Goal: Communication & Community: Answer question/provide support

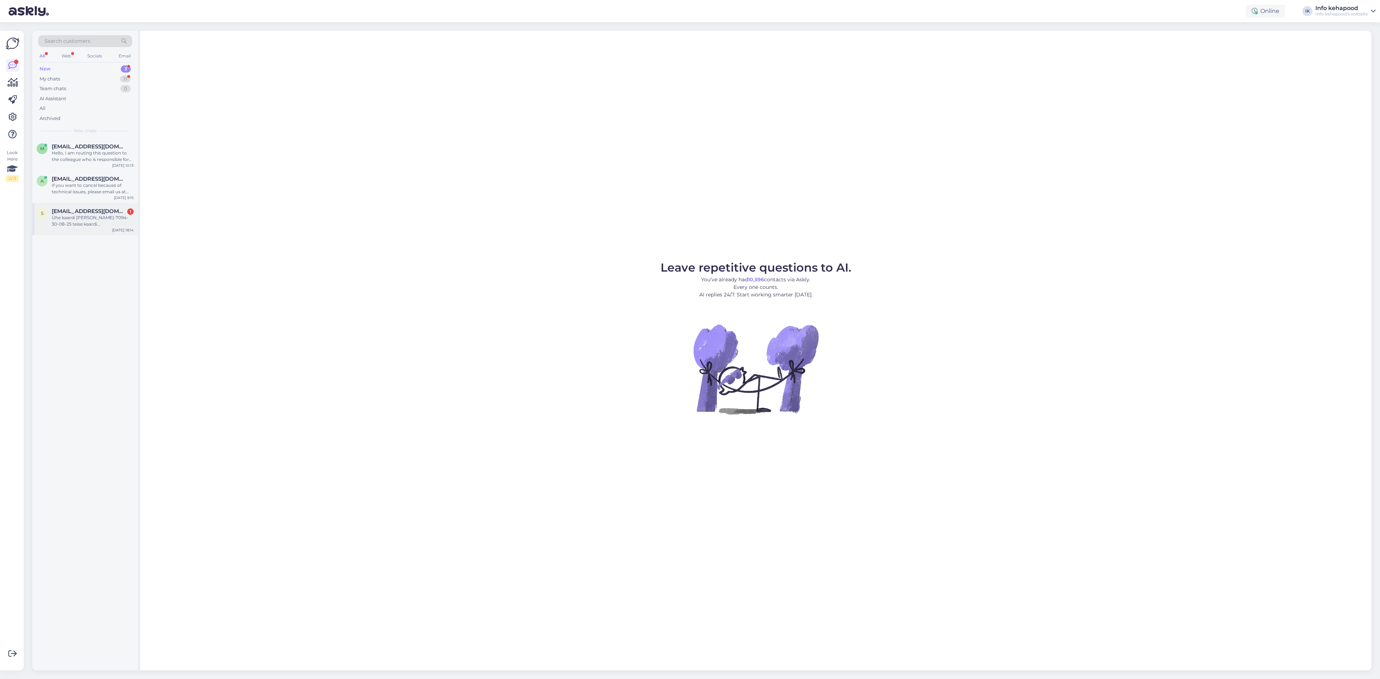
click at [76, 214] on span "[EMAIL_ADDRESS][DOMAIN_NAME]" at bounding box center [89, 211] width 75 height 6
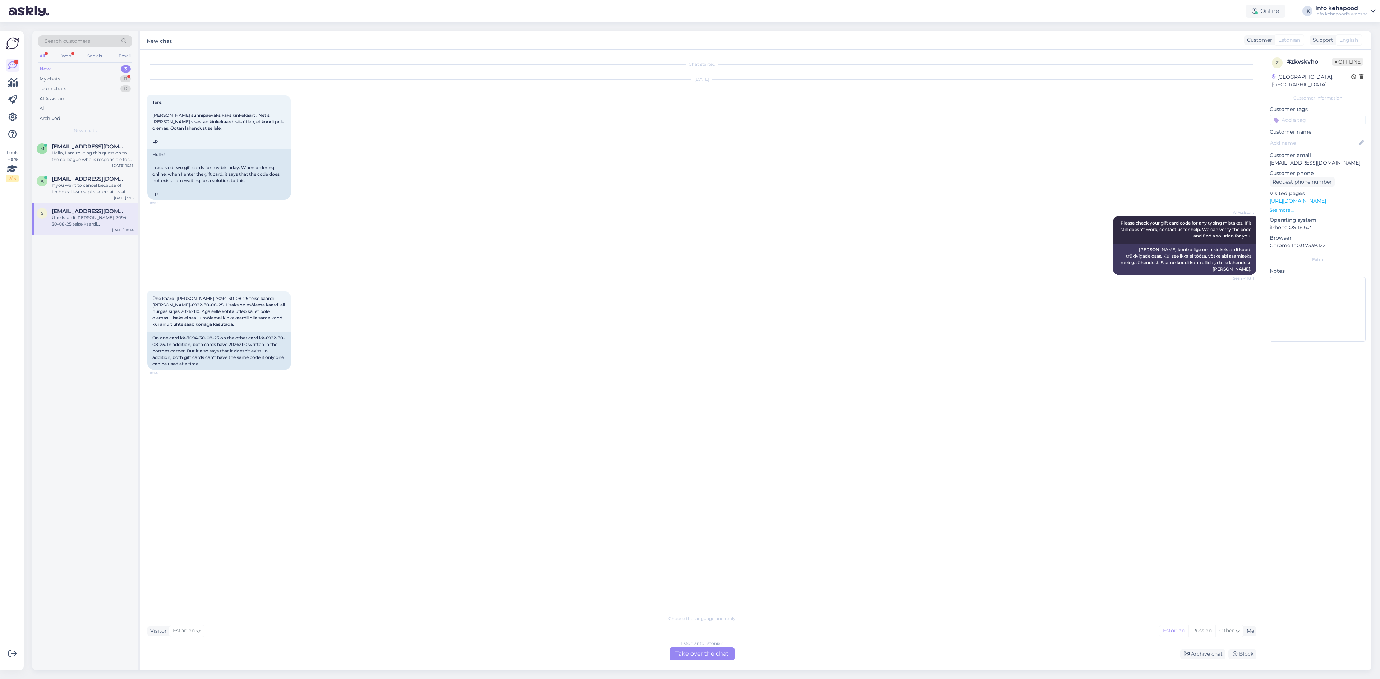
click at [698, 307] on div "Search customers All Web Socials Email New 3 My chats 11 Team chats 0 AI Assist…" at bounding box center [704, 350] width 1352 height 657
click at [689, 307] on div "Estonian to Estonian Take over the chat" at bounding box center [702, 654] width 65 height 13
click at [496, 307] on textarea at bounding box center [701, 645] width 1109 height 15
type textarea "Tere! Tegu on esinduskauplustes kasutatavate kinkekaartidega. Nende kahjuks ei …"
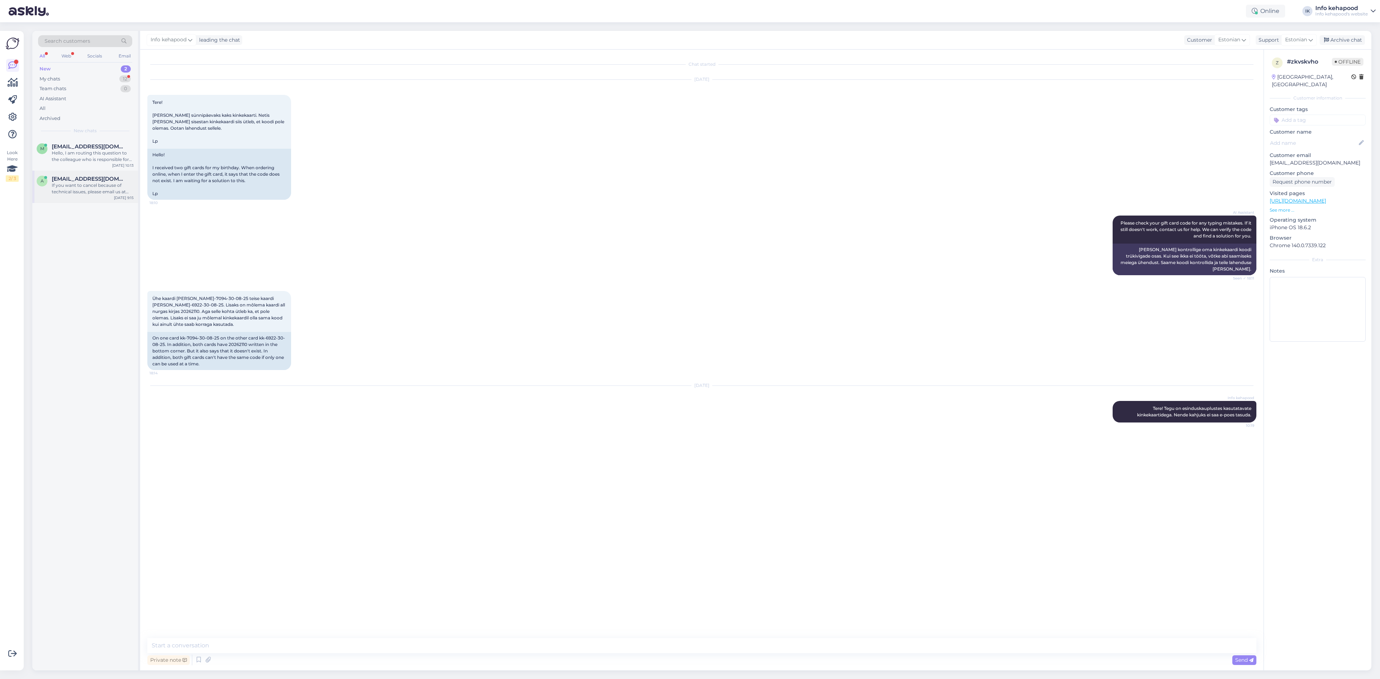
click at [83, 199] on div "a [EMAIL_ADDRESS][DOMAIN_NAME] If you want to cancel because of technical issue…" at bounding box center [85, 187] width 106 height 32
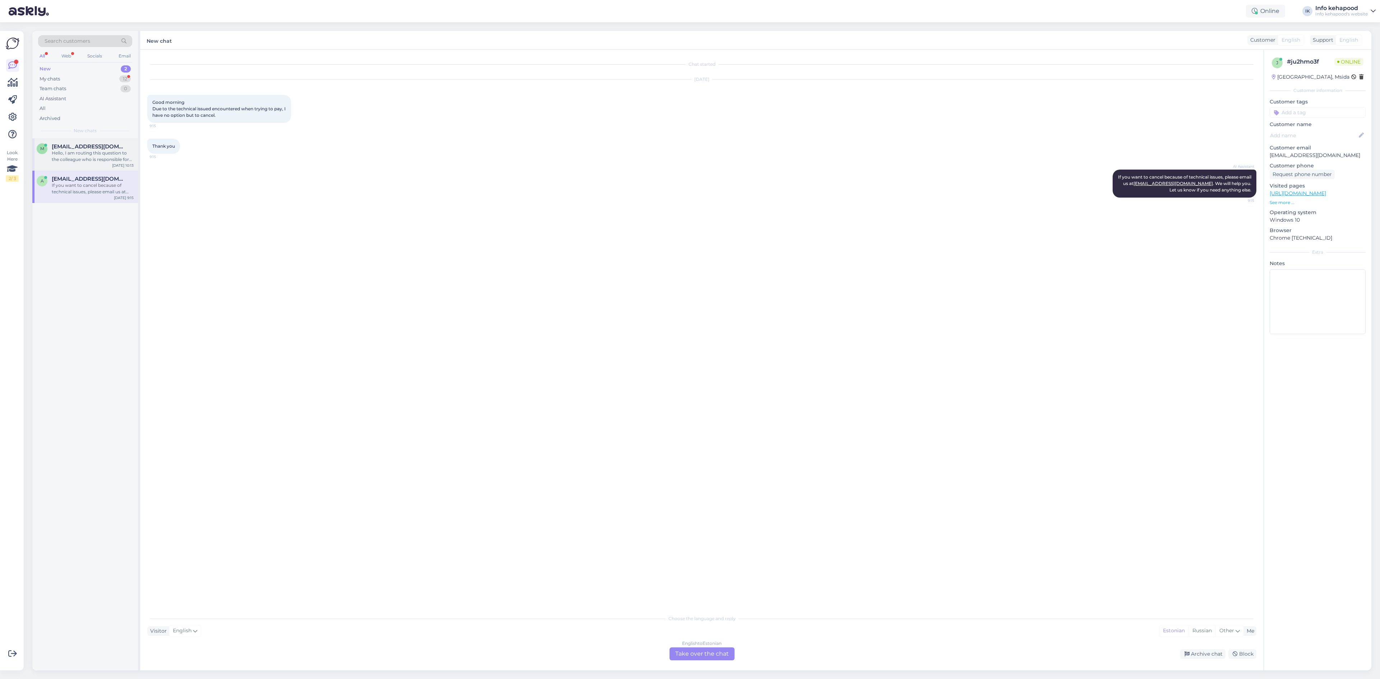
click at [112, 147] on span "[EMAIL_ADDRESS][DOMAIN_NAME]" at bounding box center [89, 146] width 75 height 6
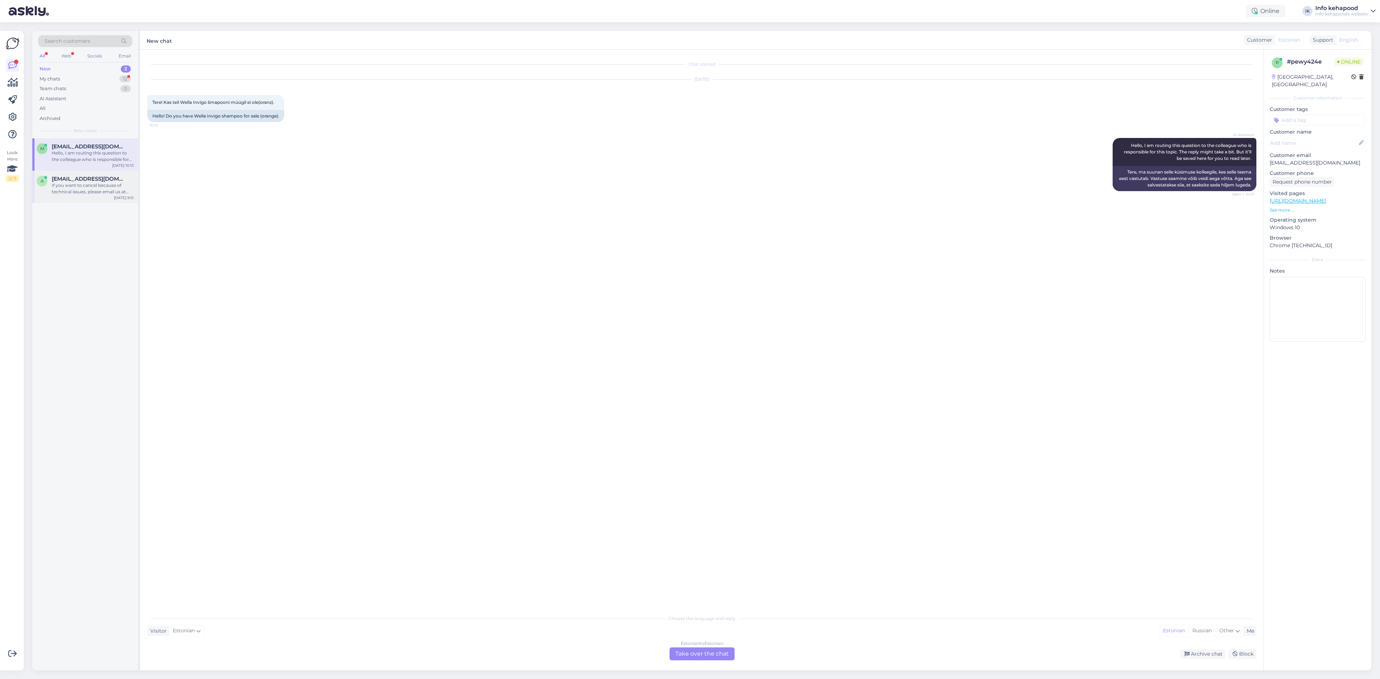
click at [101, 191] on div "If you want to cancel because of technical issues, please email us at [EMAIL_AD…" at bounding box center [93, 188] width 82 height 13
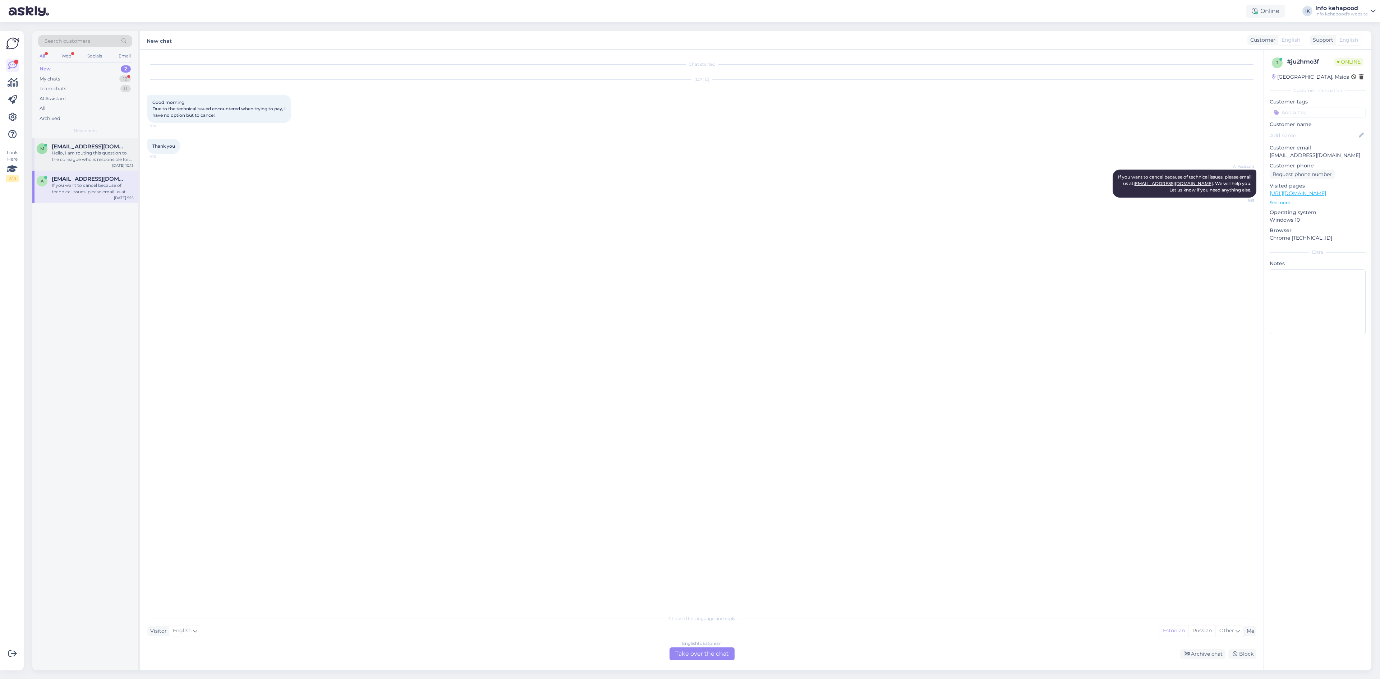
click at [82, 151] on div "Hello, I am routing this question to the colleague who is responsible for this …" at bounding box center [93, 156] width 82 height 13
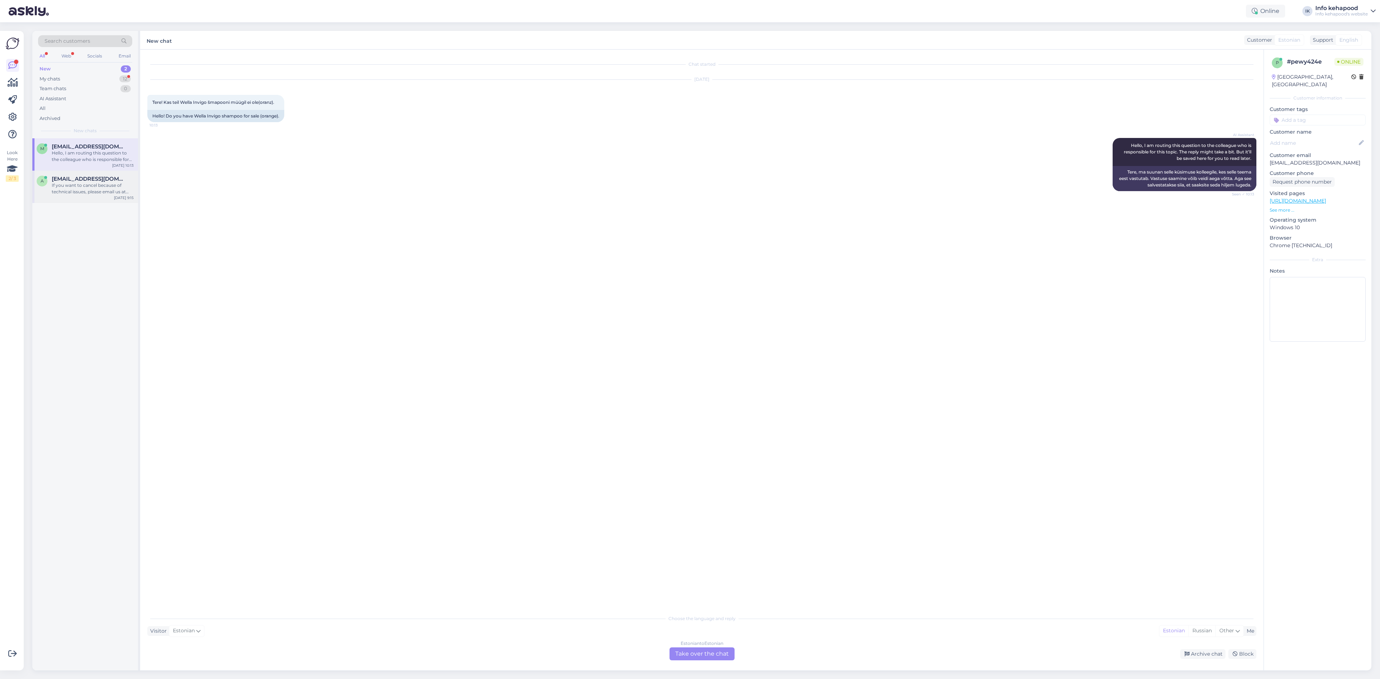
click at [83, 174] on div "a [EMAIL_ADDRESS][DOMAIN_NAME] If you want to cancel because of technical issue…" at bounding box center [85, 187] width 106 height 32
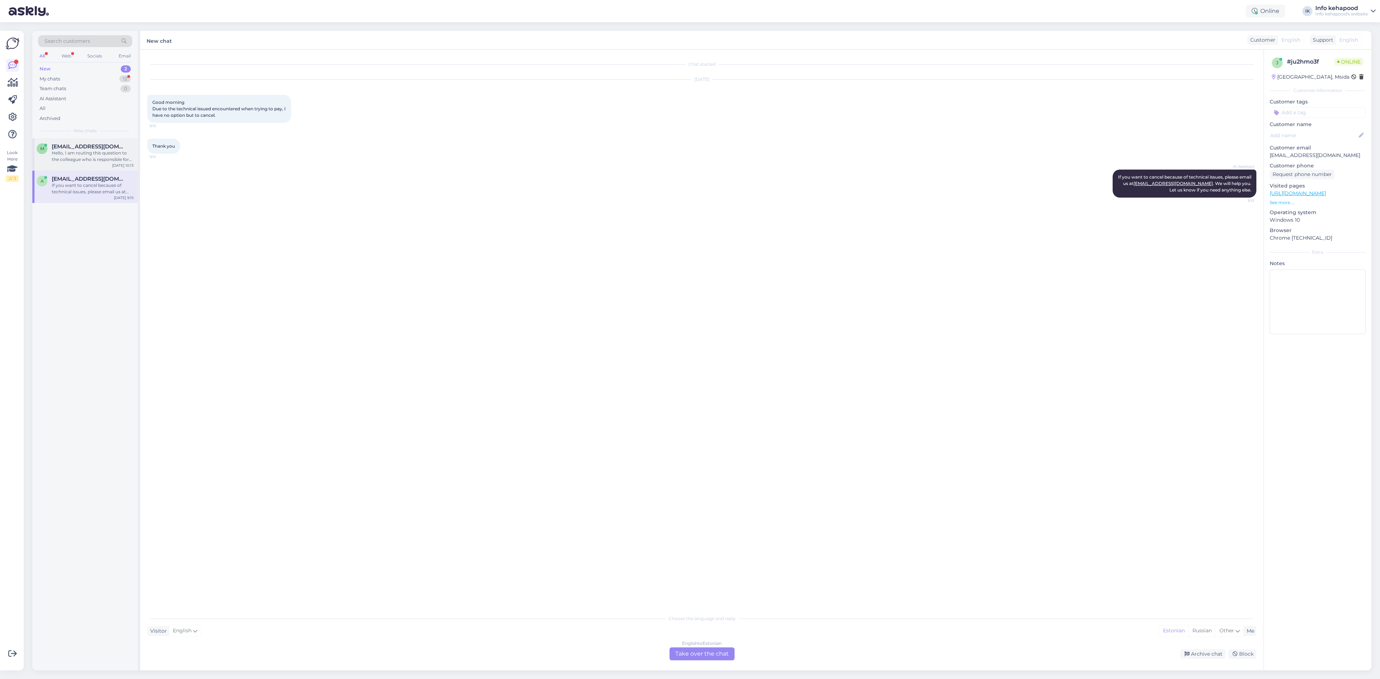
click at [81, 150] on div "Hello, I am routing this question to the colleague who is responsible for this …" at bounding box center [93, 156] width 82 height 13
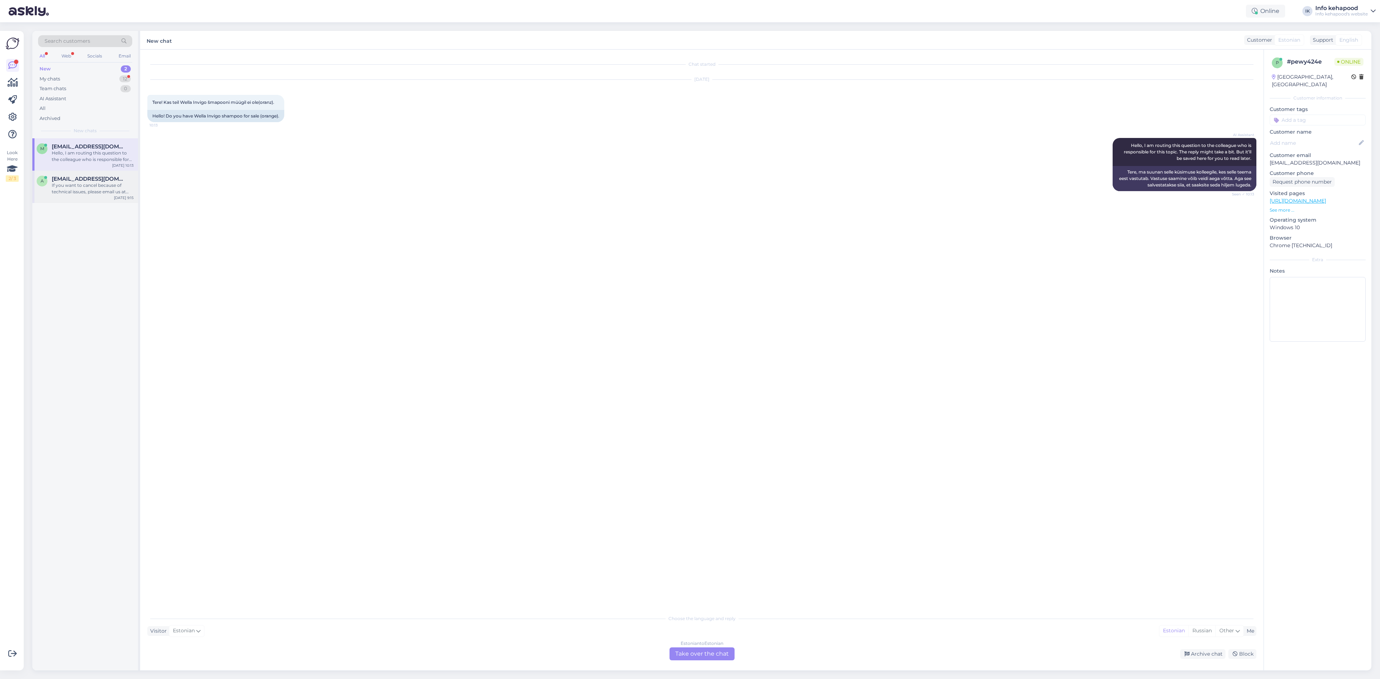
click at [97, 184] on div "If you want to cancel because of technical issues, please email us at [EMAIL_AD…" at bounding box center [93, 188] width 82 height 13
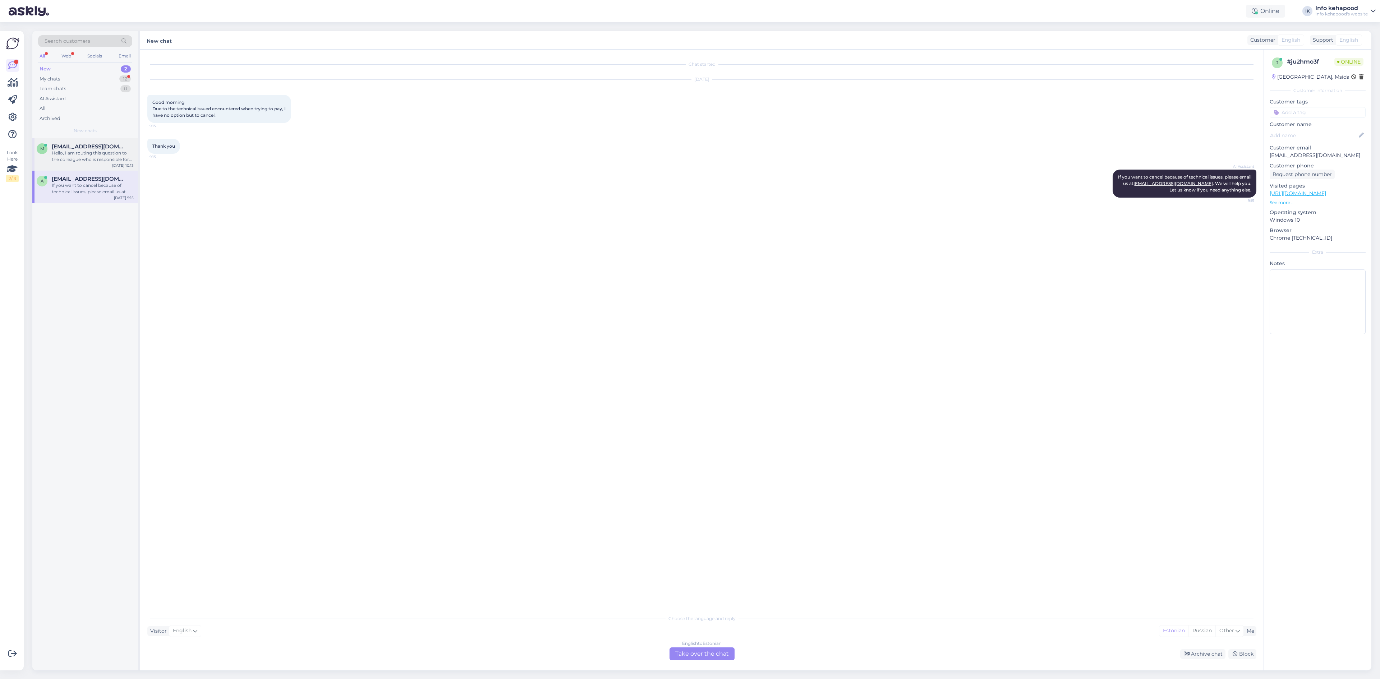
click at [86, 162] on div "Hello, I am routing this question to the colleague who is responsible for this …" at bounding box center [93, 156] width 82 height 13
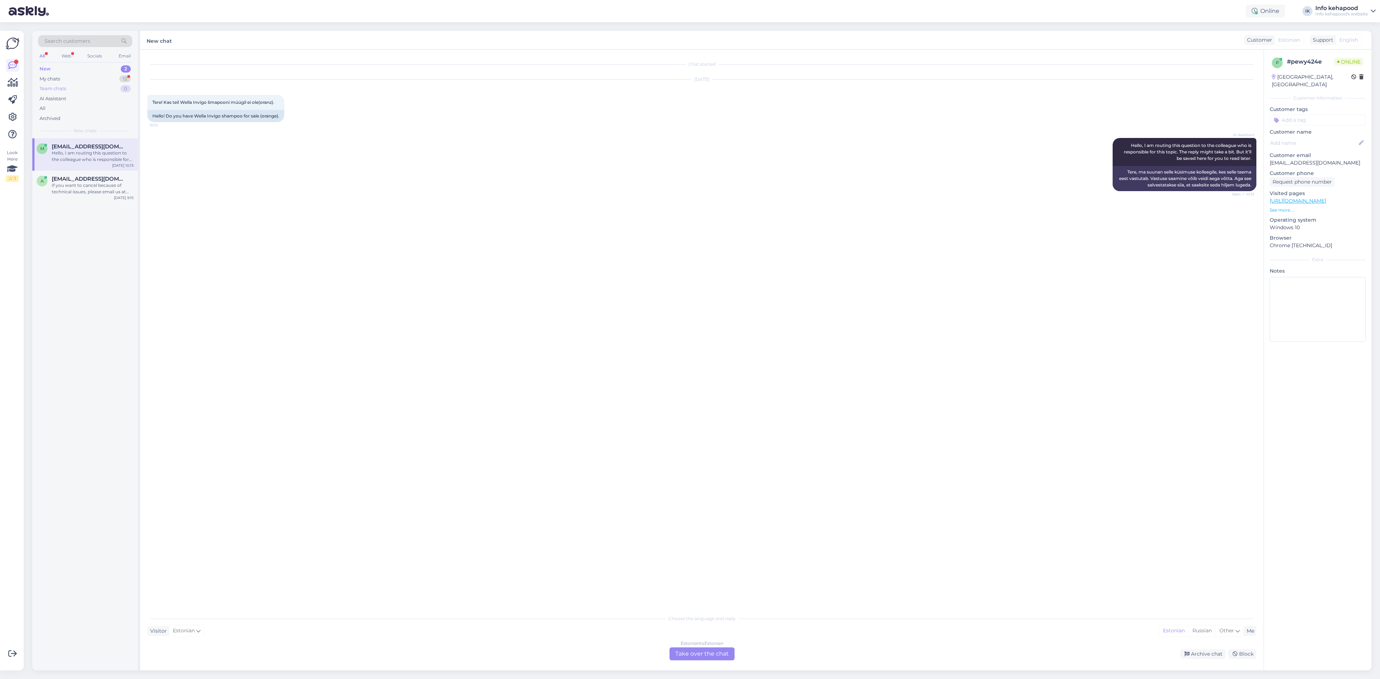
click at [75, 88] on div "Team chats 0" at bounding box center [85, 89] width 94 height 10
click at [68, 81] on div "My chats 12" at bounding box center [85, 79] width 94 height 10
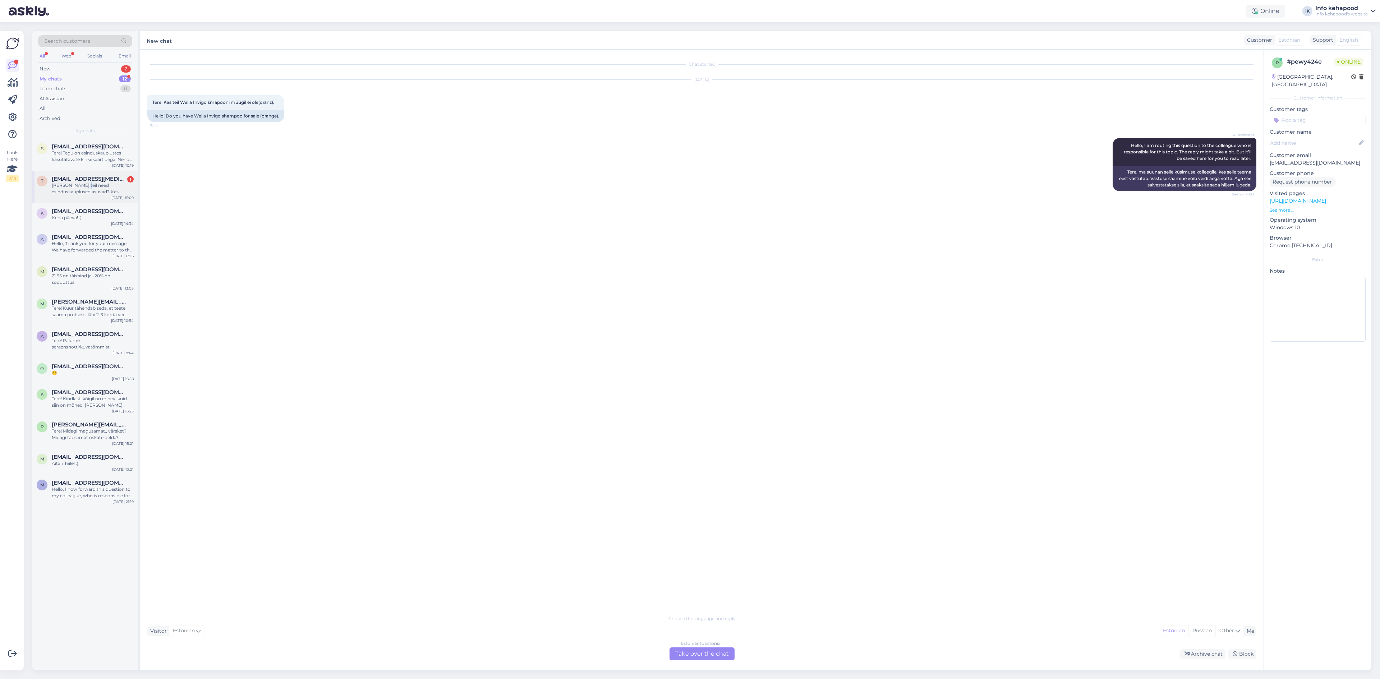
click at [81, 187] on div "[PERSON_NAME] teil need esinduskauplused asuvad? Kas kinkekaardi ostjale ka sai…" at bounding box center [93, 188] width 82 height 13
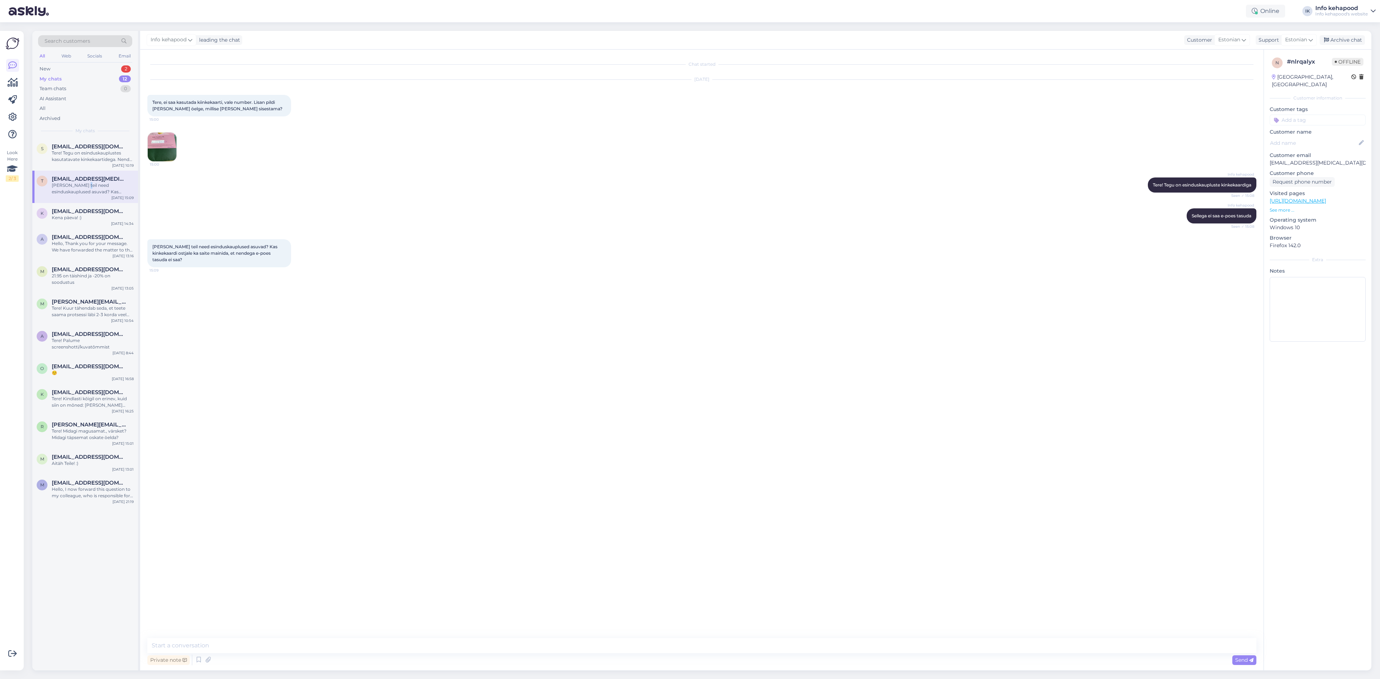
click at [162, 138] on img at bounding box center [162, 147] width 29 height 29
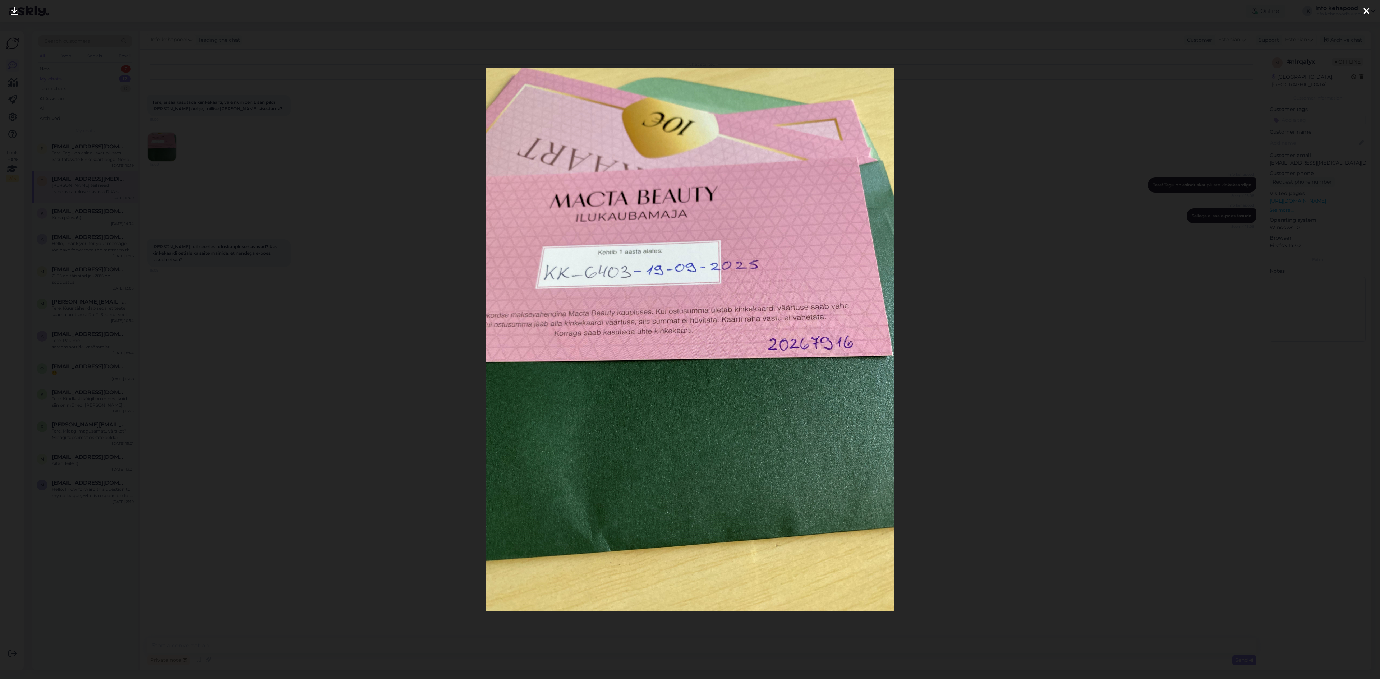
click at [250, 78] on div at bounding box center [690, 339] width 1380 height 679
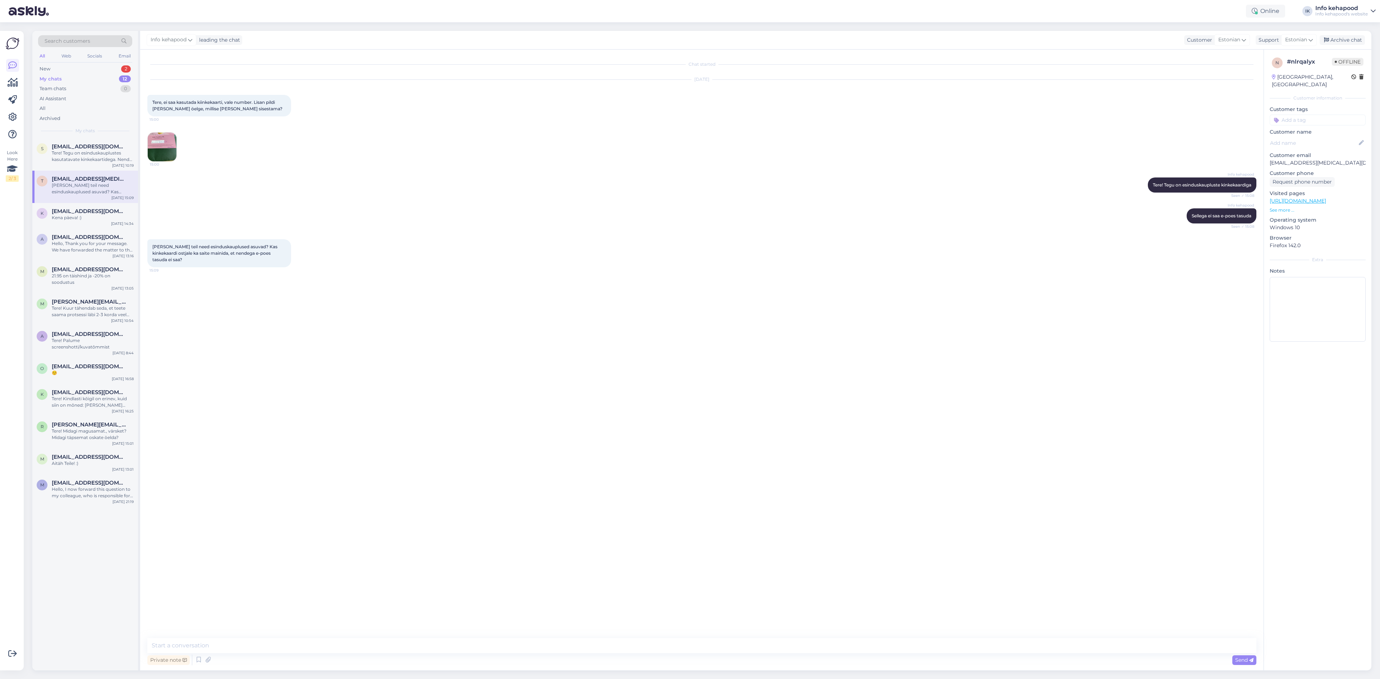
click at [177, 147] on div "15:00" at bounding box center [161, 146] width 29 height 29
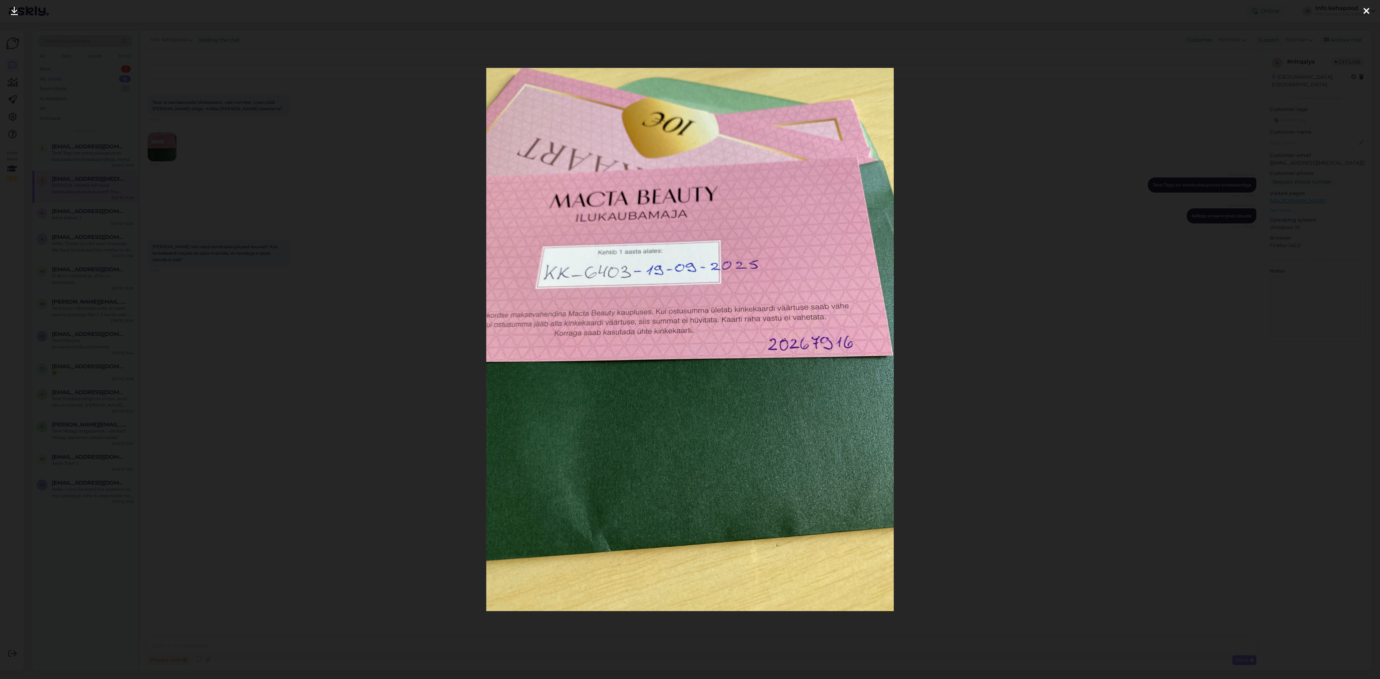
click at [959, 234] on div at bounding box center [690, 339] width 1380 height 679
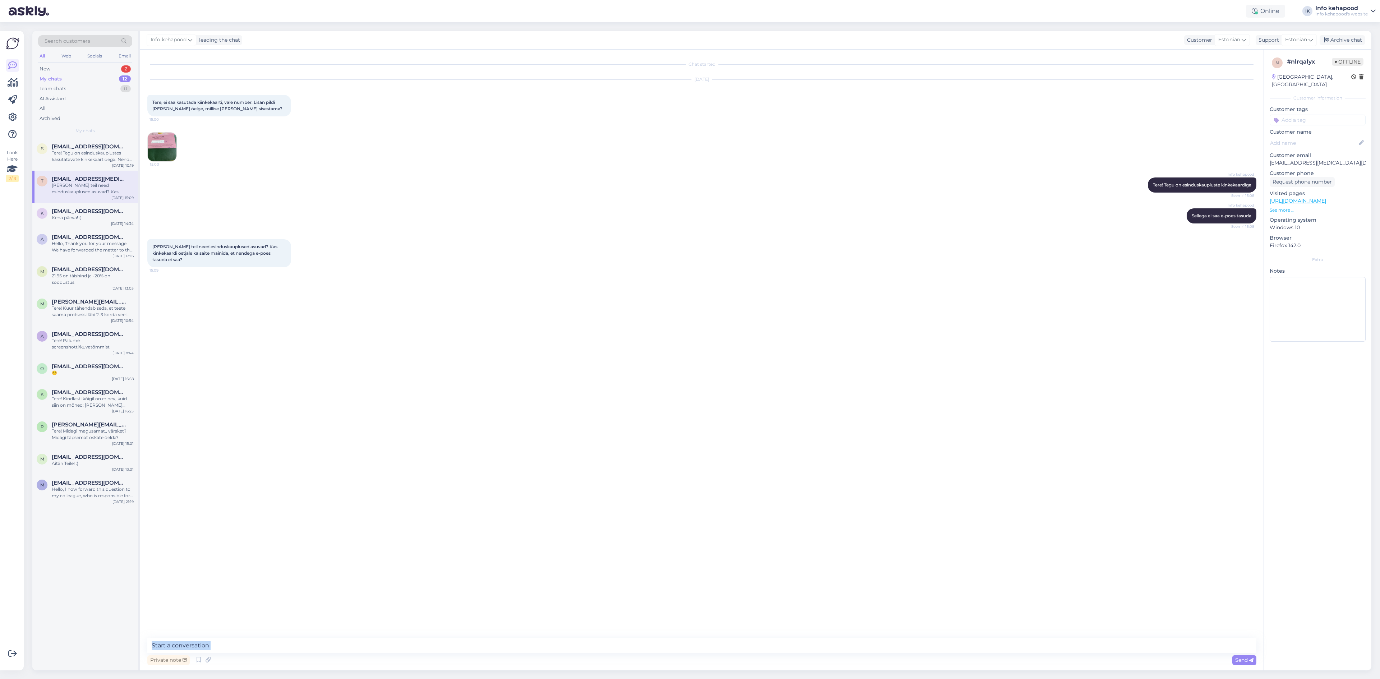
click at [334, 307] on div "Private note Send" at bounding box center [701, 652] width 1109 height 29
click at [332, 307] on textarea at bounding box center [701, 645] width 1109 height 15
click at [328, 307] on textarea at bounding box center [701, 645] width 1109 height 15
click at [293, 307] on div "Chat started [DATE] Tere, ei saa kasutada kiinkekaarti, vale number. Lisan pild…" at bounding box center [705, 344] width 1116 height 575
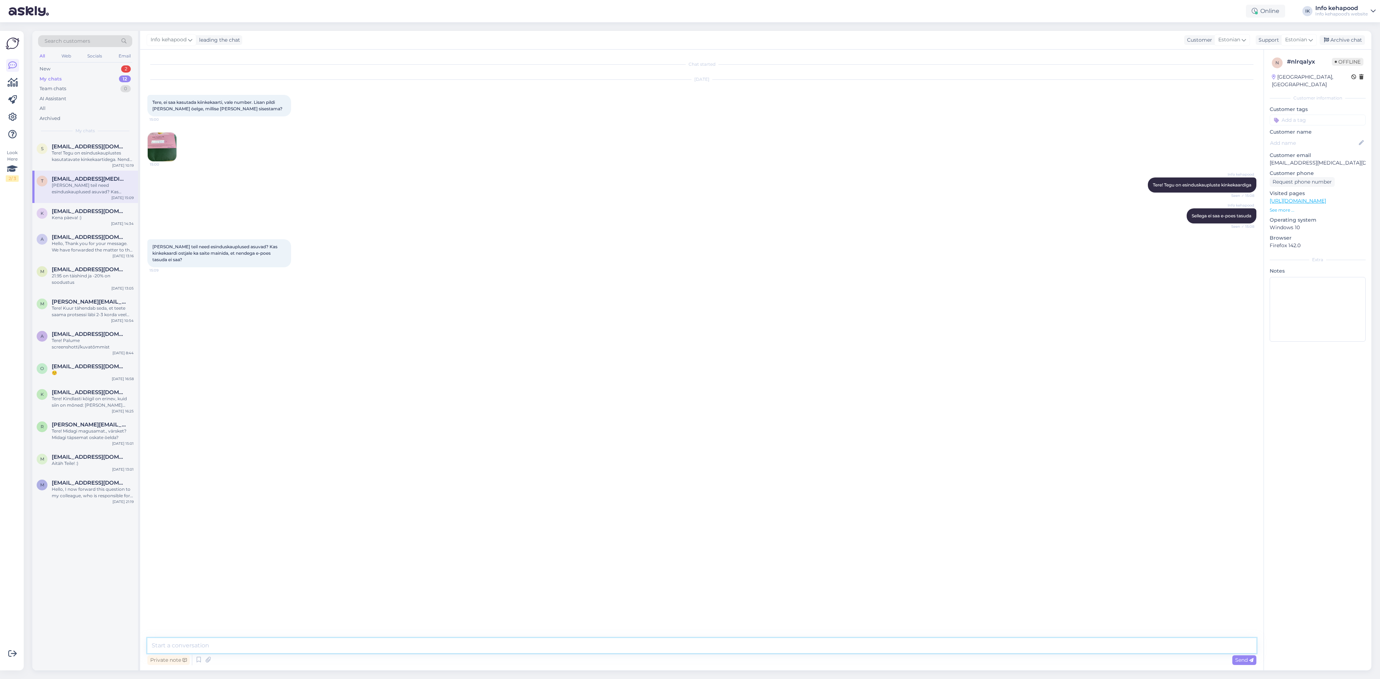
click at [271, 307] on textarea at bounding box center [701, 645] width 1109 height 15
click at [159, 149] on img at bounding box center [162, 147] width 29 height 29
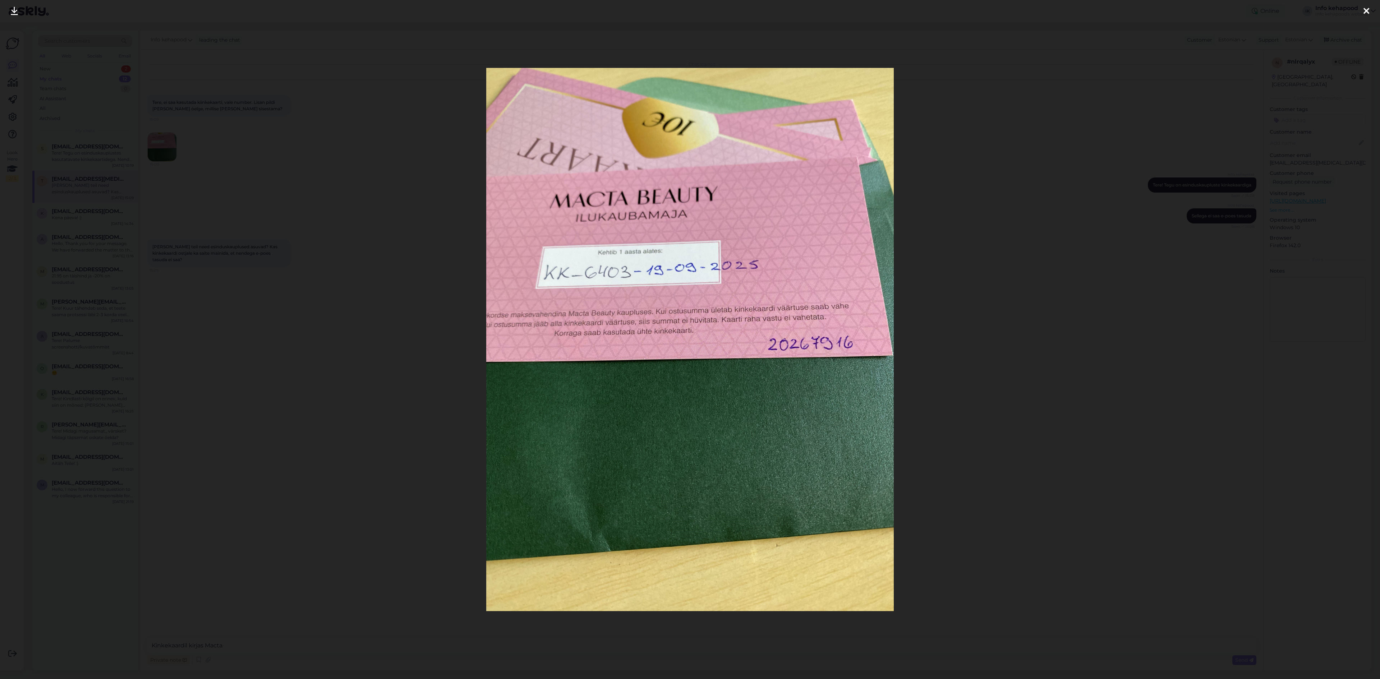
click at [963, 181] on div at bounding box center [690, 339] width 1380 height 679
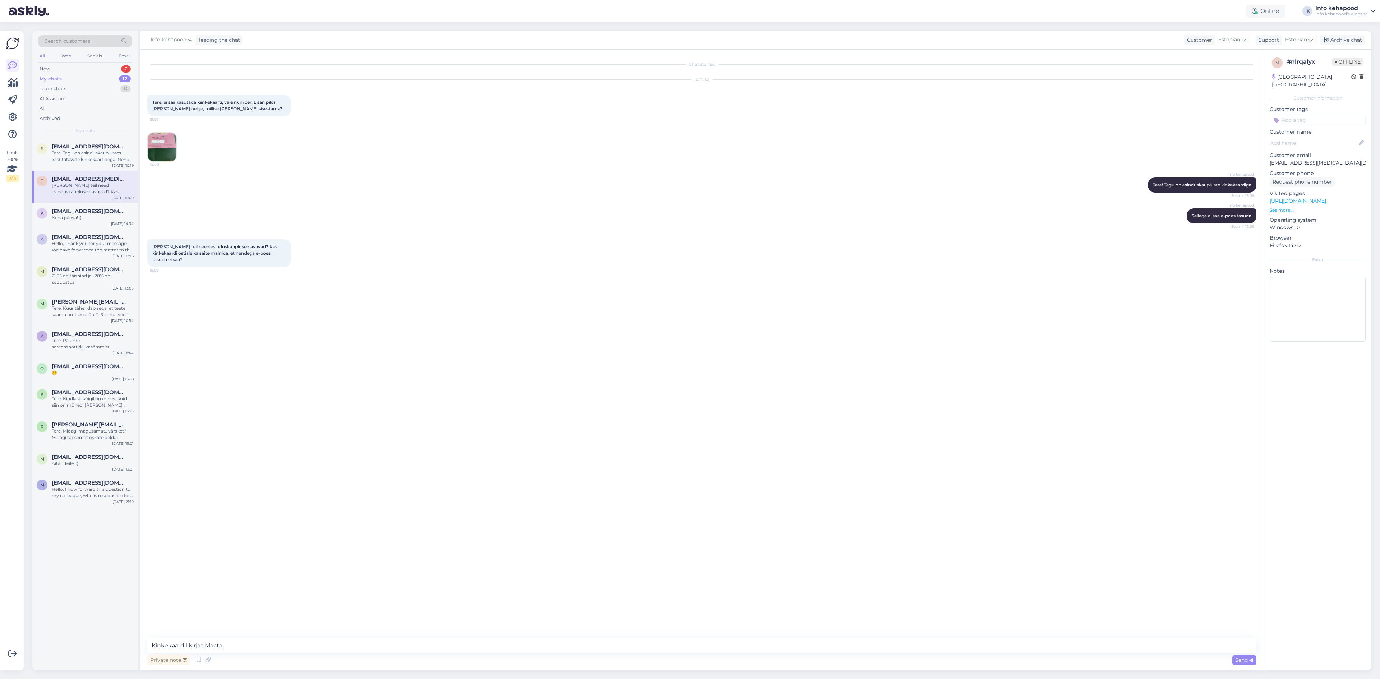
click at [530, 307] on div "Private note Send" at bounding box center [701, 661] width 1109 height 14
click at [169, 149] on img at bounding box center [162, 147] width 29 height 29
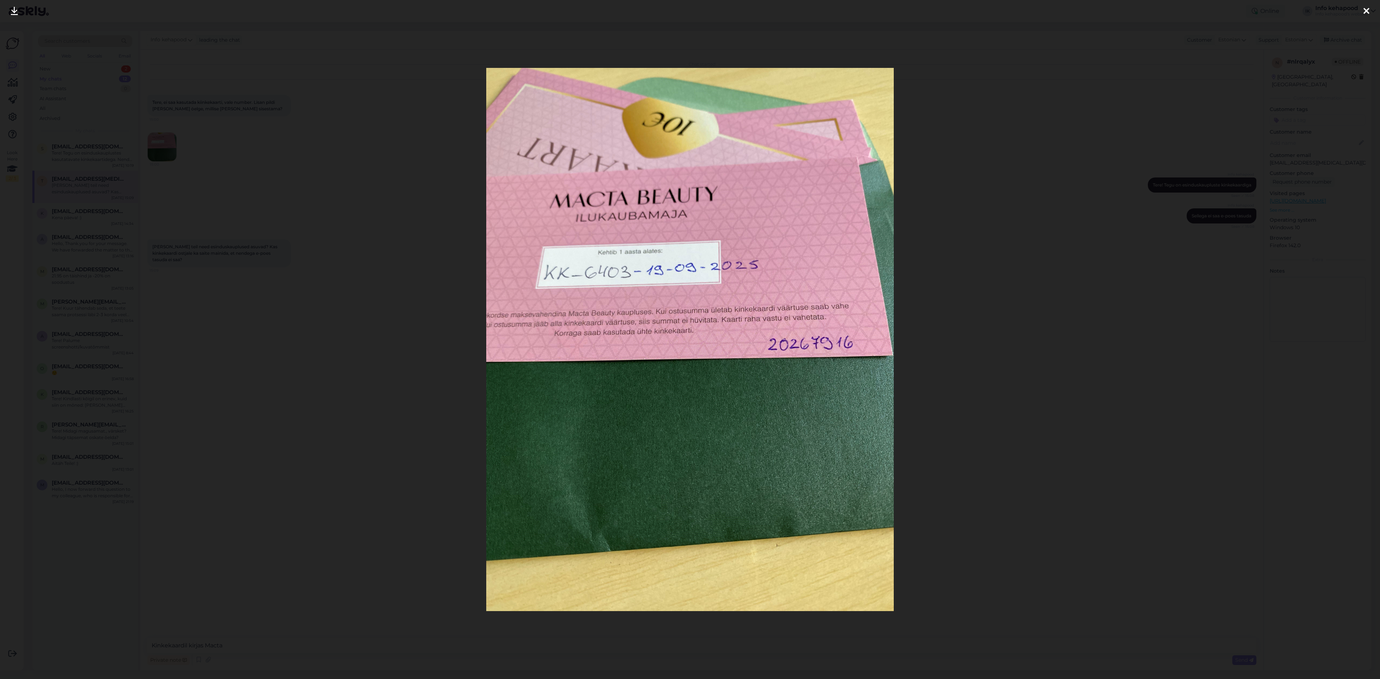
click at [1105, 213] on div at bounding box center [690, 339] width 1380 height 679
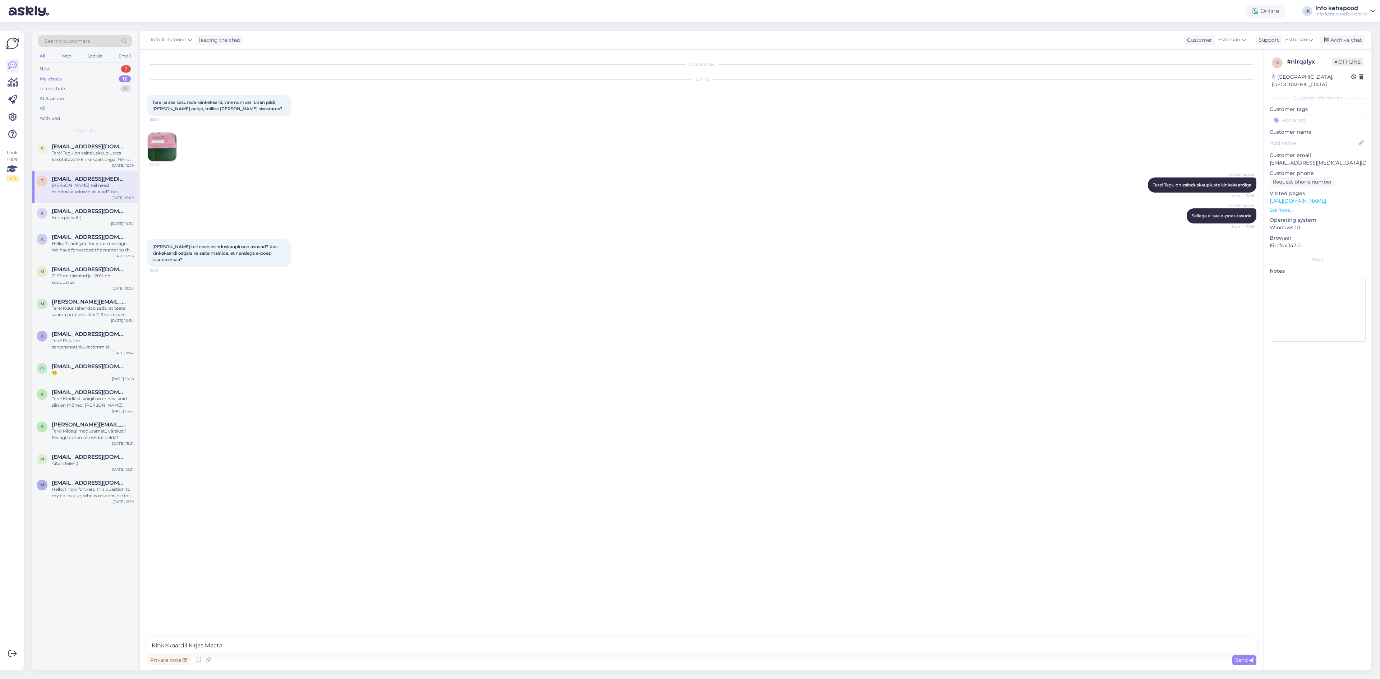
click at [173, 160] on img at bounding box center [162, 147] width 29 height 29
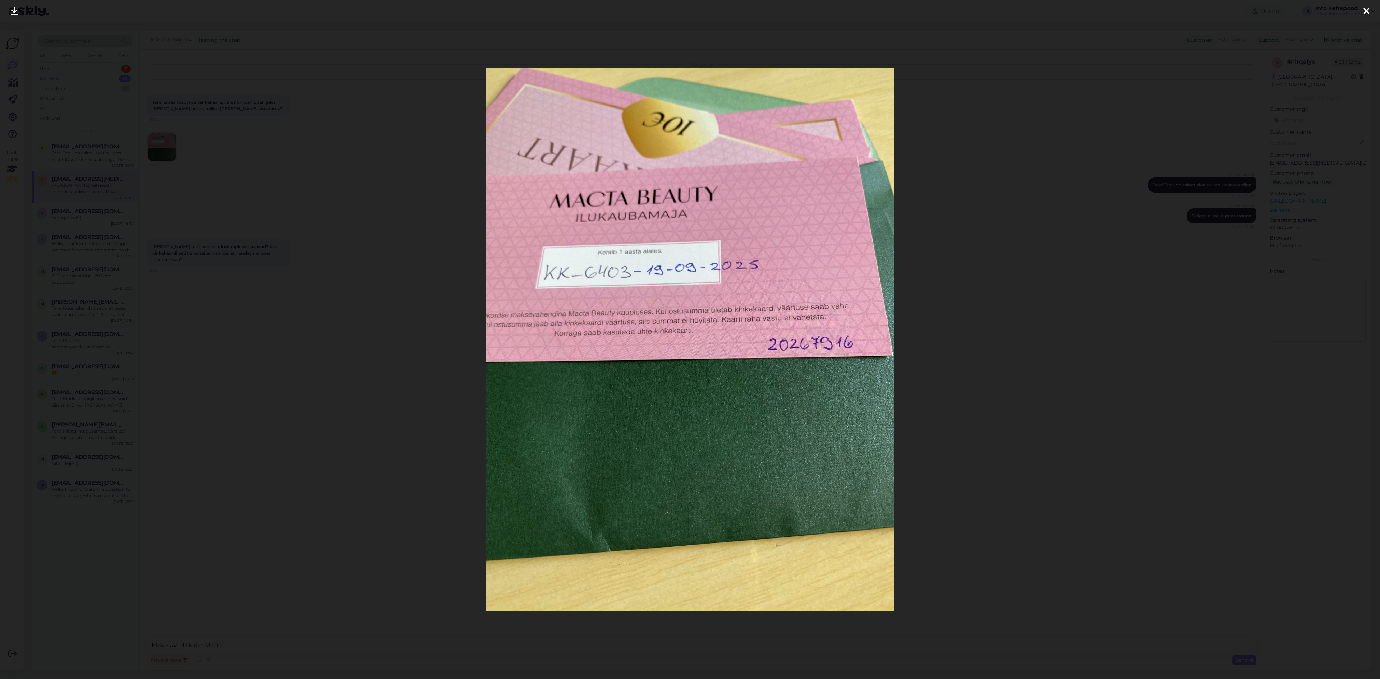
click at [318, 294] on div at bounding box center [690, 339] width 1380 height 679
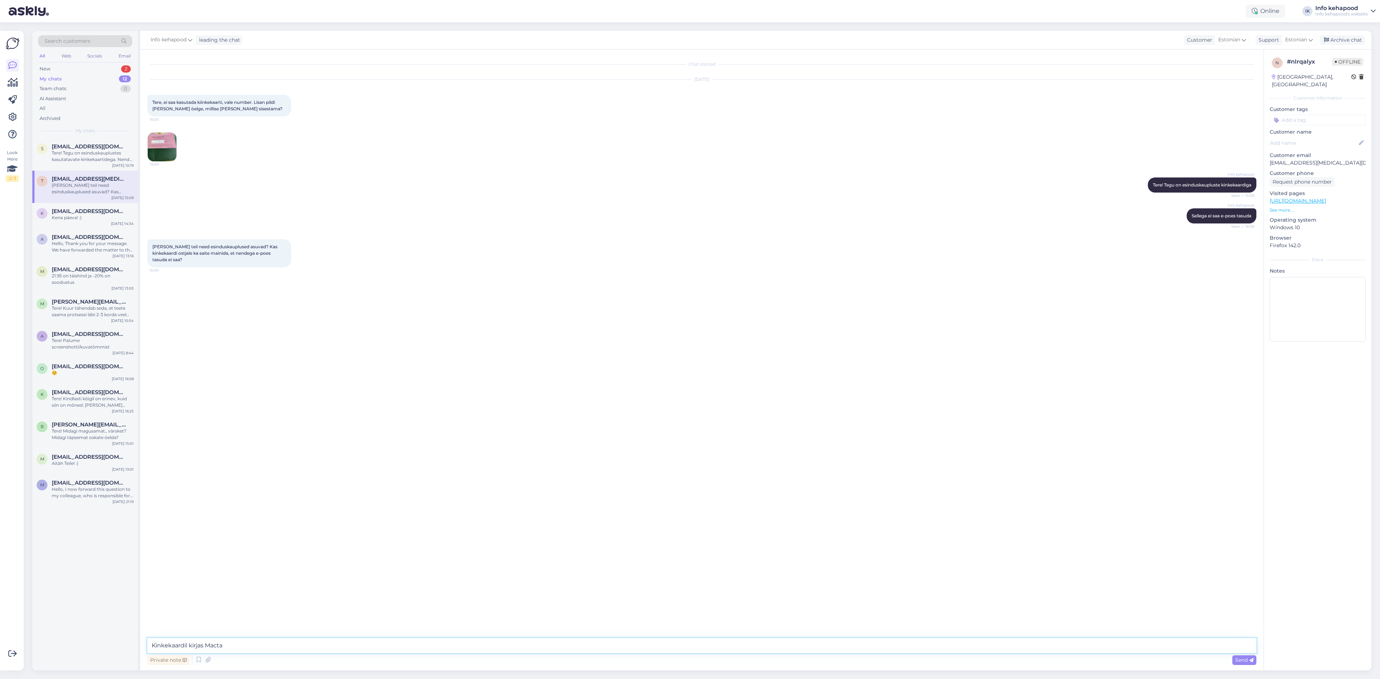
click at [257, 307] on textarea "Kinkekaardil kirjas Macta" at bounding box center [701, 645] width 1109 height 15
type textarea "Kinkekaardil kirjas Macta Beauty kaupluses. Esinduskauplused asuvad [GEOGRAPHIC…"
click at [88, 162] on div "Tere! Tegu on esinduskauplustes kasutatavate kinkekaartidega. Nende kahjuks ei …" at bounding box center [93, 156] width 82 height 13
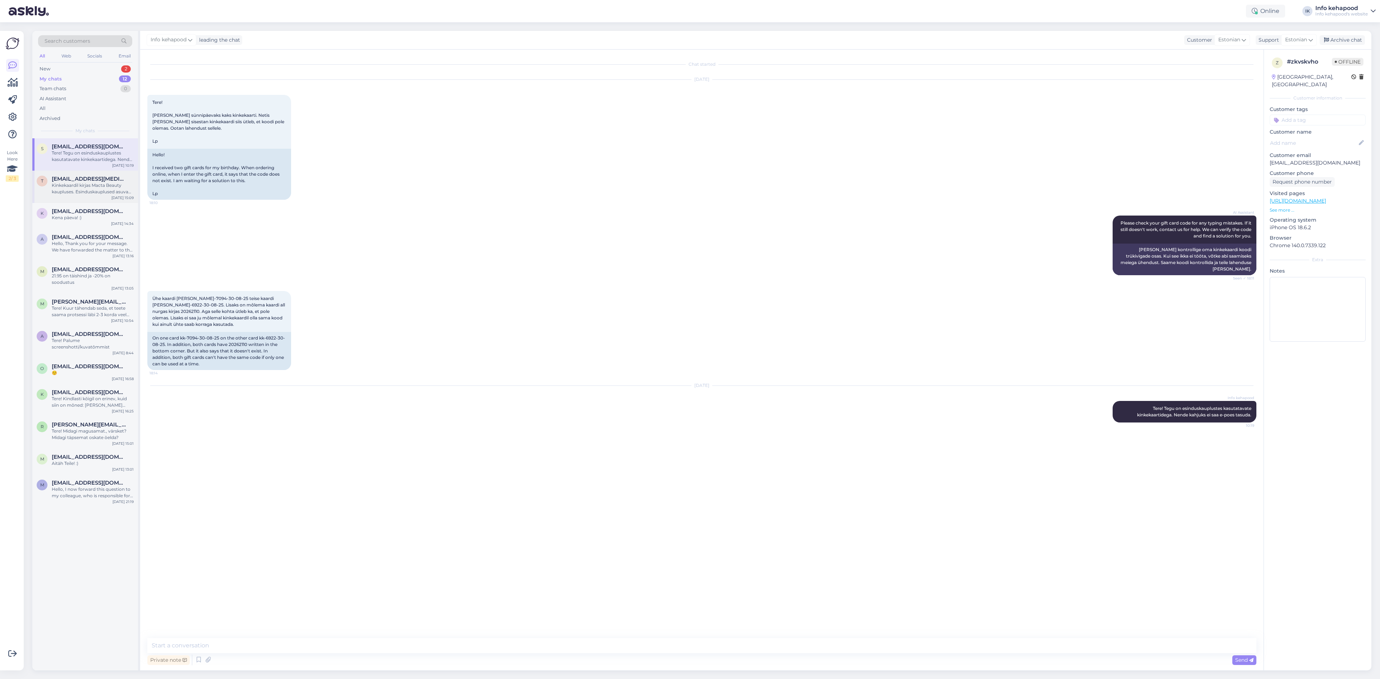
click at [96, 186] on div "Kinkekaardil kirjas Macta Beauty kaupluses. Esinduskauplused asuvad [GEOGRAPHIC…" at bounding box center [93, 188] width 82 height 13
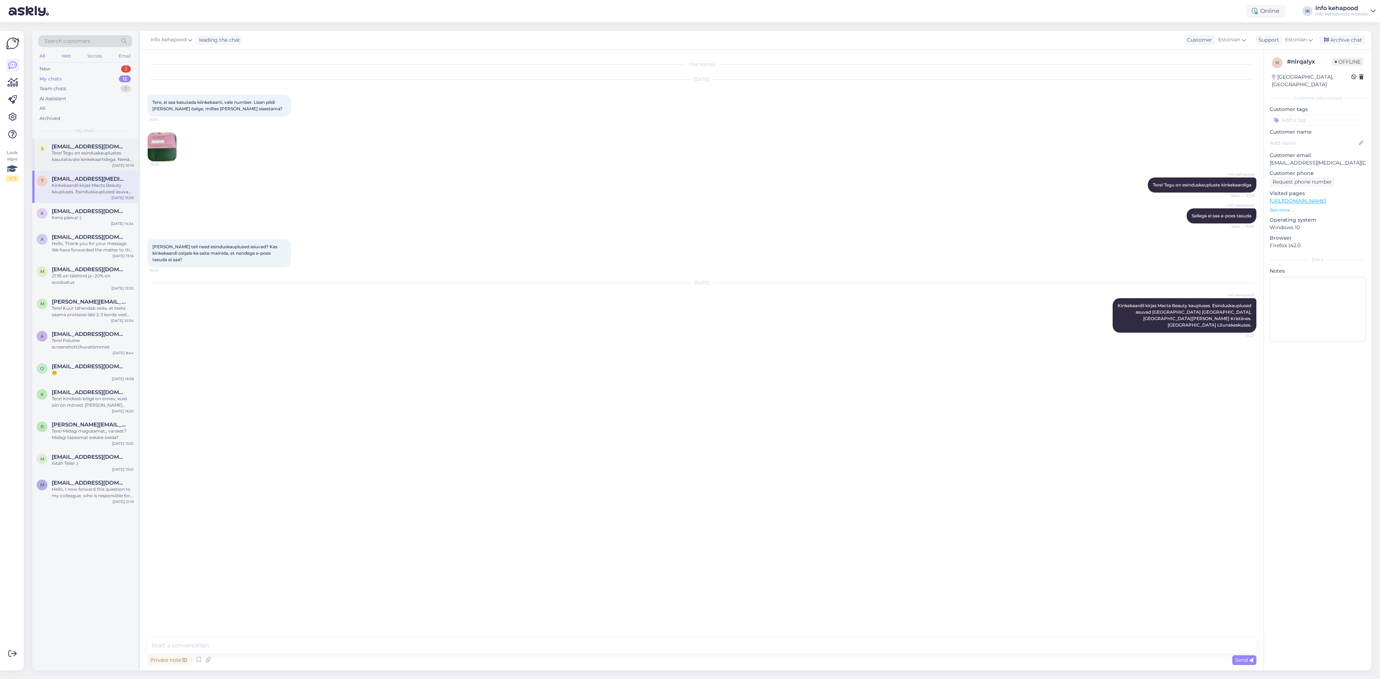
click at [86, 153] on div "Tere! Tegu on esinduskauplustes kasutatavate kinkekaartidega. Nende kahjuks ei …" at bounding box center [93, 156] width 82 height 13
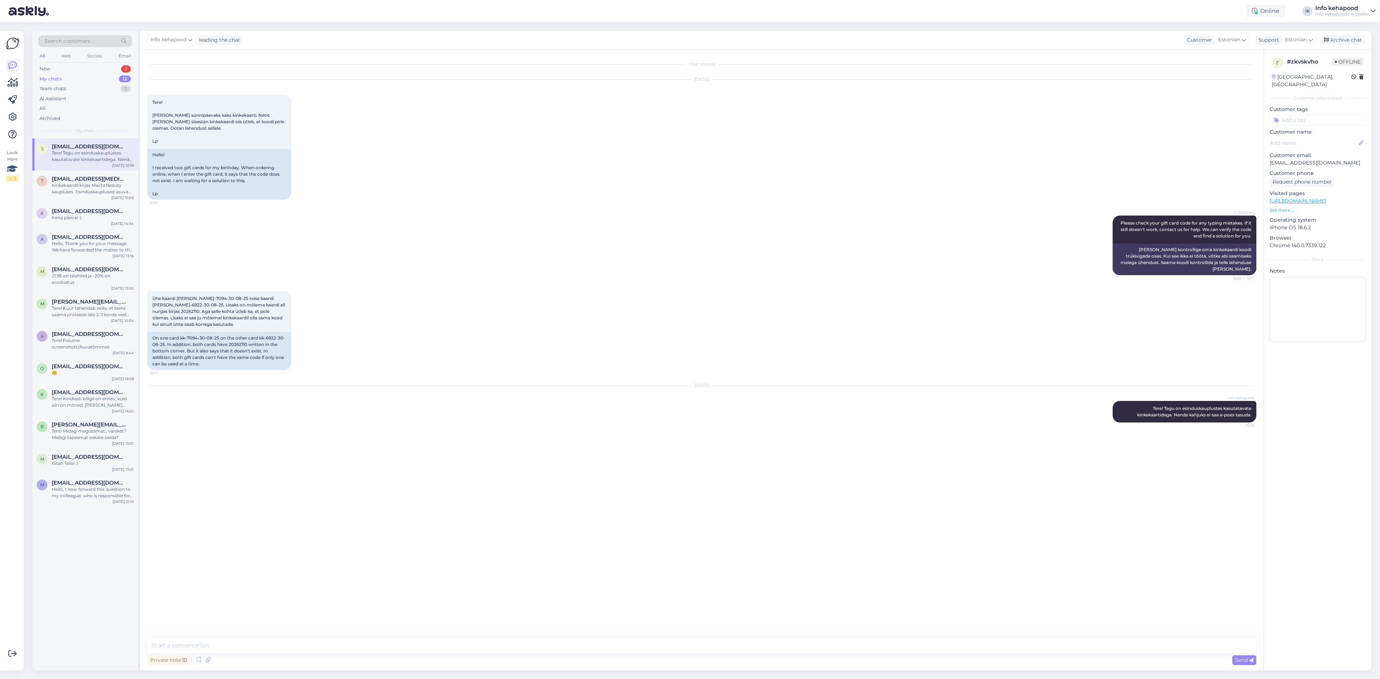
click at [46, 81] on div "My chats" at bounding box center [51, 78] width 22 height 7
click at [86, 147] on span "[EMAIL_ADDRESS][MEDICAL_DATA][DOMAIN_NAME]" at bounding box center [89, 146] width 75 height 6
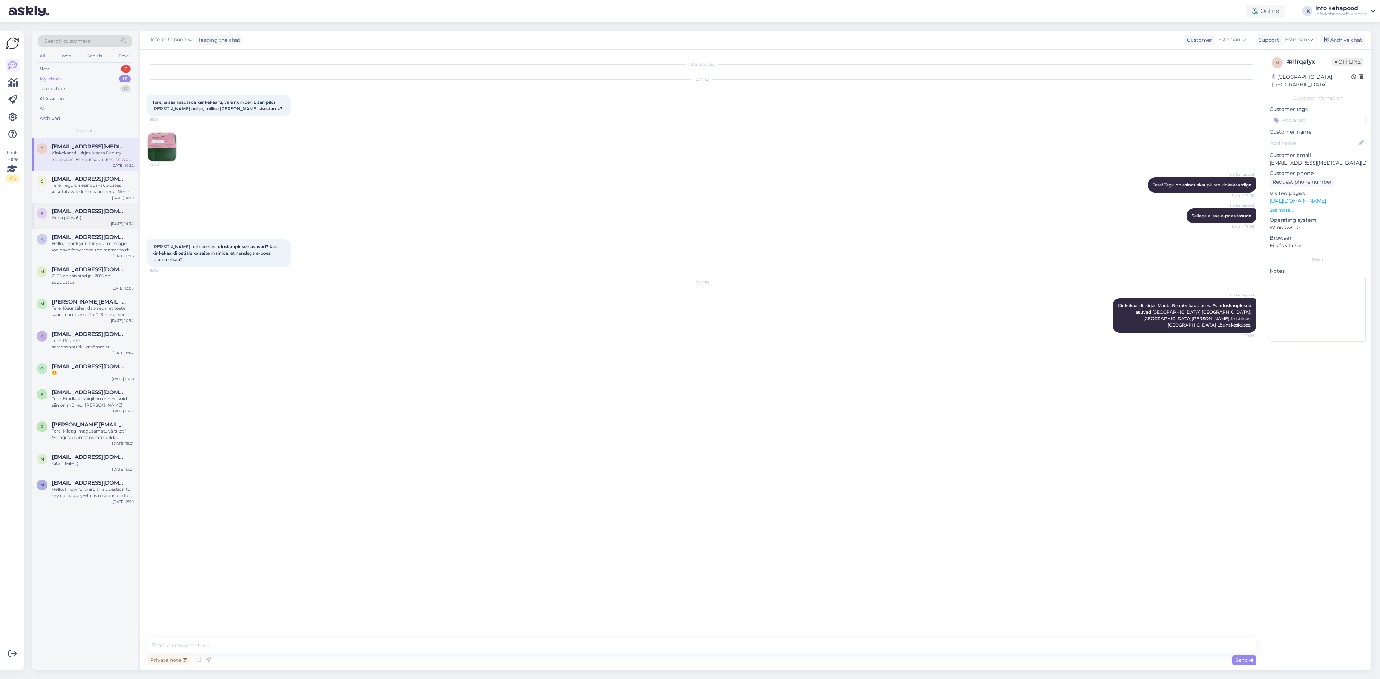
click at [98, 204] on div "k [EMAIL_ADDRESS][DOMAIN_NAME] Kena päeva! :) [DATE] 14:34" at bounding box center [85, 216] width 106 height 26
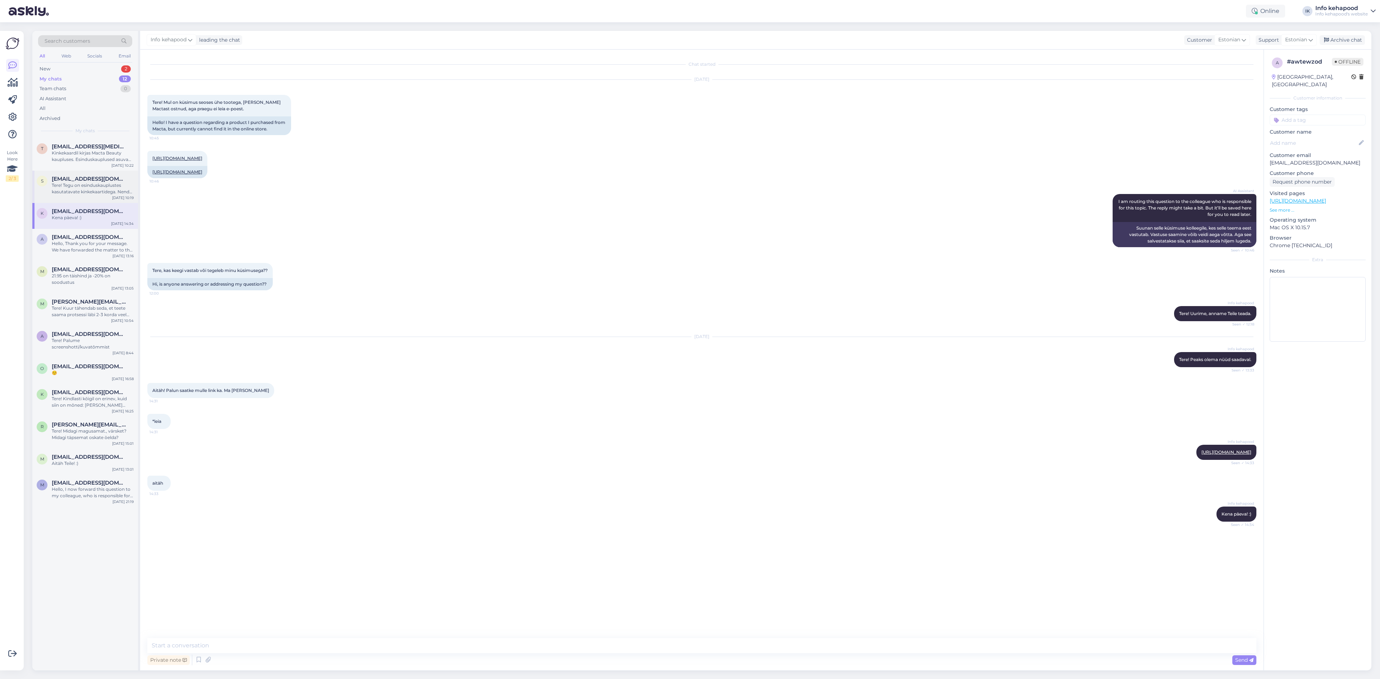
click at [98, 195] on div "s [EMAIL_ADDRESS][DOMAIN_NAME] Tere! Tegu on esinduskauplustes kasutatavate kin…" at bounding box center [85, 187] width 106 height 32
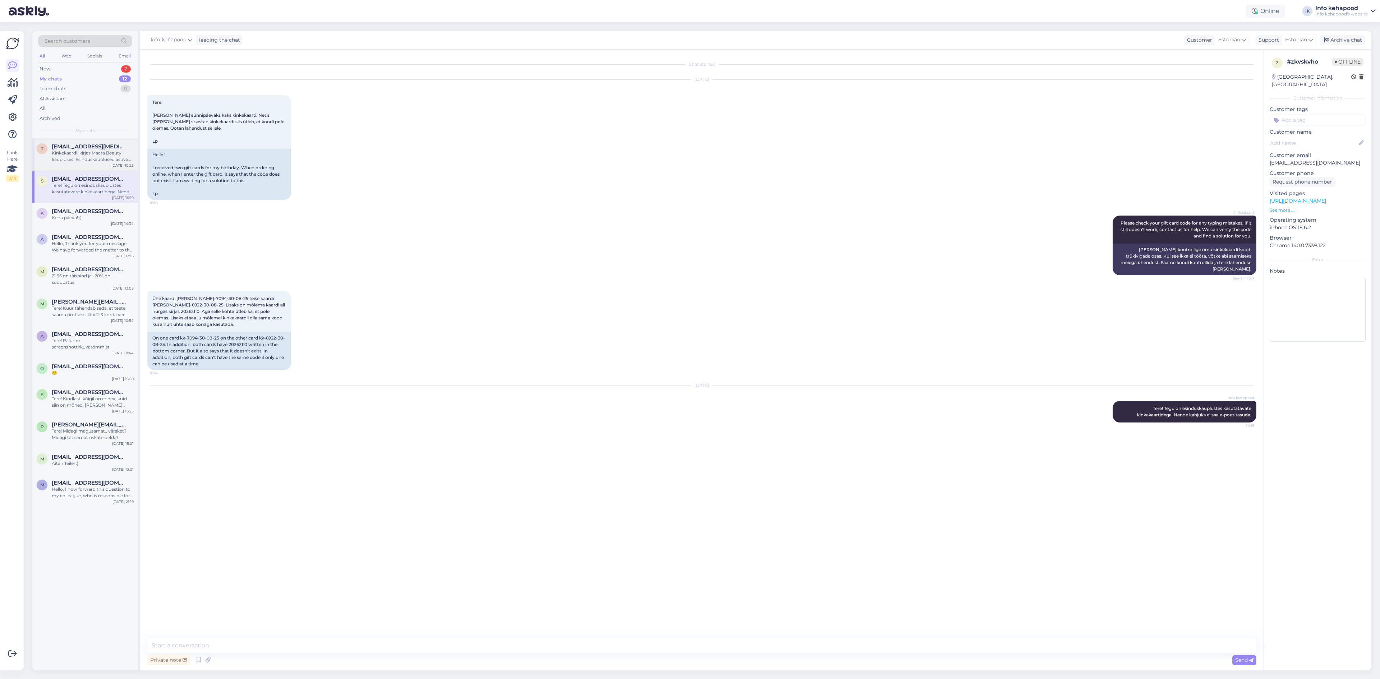
click at [107, 153] on div "Kinkekaardil kirjas Macta Beauty kaupluses. Esinduskauplused asuvad [GEOGRAPHIC…" at bounding box center [93, 156] width 82 height 13
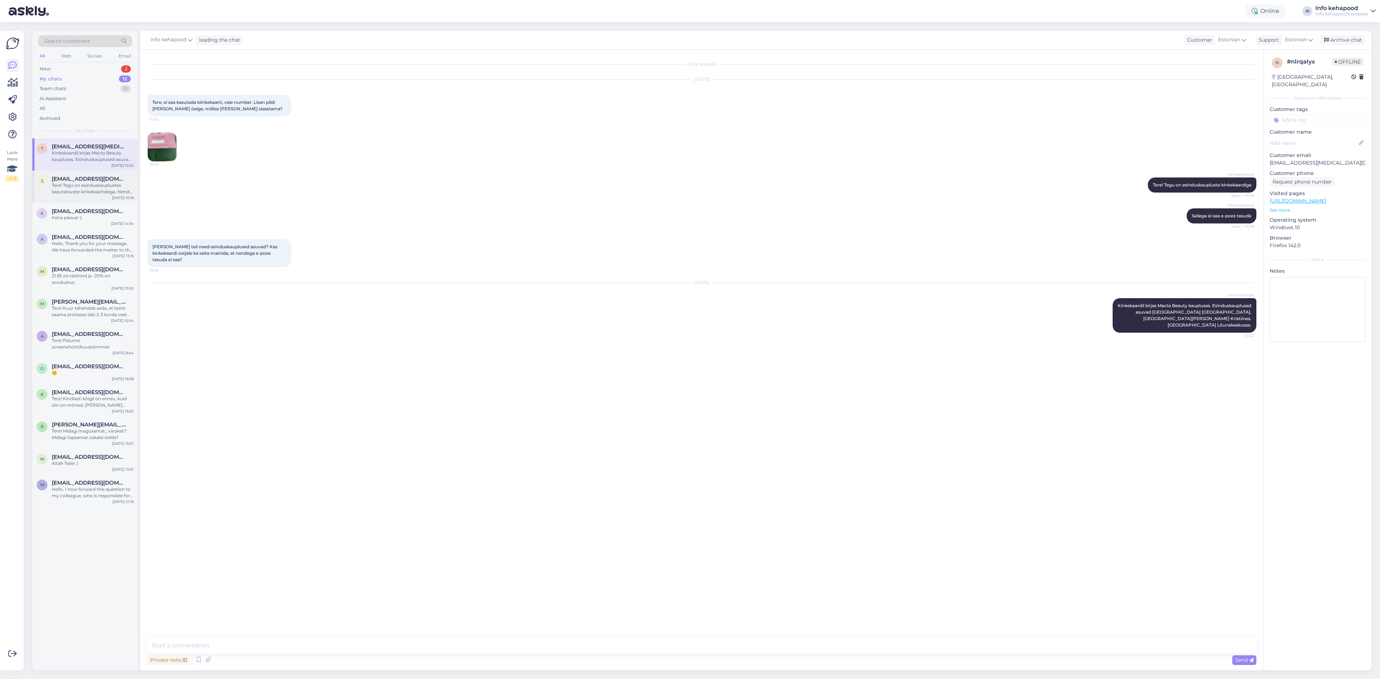
click at [83, 191] on div "Tere! Tegu on esinduskauplustes kasutatavate kinkekaartidega. Nende kahjuks ei …" at bounding box center [93, 188] width 82 height 13
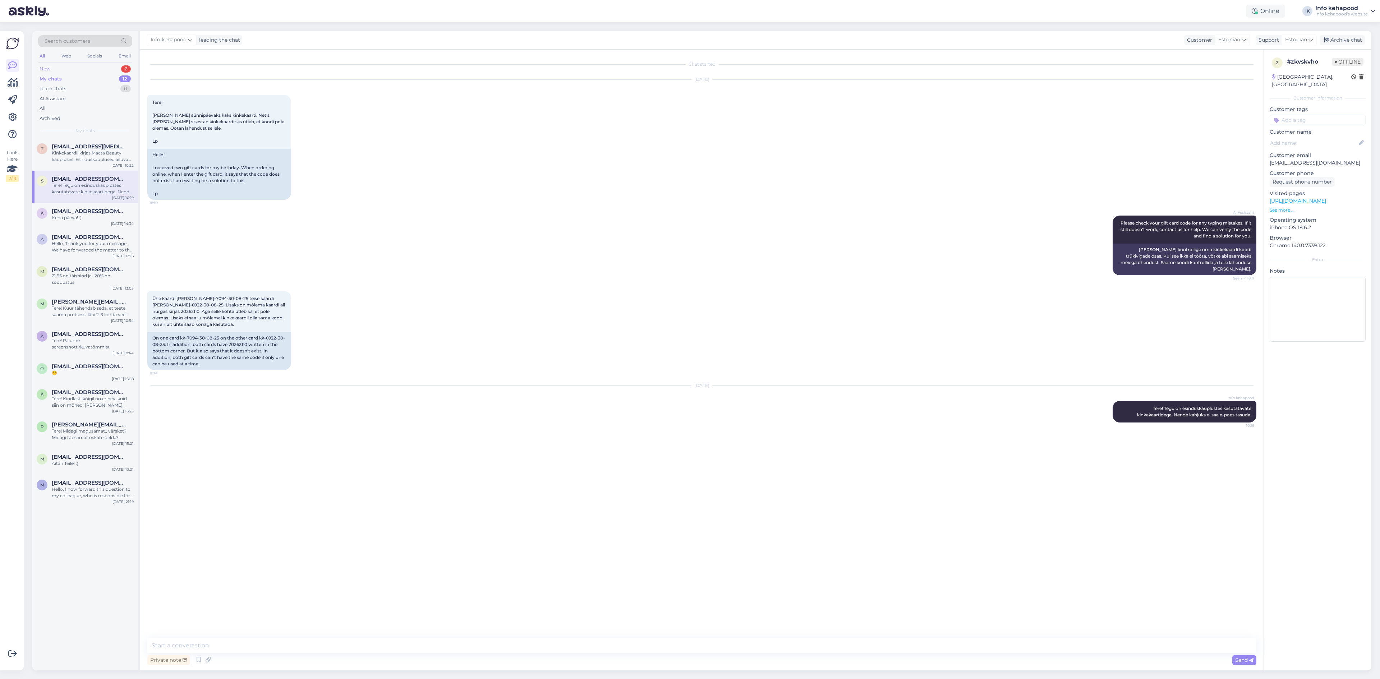
click at [117, 66] on div "New 2" at bounding box center [85, 69] width 94 height 10
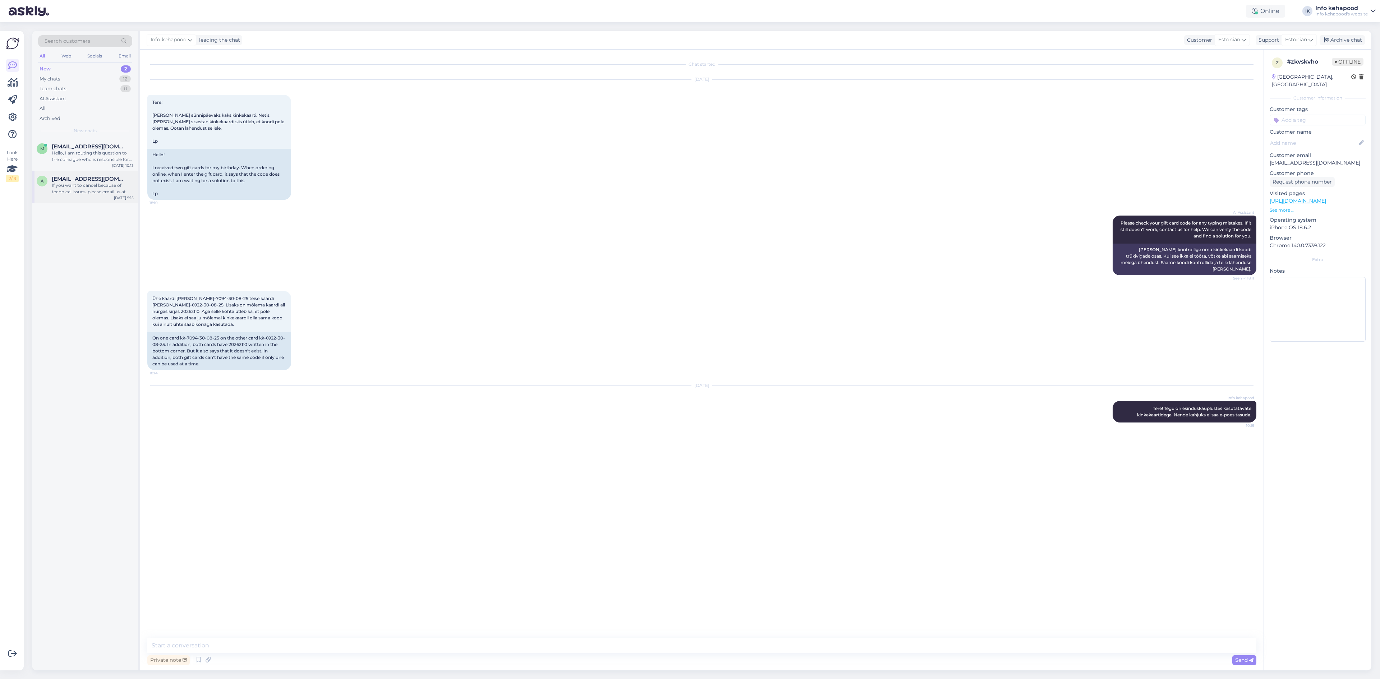
click at [53, 171] on div "a [EMAIL_ADDRESS][DOMAIN_NAME] If you want to cancel because of technical issue…" at bounding box center [85, 187] width 106 height 32
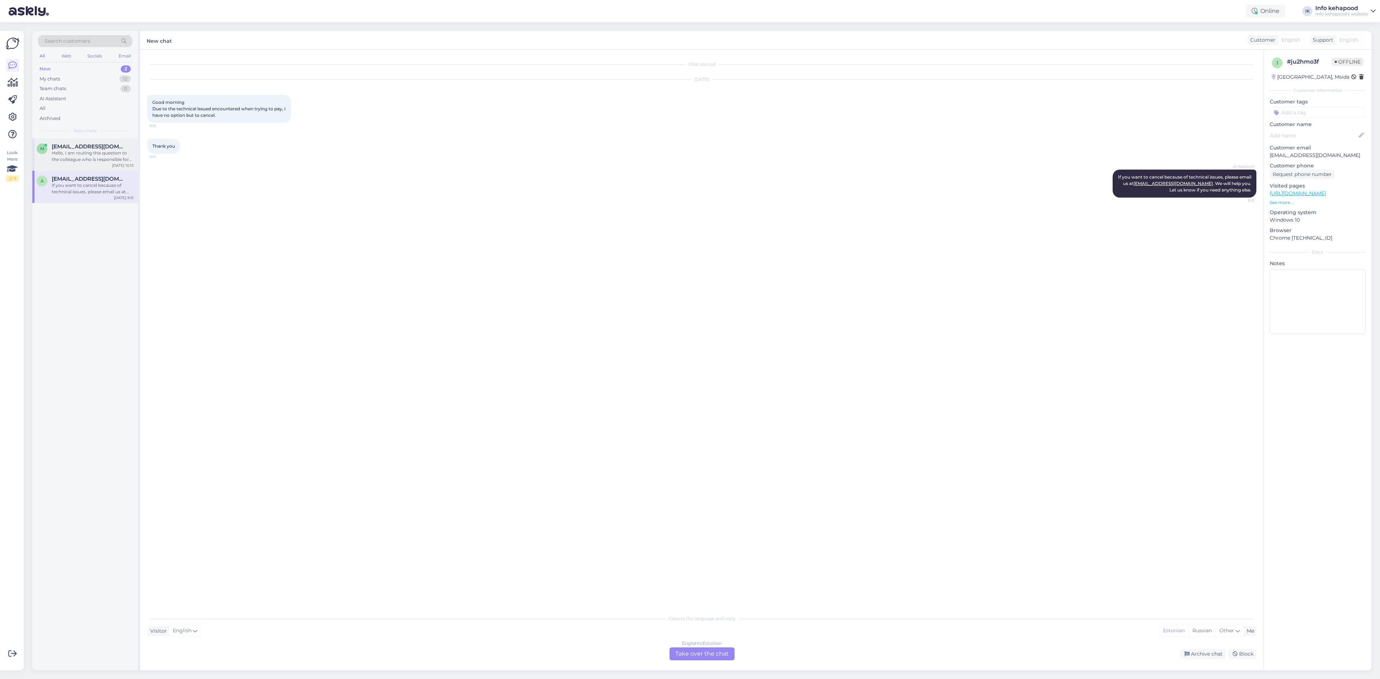
click at [82, 144] on span "[EMAIL_ADDRESS][DOMAIN_NAME]" at bounding box center [89, 146] width 75 height 6
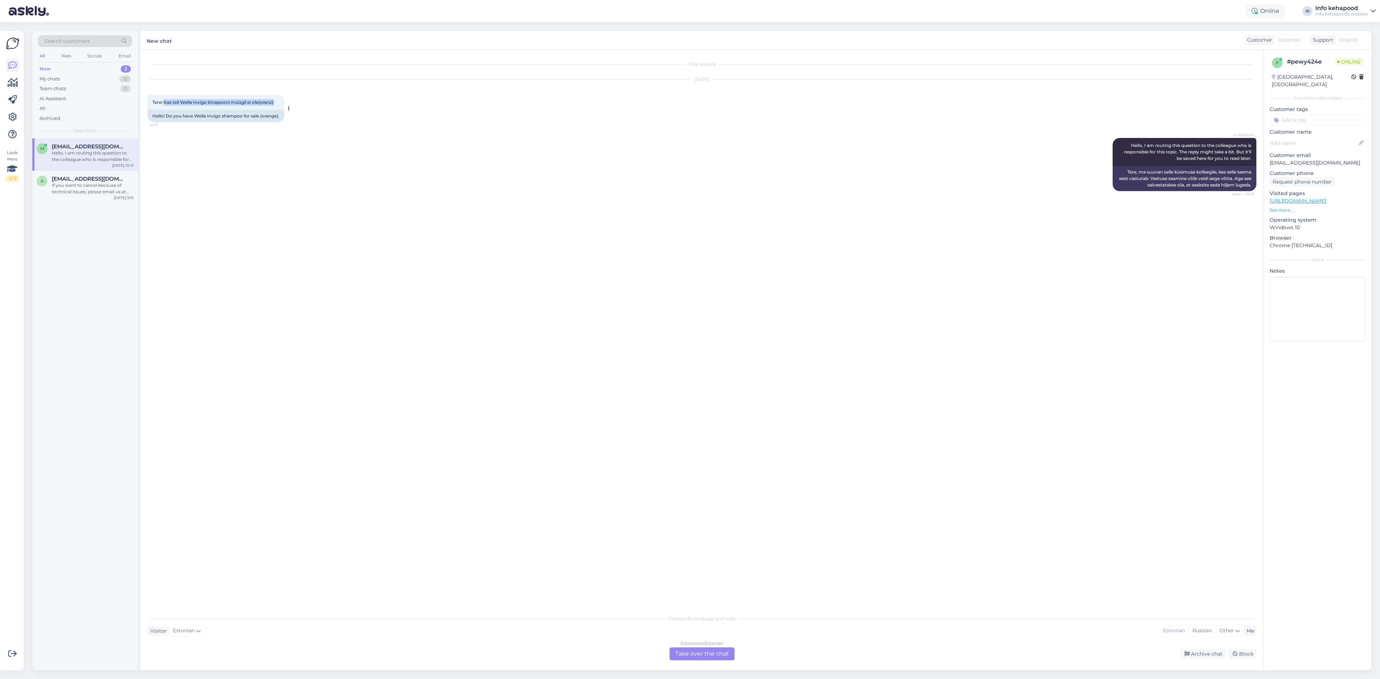
drag, startPoint x: 165, startPoint y: 100, endPoint x: 285, endPoint y: 98, distance: 120.1
click at [284, 98] on div "Tere! Kas teil Wella Invigo šmapooni müügil ei ole(oranz). 10:13" at bounding box center [215, 102] width 137 height 15
copy span "Kas teil Wella Invigo šmapooni müügil ei ole(oranz)."
click at [70, 150] on div "I am sorry for the trouble with the Bondisands Vitamin C serum. We want our pro…" at bounding box center [93, 156] width 82 height 13
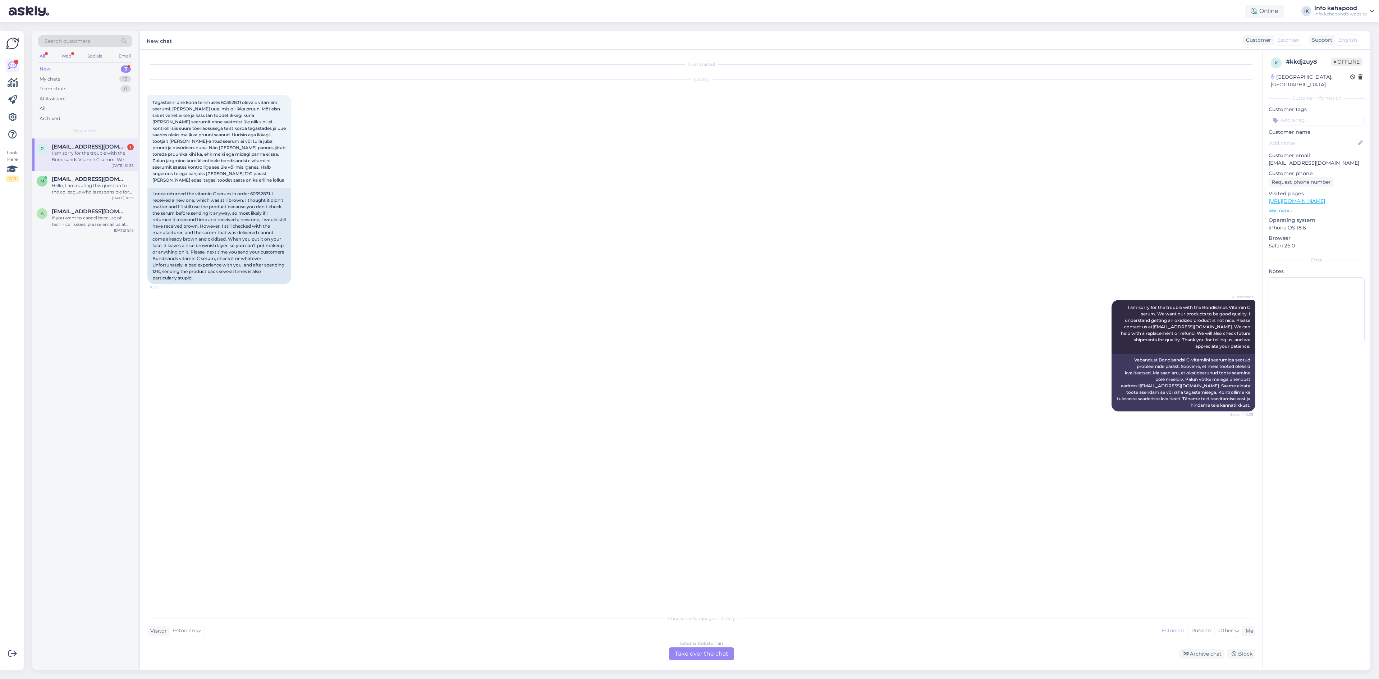
click at [85, 43] on span "Search customers" at bounding box center [68, 41] width 46 height 8
click at [86, 41] on span "Search customers" at bounding box center [68, 41] width 46 height 8
click at [486, 197] on div "[DATE] Tagastasin ühe korra tellimuses 60352831 oleva c vitamiini seerumi. [PER…" at bounding box center [701, 182] width 1108 height 220
click at [95, 83] on div "My chats 12" at bounding box center [85, 79] width 94 height 10
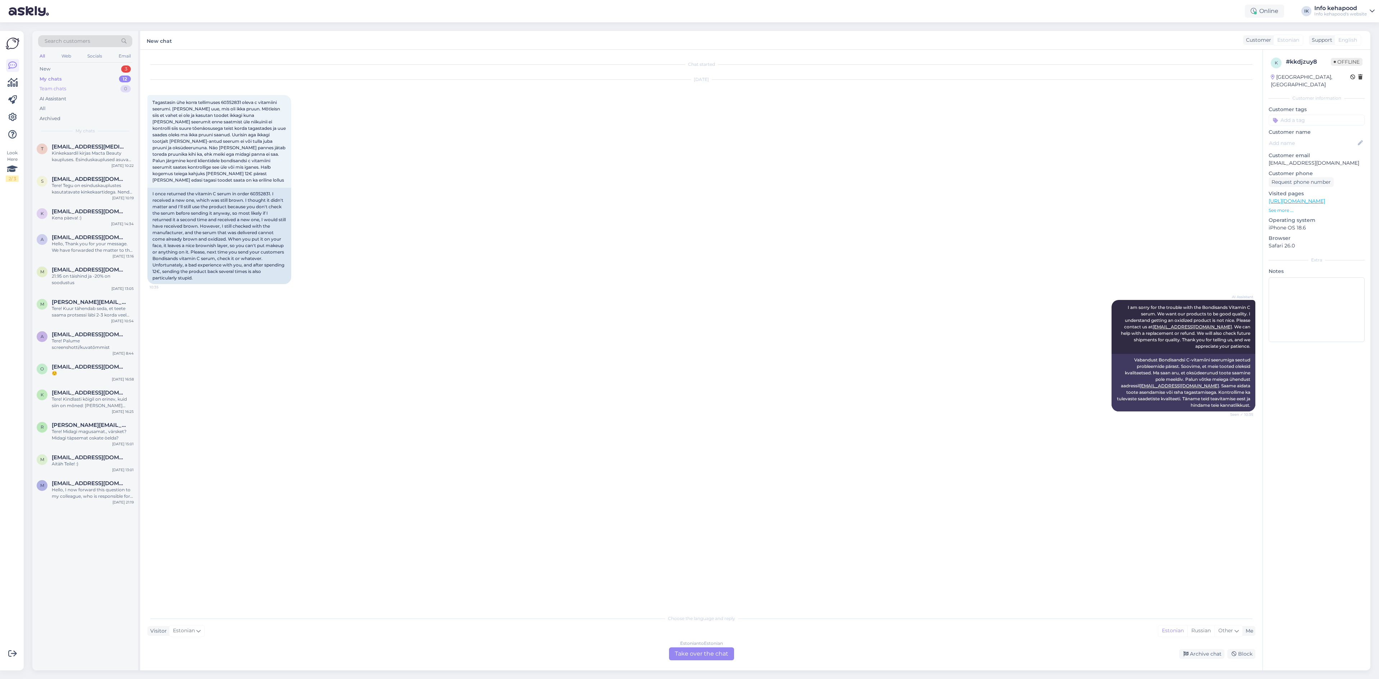
click at [66, 92] on div "Team chats 0" at bounding box center [85, 89] width 94 height 10
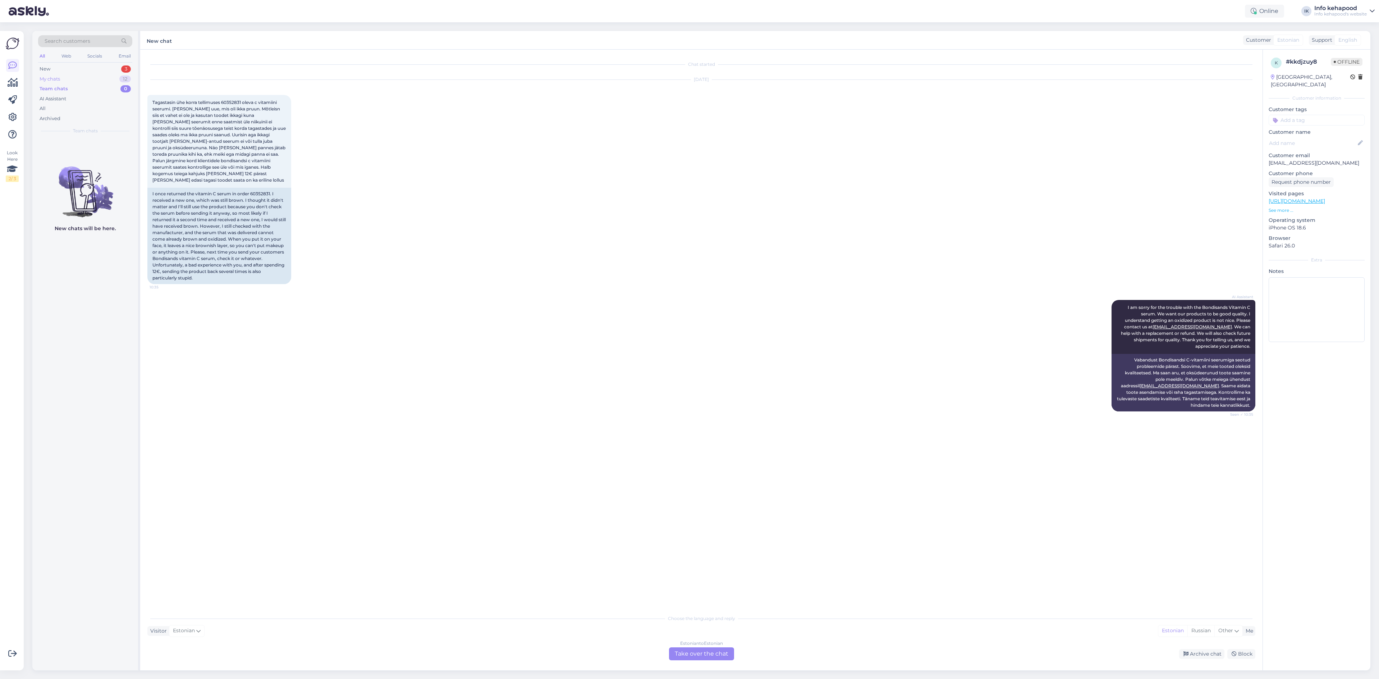
click at [69, 77] on div "My chats 12" at bounding box center [85, 79] width 94 height 10
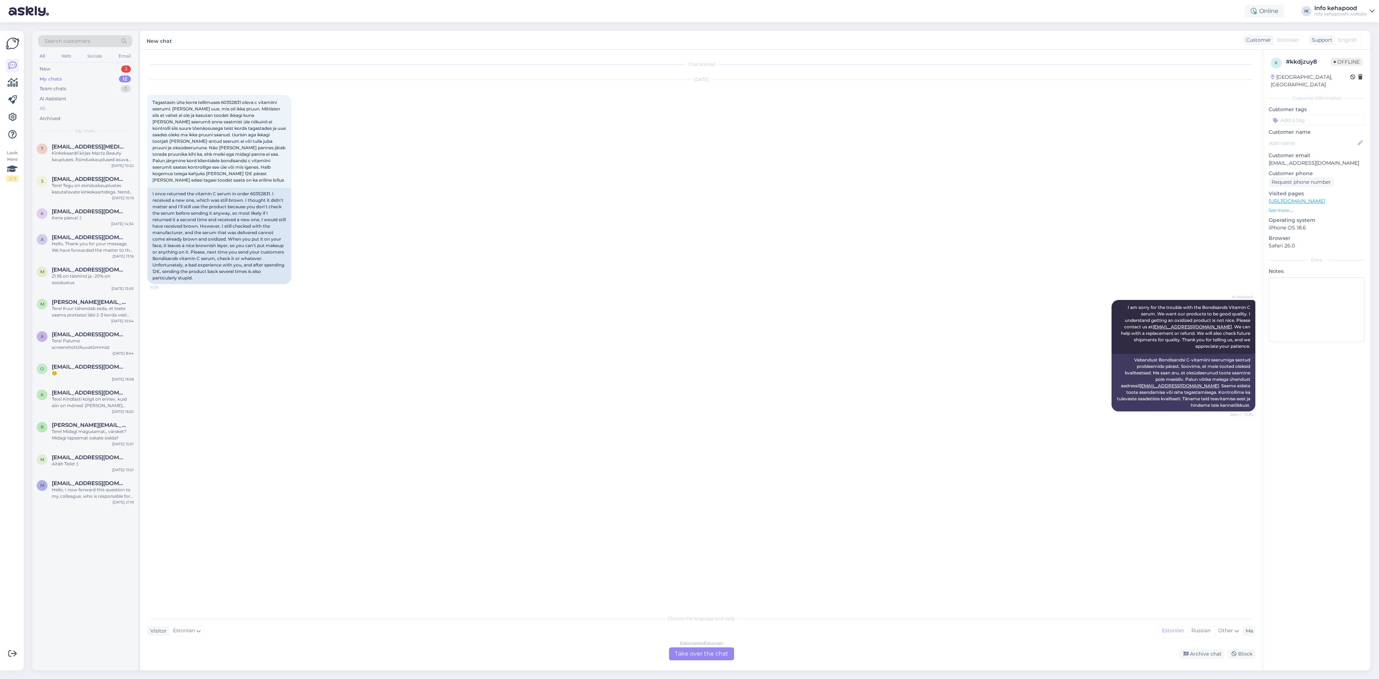
click at [66, 107] on div "All" at bounding box center [85, 109] width 94 height 10
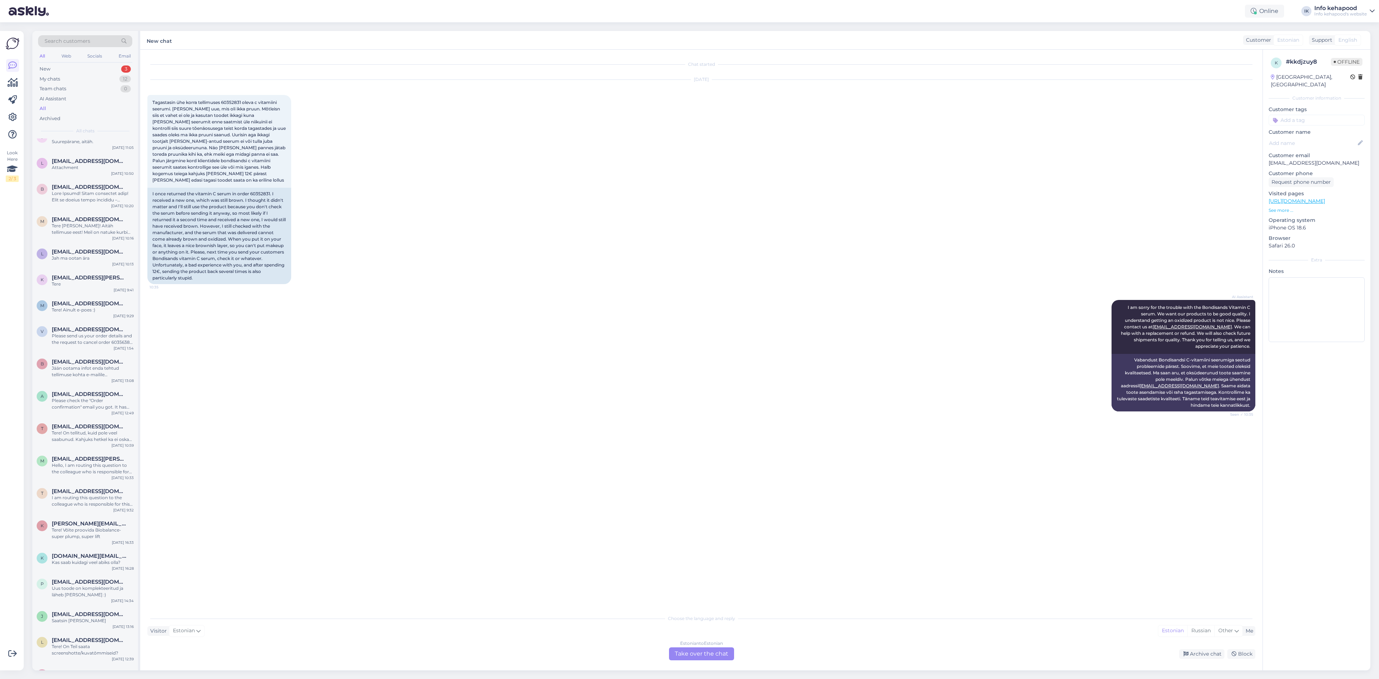
scroll to position [1294, 0]
click at [94, 41] on div "Search customers" at bounding box center [85, 41] width 94 height 12
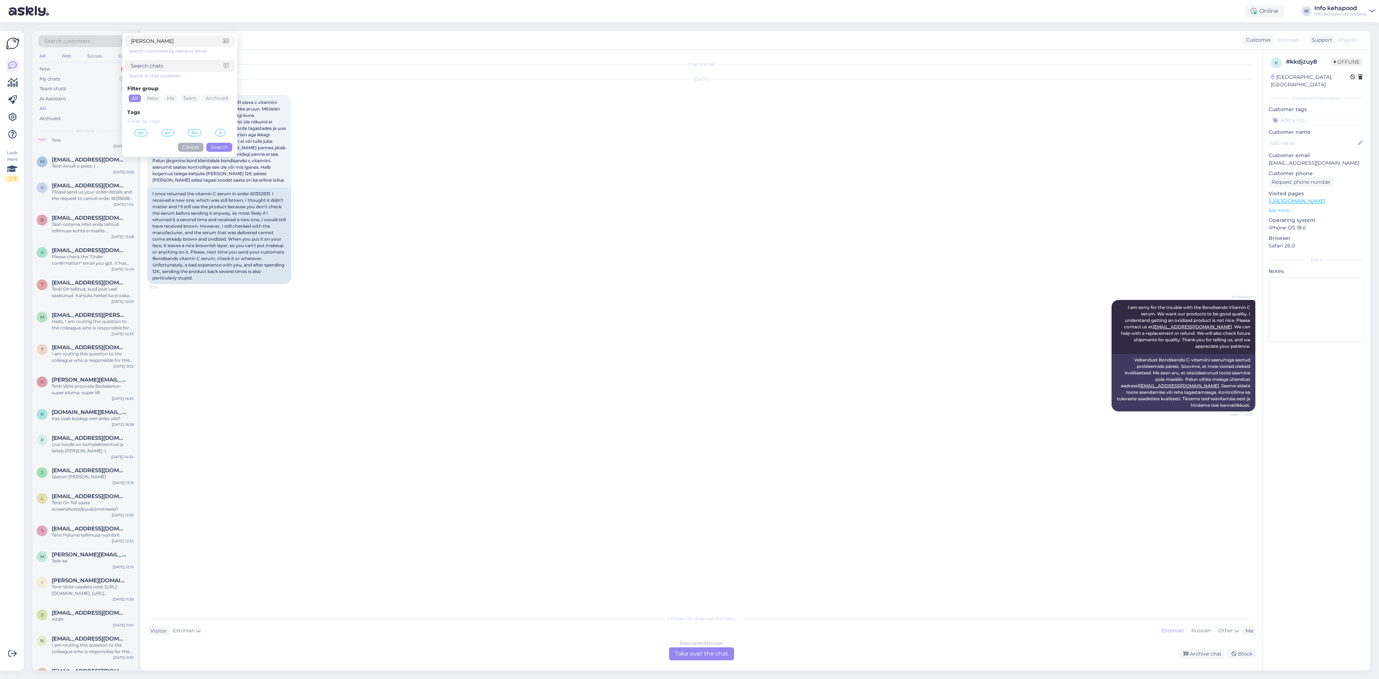
type input "[PERSON_NAME]"
click button "Search" at bounding box center [219, 147] width 26 height 9
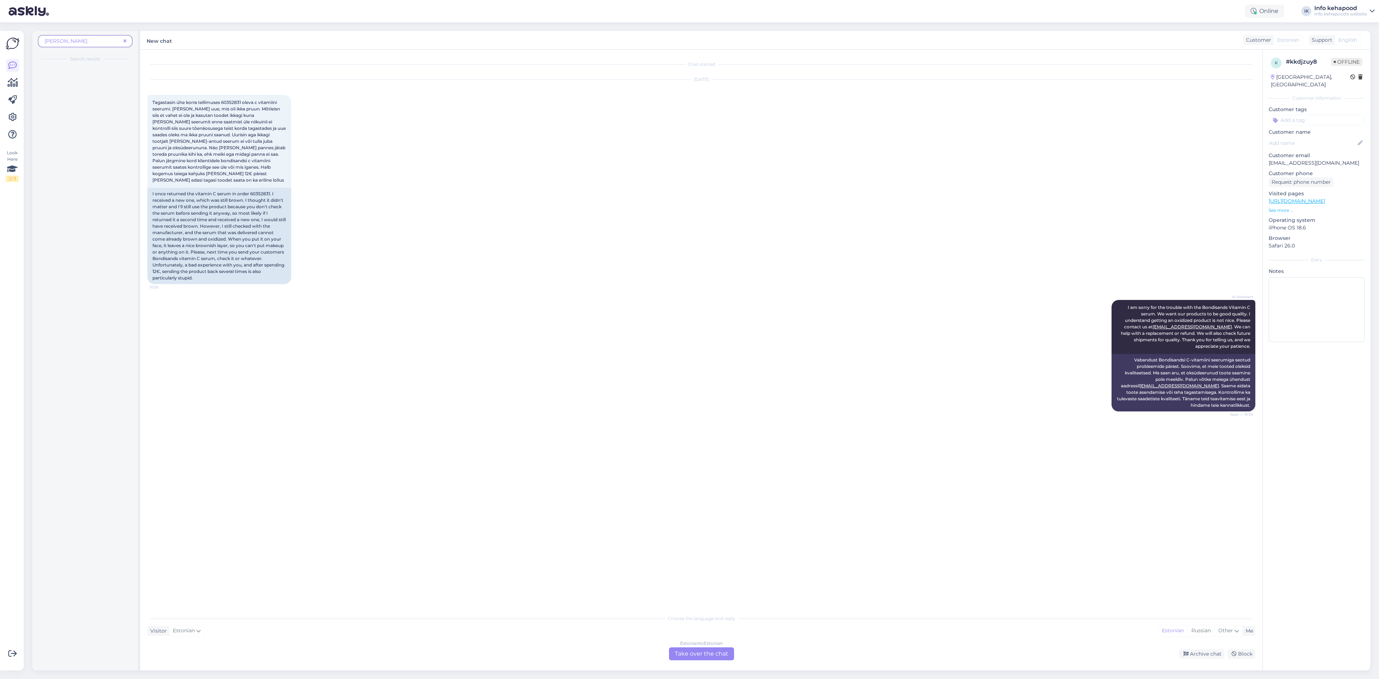
scroll to position [0, 0]
click at [107, 114] on div "Uus toode on komplekteeritud ja läheb [PERSON_NAME] :)" at bounding box center [93, 116] width 82 height 13
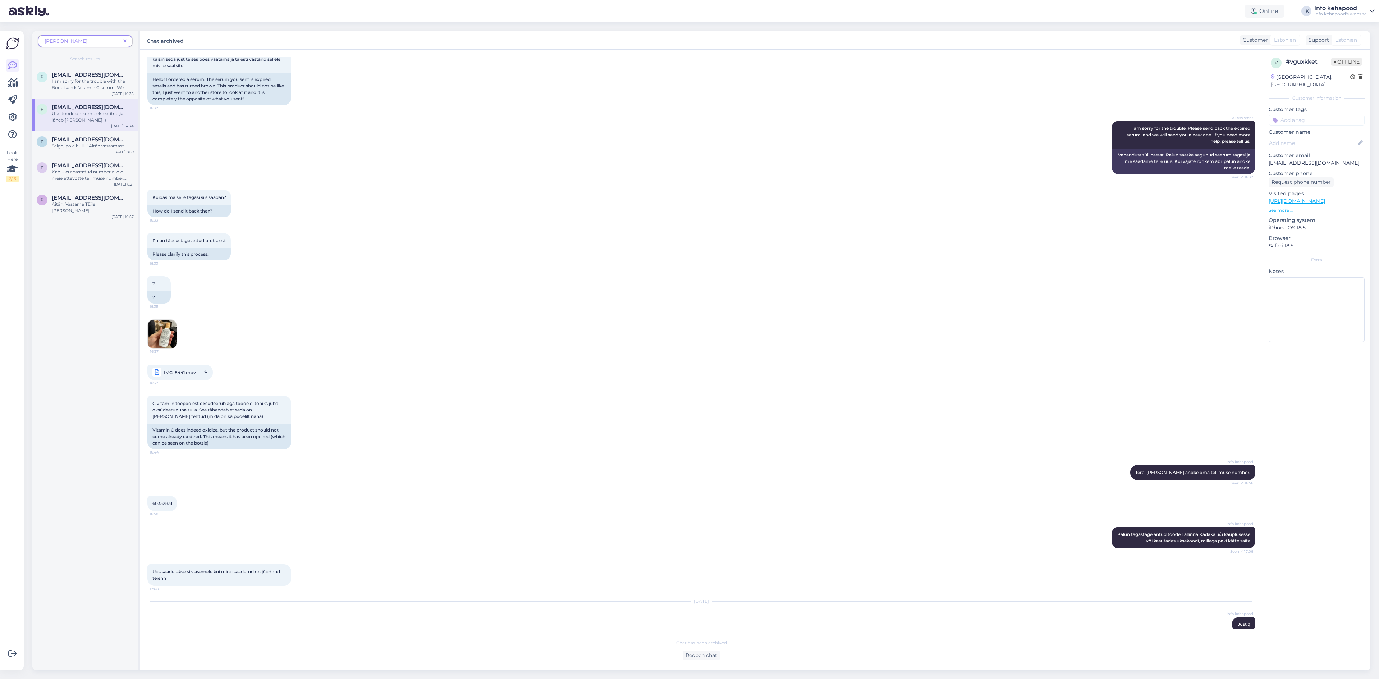
scroll to position [44, 0]
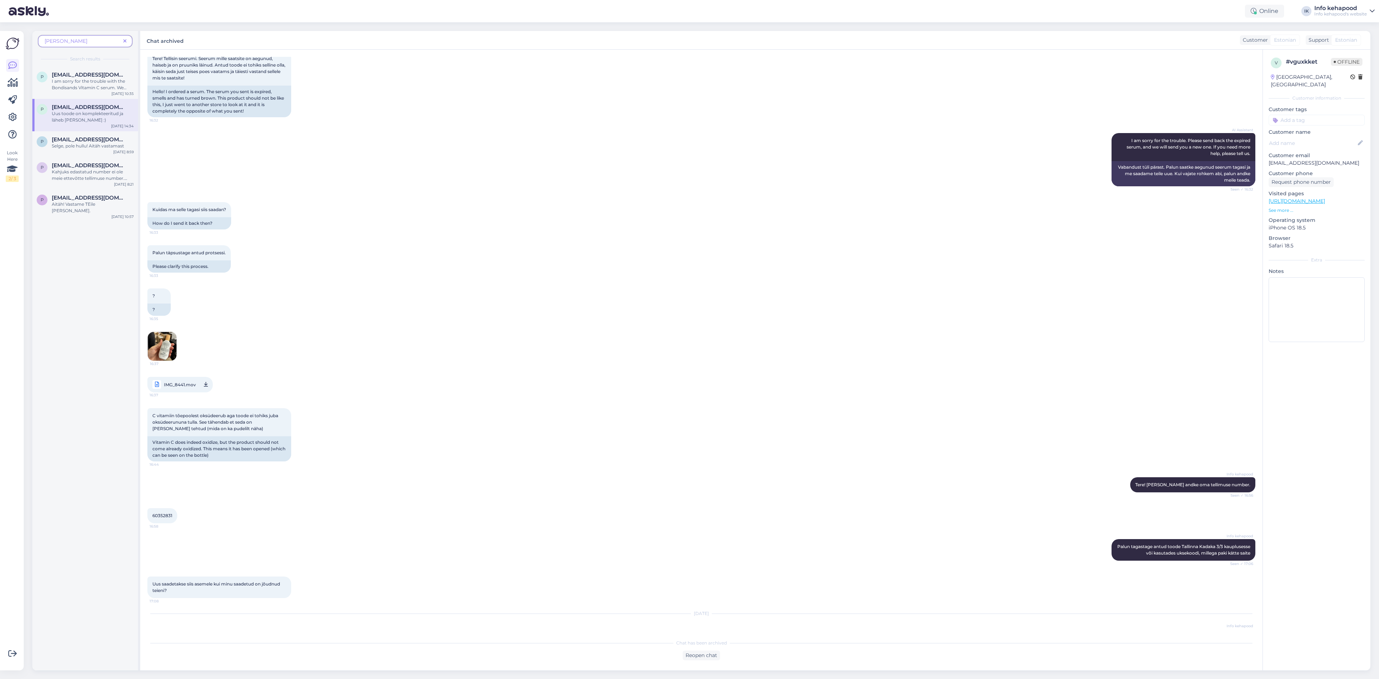
click at [173, 307] on img at bounding box center [162, 346] width 29 height 29
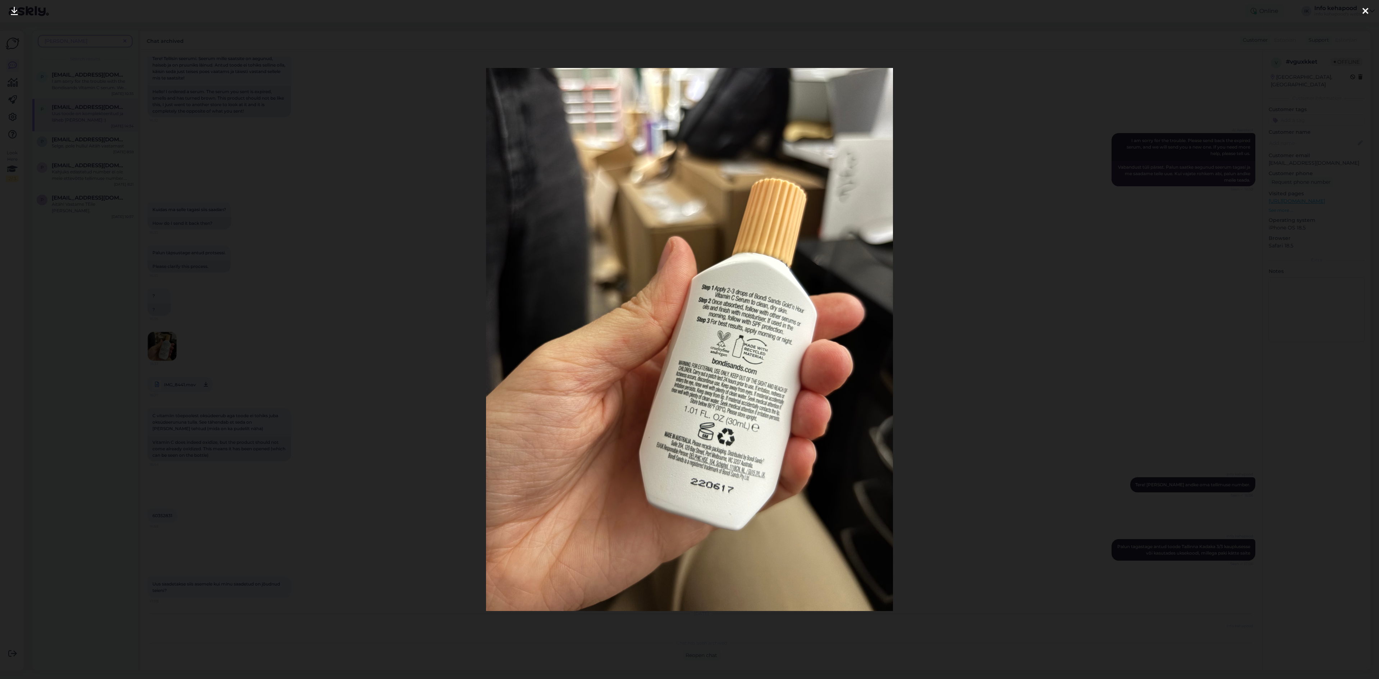
click at [298, 273] on div at bounding box center [689, 339] width 1379 height 679
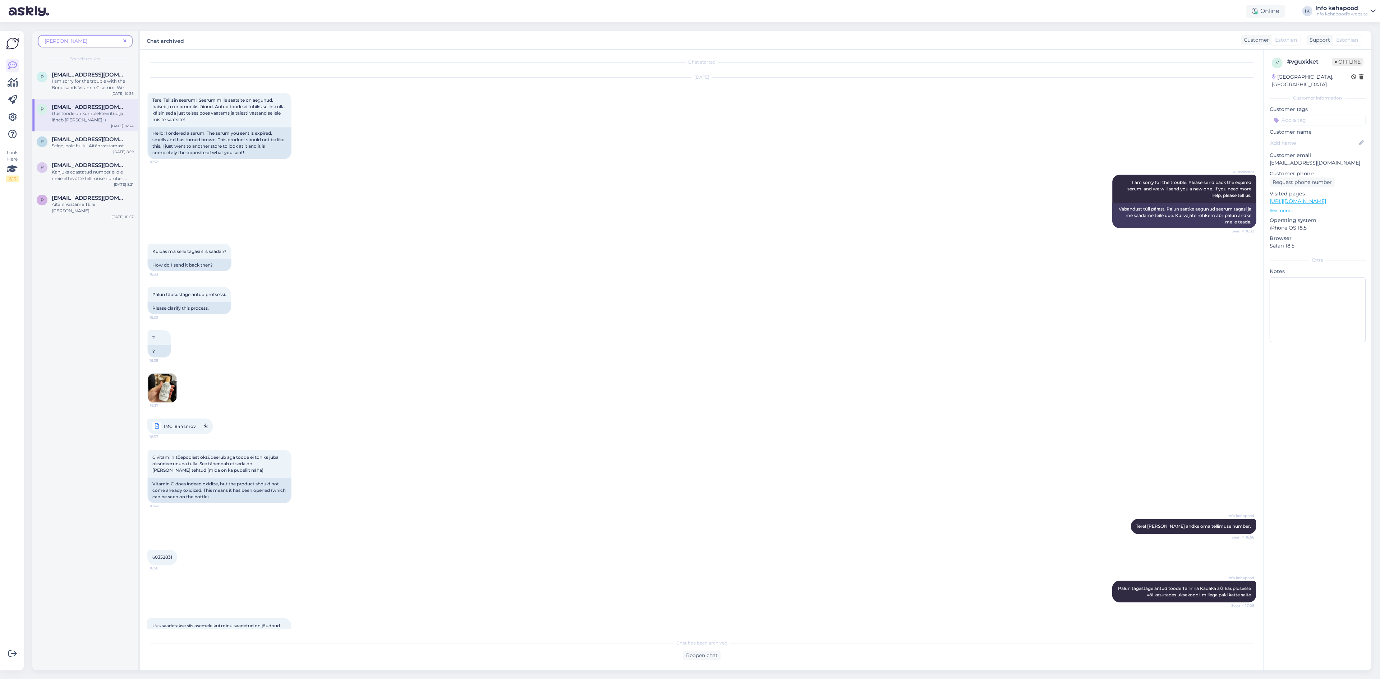
scroll to position [0, 0]
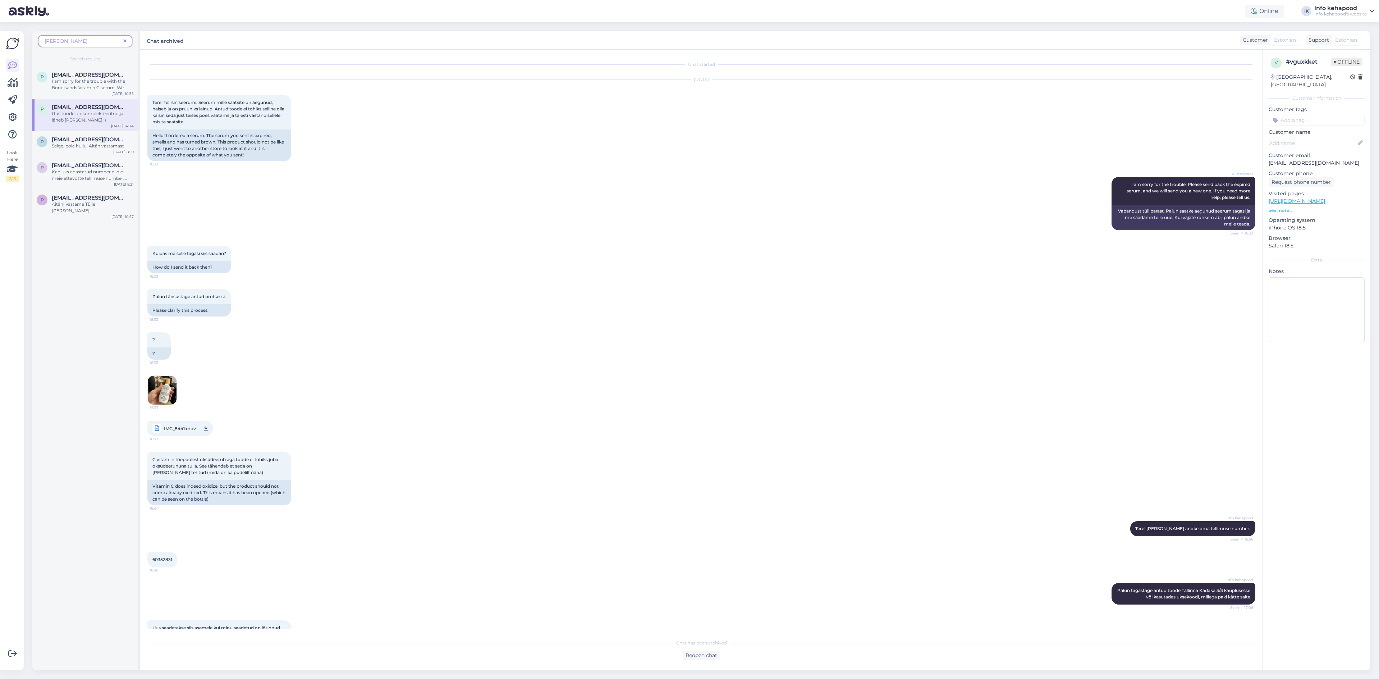
click at [161, 307] on img at bounding box center [162, 390] width 29 height 29
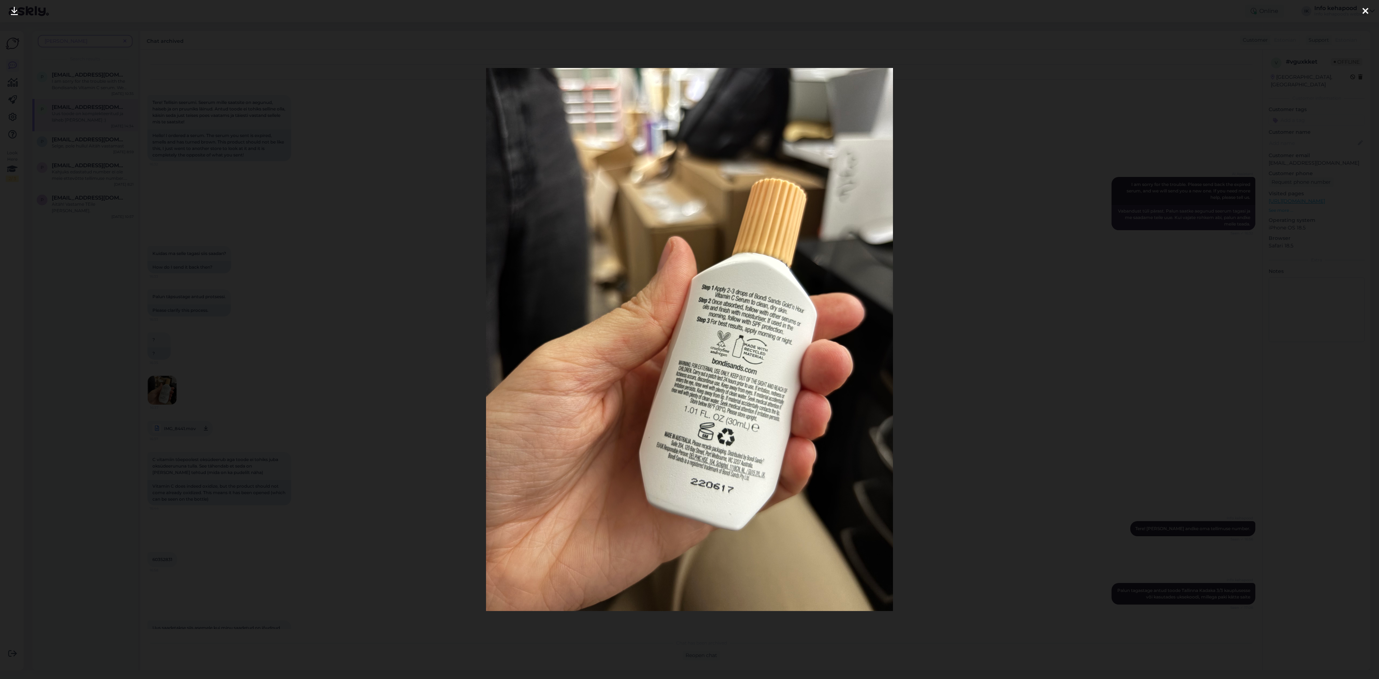
drag, startPoint x: 1005, startPoint y: 301, endPoint x: 995, endPoint y: 321, distance: 22.7
click at [995, 307] on div at bounding box center [689, 339] width 1379 height 679
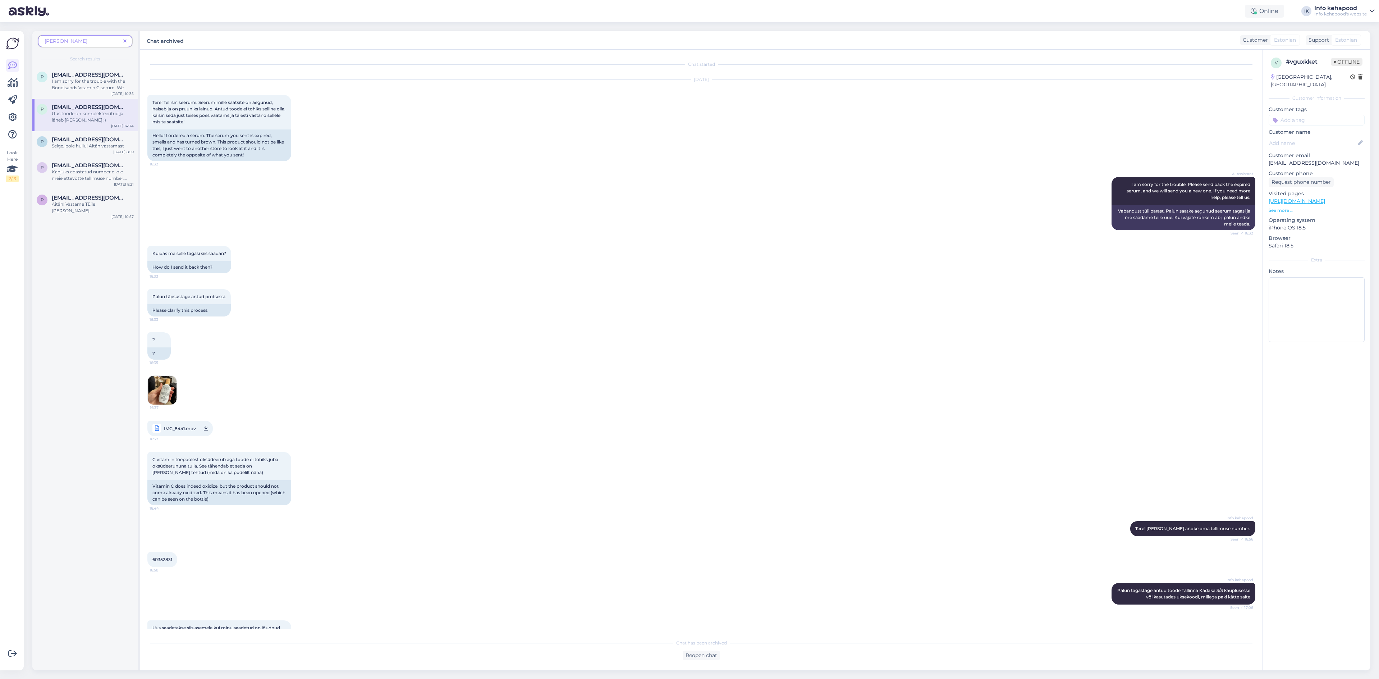
click at [150, 307] on img at bounding box center [162, 390] width 29 height 29
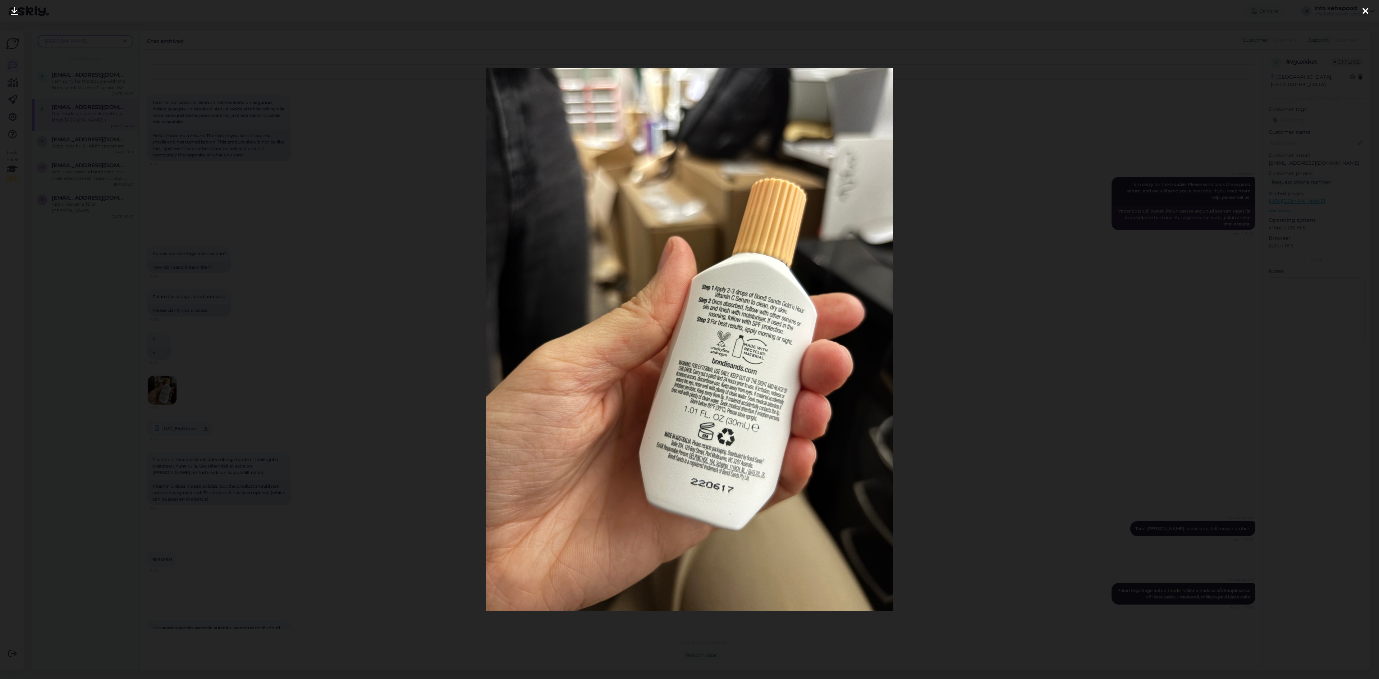
click at [969, 289] on div at bounding box center [689, 339] width 1379 height 679
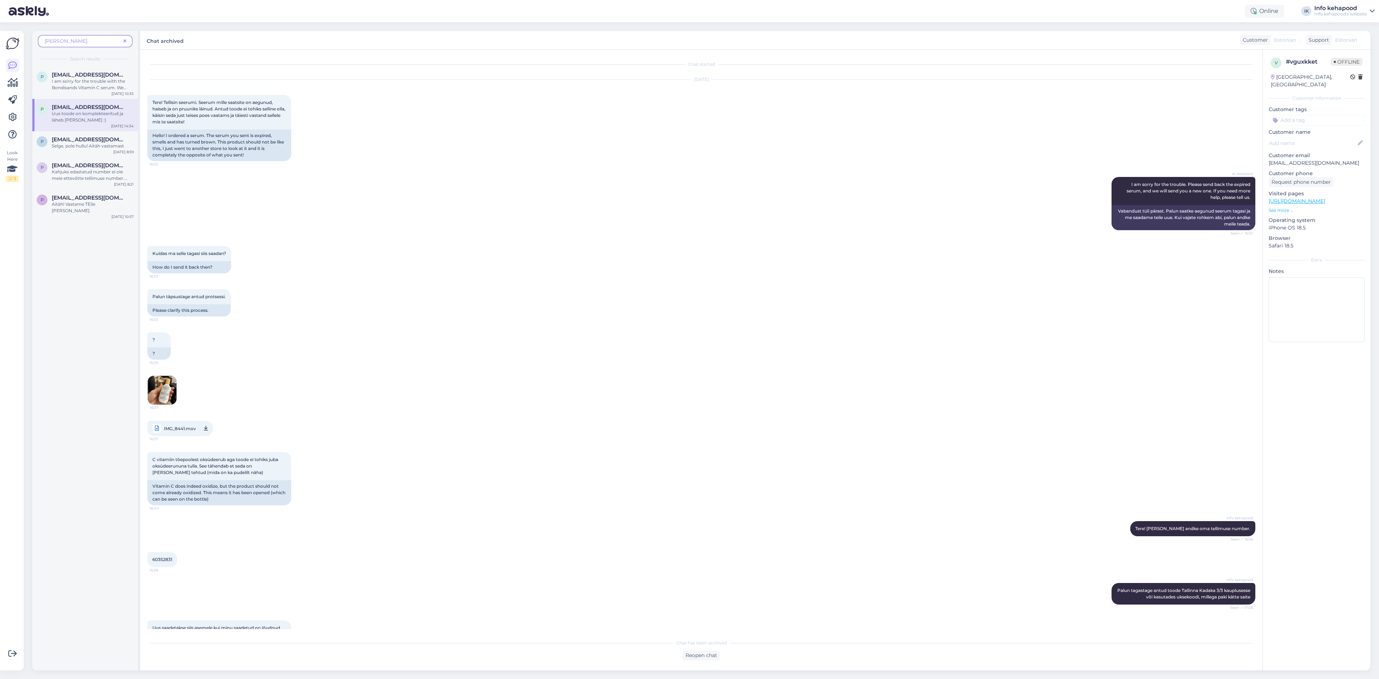
click at [203, 307] on link "IMG_8441.mov 16:37" at bounding box center [179, 428] width 65 height 15
click at [8, 65] on link at bounding box center [12, 65] width 13 height 13
click at [54, 71] on div "p [EMAIL_ADDRESS][DOMAIN_NAME] I am sorry for the trouble with the Bondisands V…" at bounding box center [85, 83] width 106 height 32
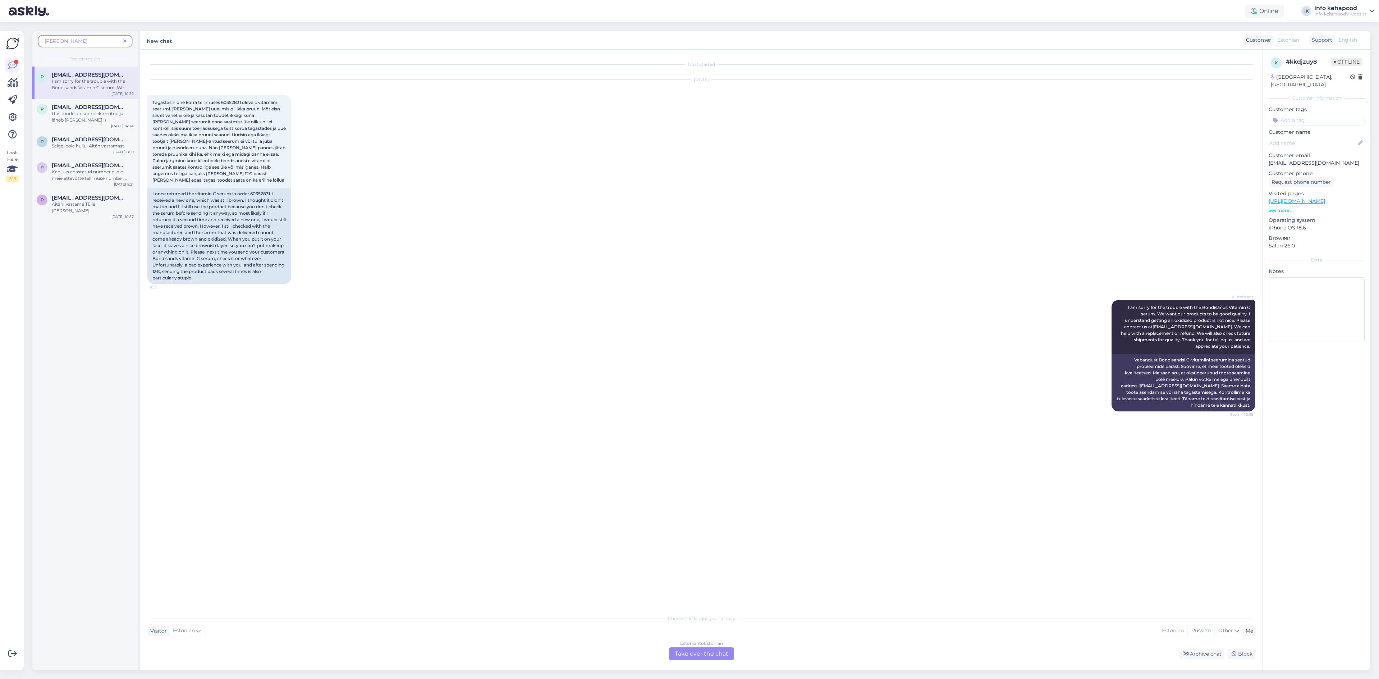
click at [17, 61] on div at bounding box center [16, 62] width 4 height 4
click at [74, 75] on span "[EMAIL_ADDRESS][DOMAIN_NAME]" at bounding box center [89, 75] width 75 height 6
click at [127, 37] on div "[PERSON_NAME]" at bounding box center [85, 41] width 94 height 12
click at [125, 41] on div "[PERSON_NAME]" at bounding box center [179, 41] width 111 height 12
click at [187, 144] on button "Cancel" at bounding box center [191, 147] width 26 height 9
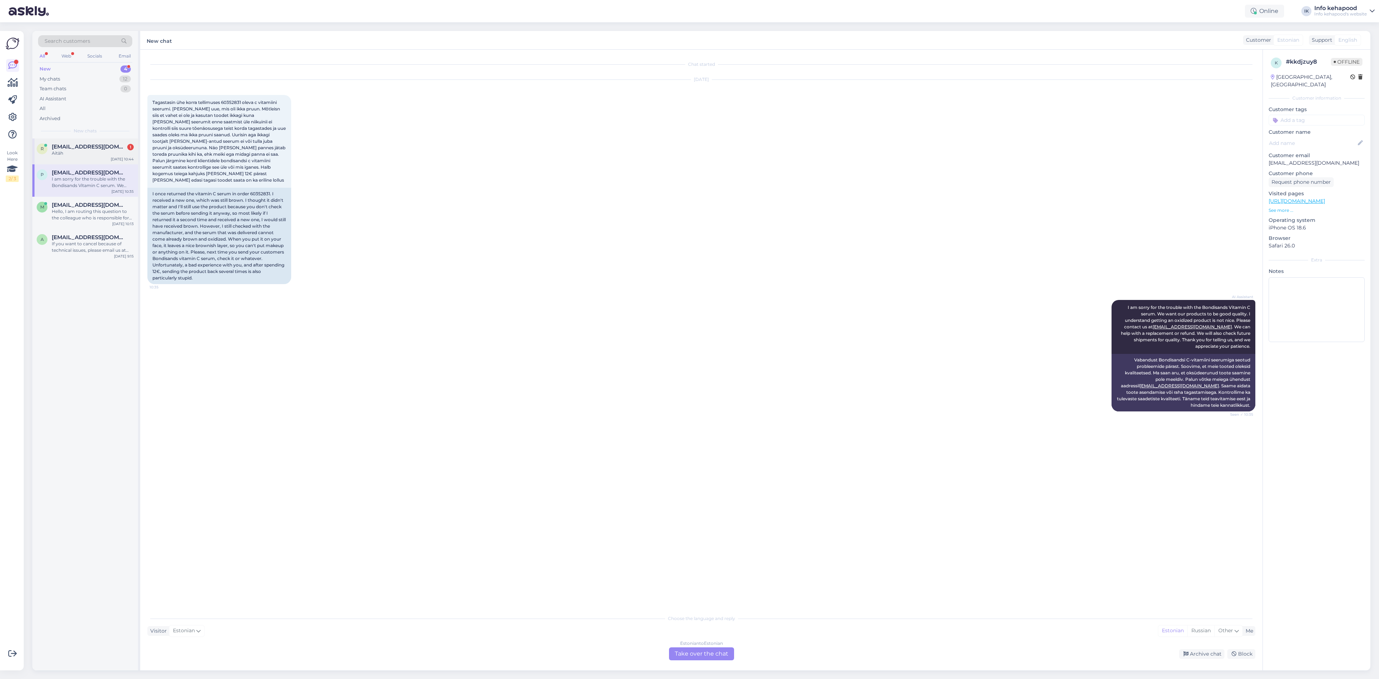
click at [82, 143] on span "[EMAIL_ADDRESS][DOMAIN_NAME]" at bounding box center [89, 146] width 75 height 6
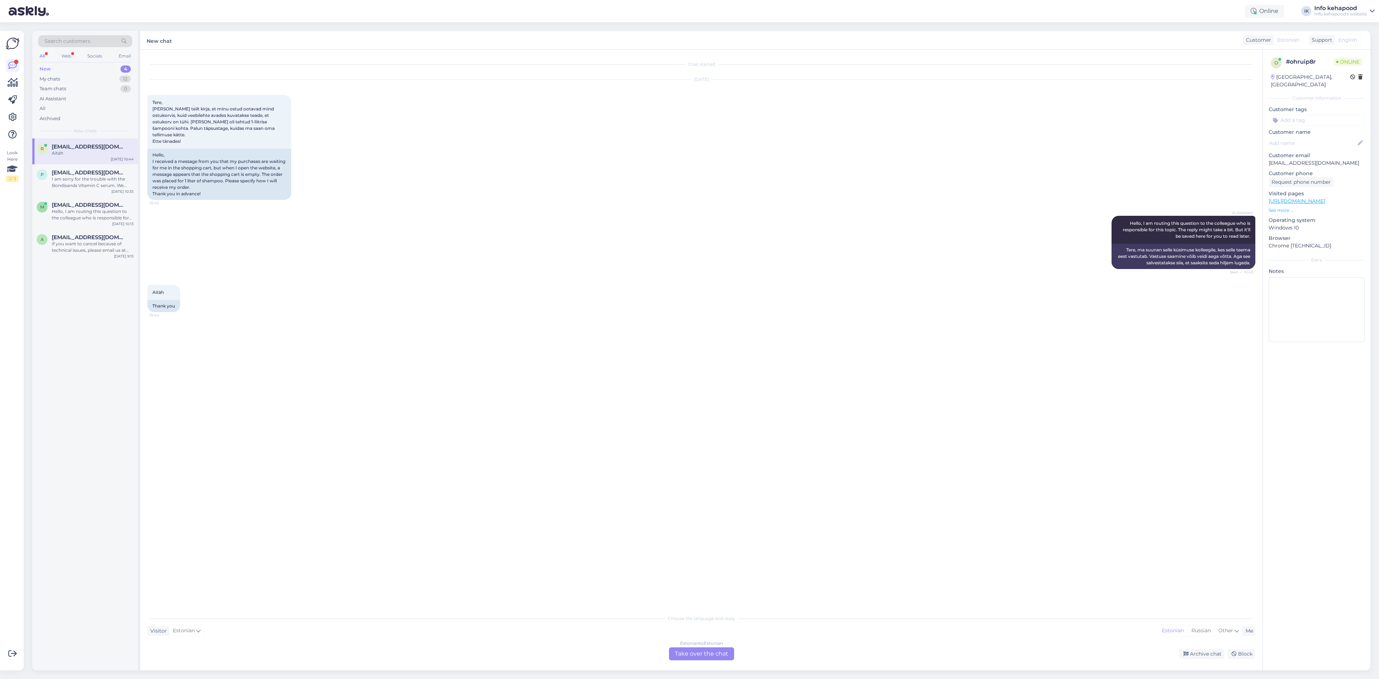
click at [681, 307] on div "Estonian to Estonian Take over the chat" at bounding box center [701, 653] width 65 height 13
click at [650, 307] on div "Private note Send" at bounding box center [701, 660] width 1108 height 14
click at [642, 307] on textarea at bounding box center [701, 645] width 1108 height 15
type textarea "Tere"
type textarea "1"
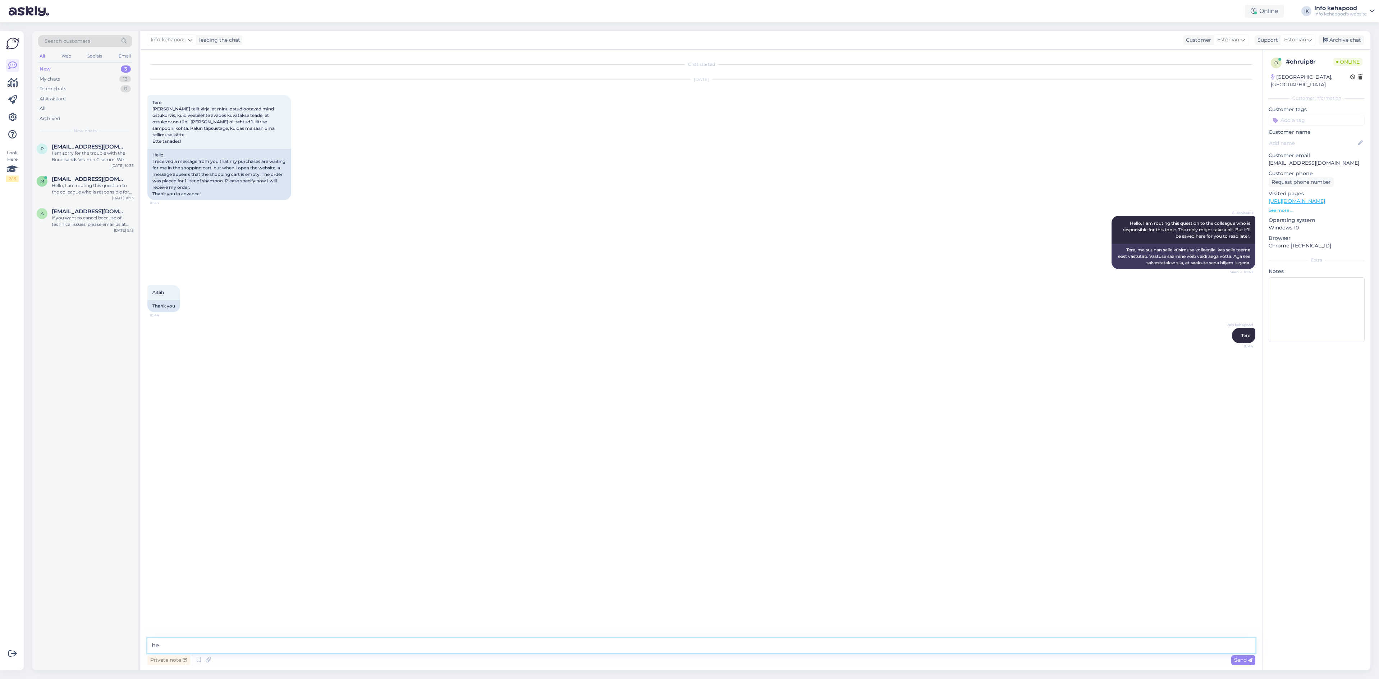
type textarea "h"
type textarea "H"
type textarea "Palume tellimuse numbrit"
click at [110, 166] on div "c [EMAIL_ADDRESS][DOMAIN_NAME] I am routing this question to the colleague who …" at bounding box center [85, 154] width 106 height 32
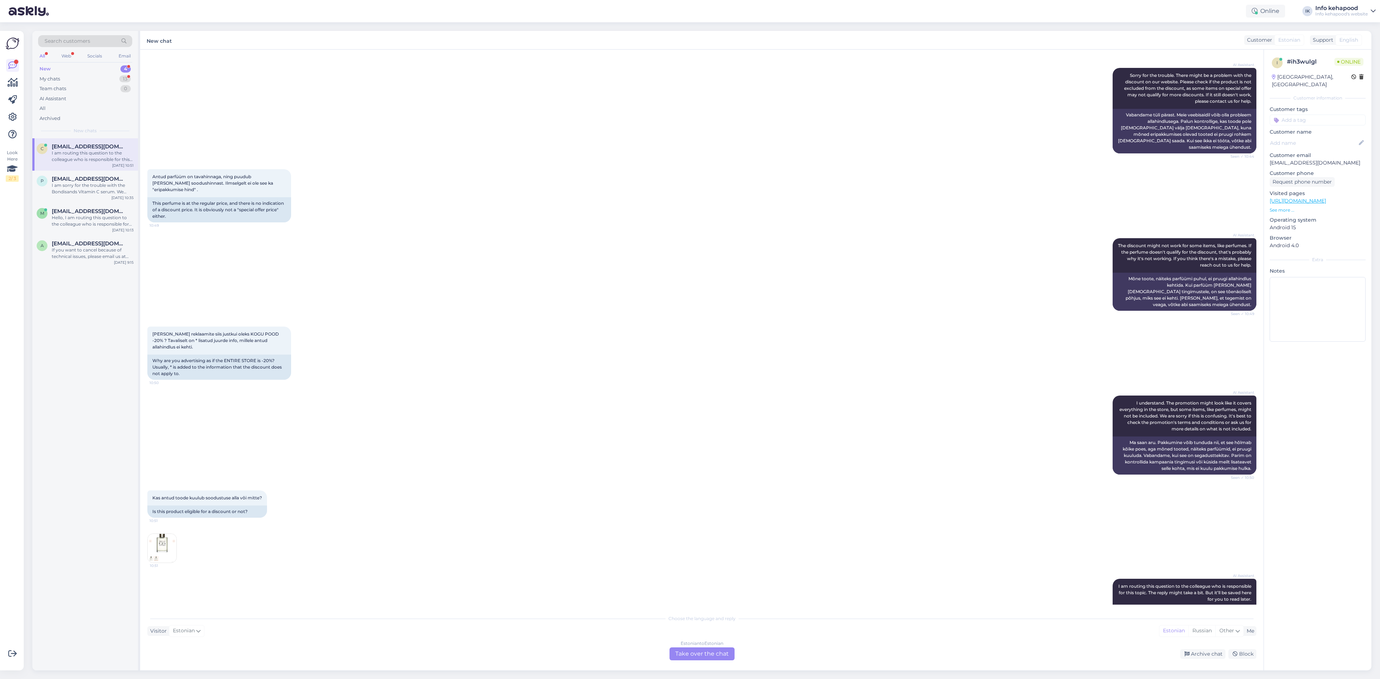
scroll to position [118, 0]
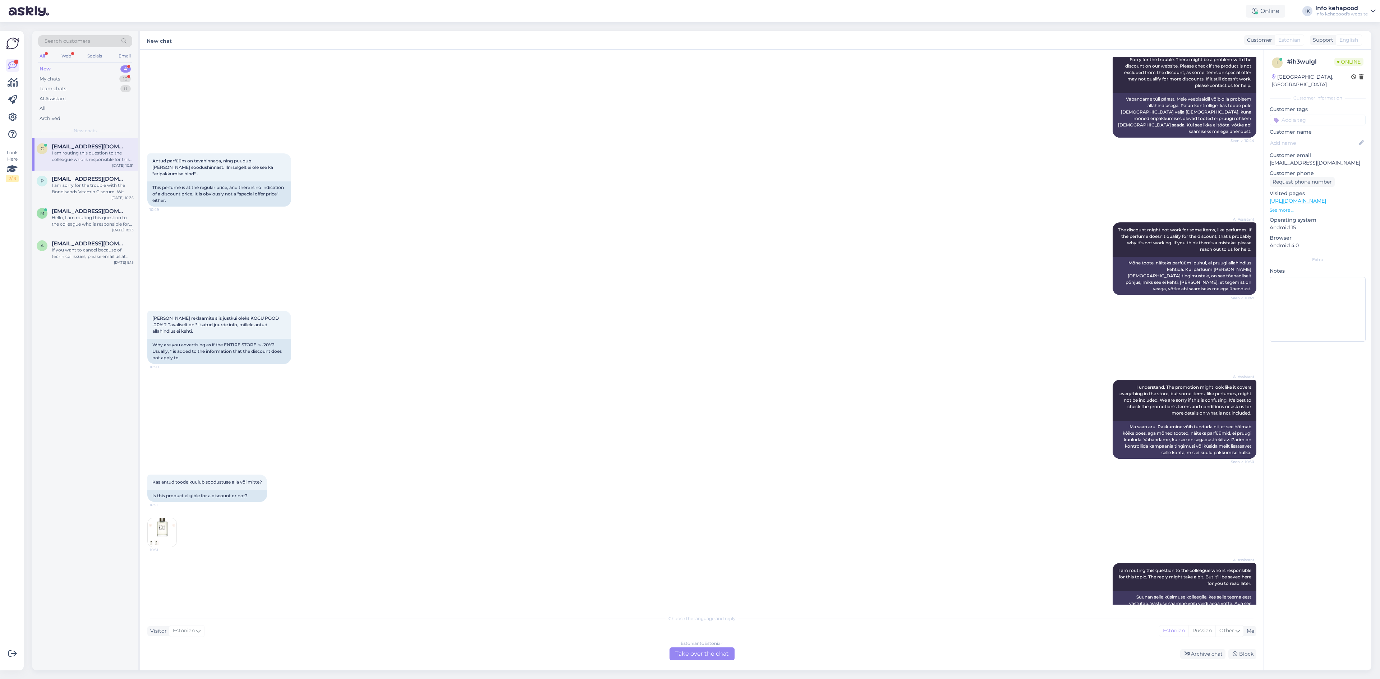
click at [160, 307] on img at bounding box center [162, 532] width 29 height 29
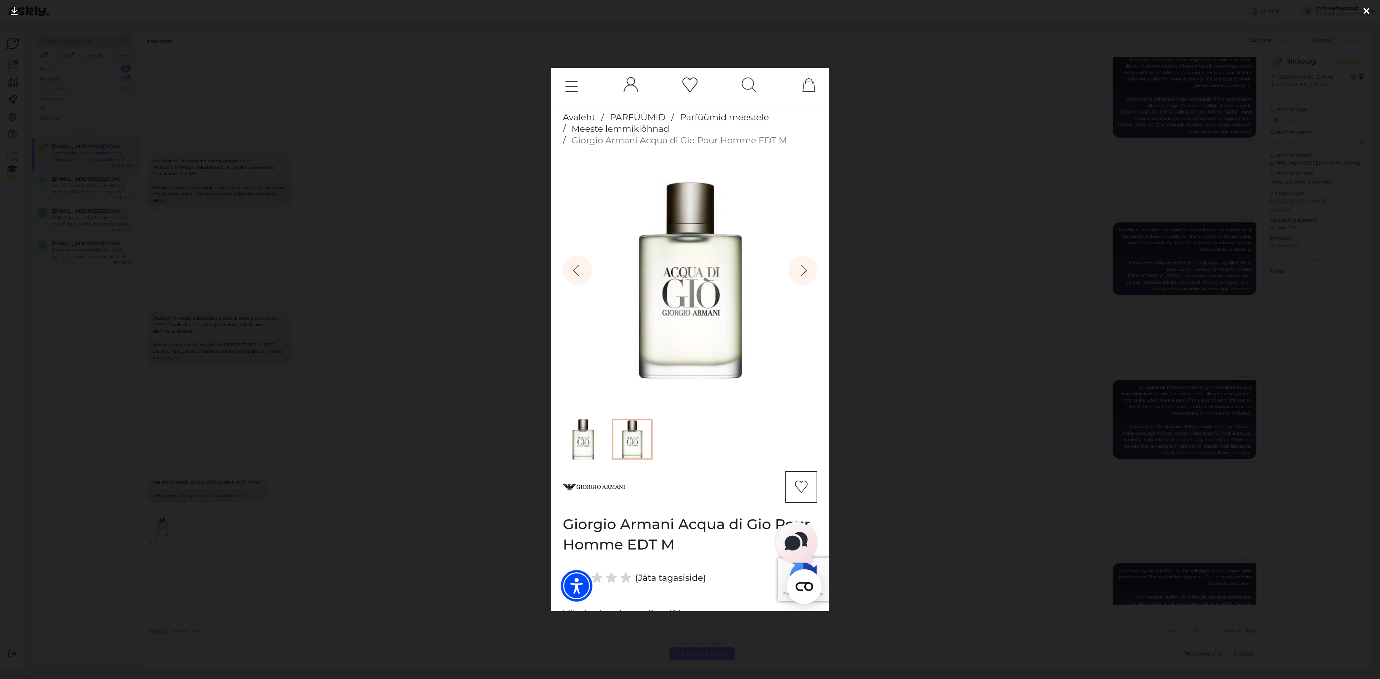
click at [363, 227] on div at bounding box center [690, 339] width 1380 height 679
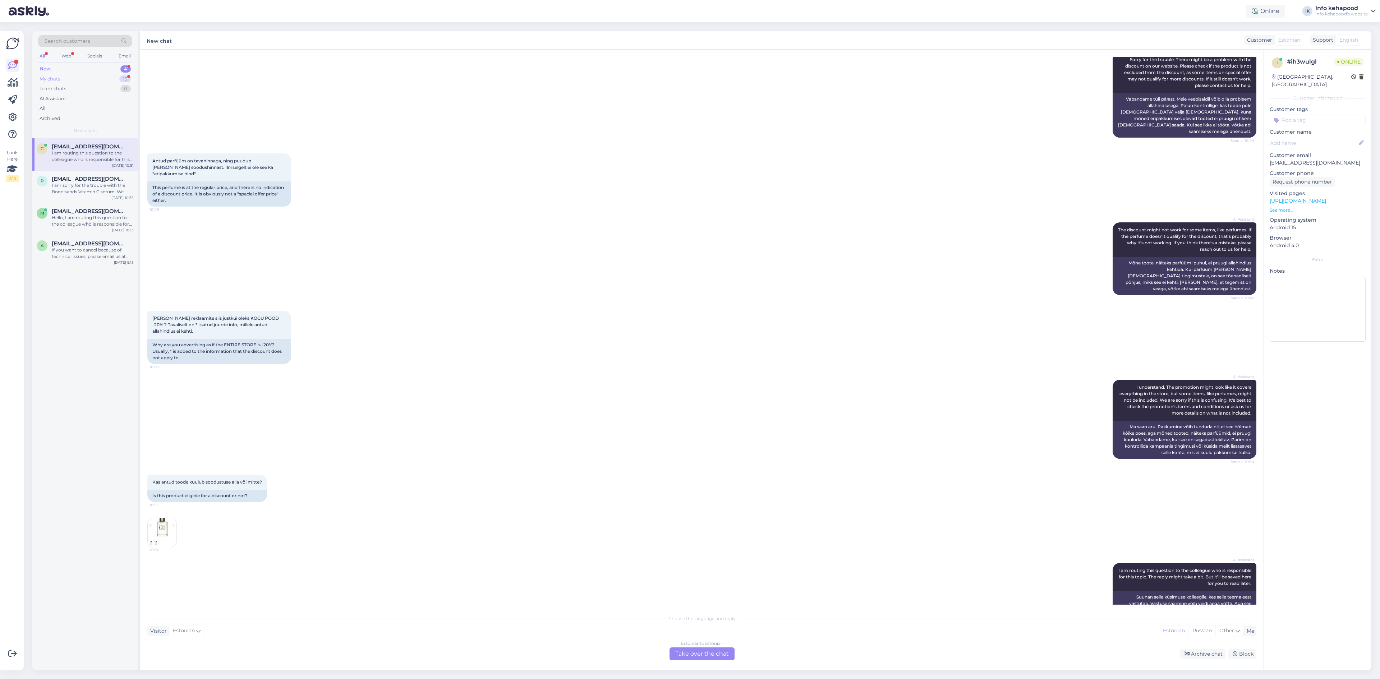
click at [92, 82] on div "My chats 13" at bounding box center [85, 79] width 94 height 10
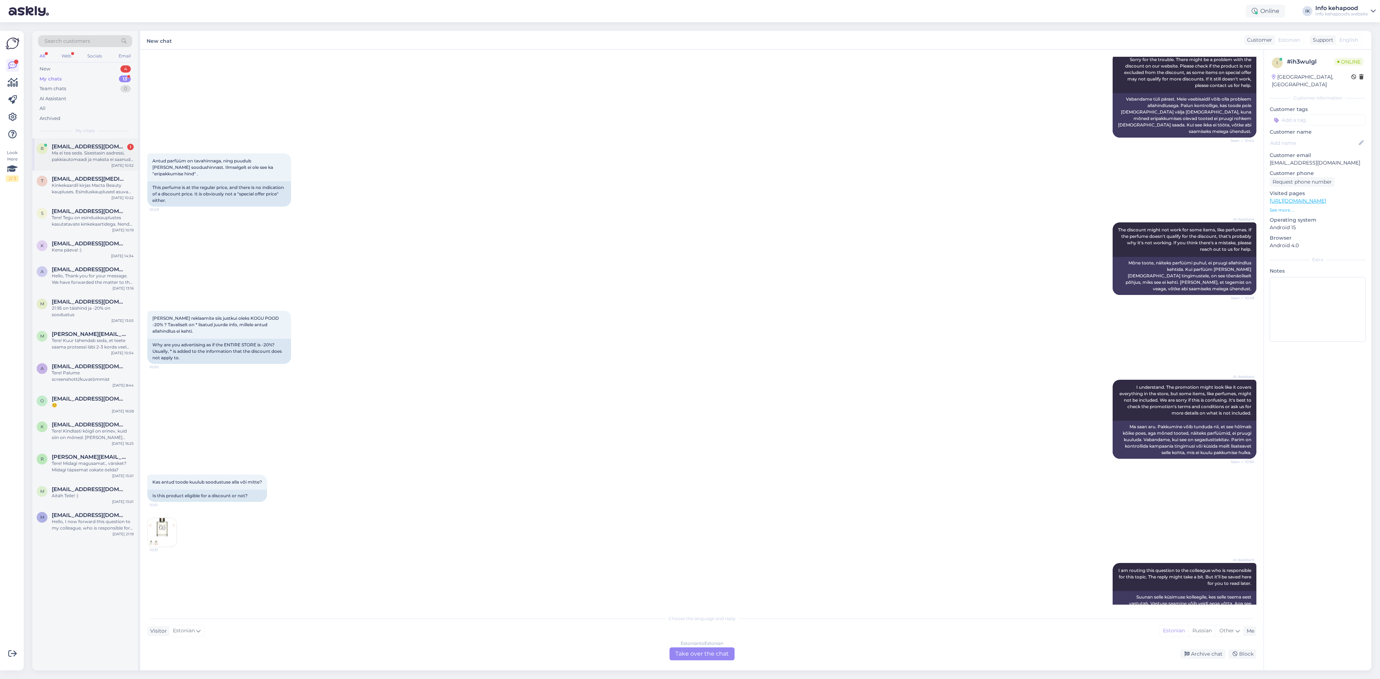
click at [93, 165] on div "r [EMAIL_ADDRESS][DOMAIN_NAME] 1 Ma ei tea seda. Sisestasin aadressi, pakkiauto…" at bounding box center [85, 154] width 106 height 32
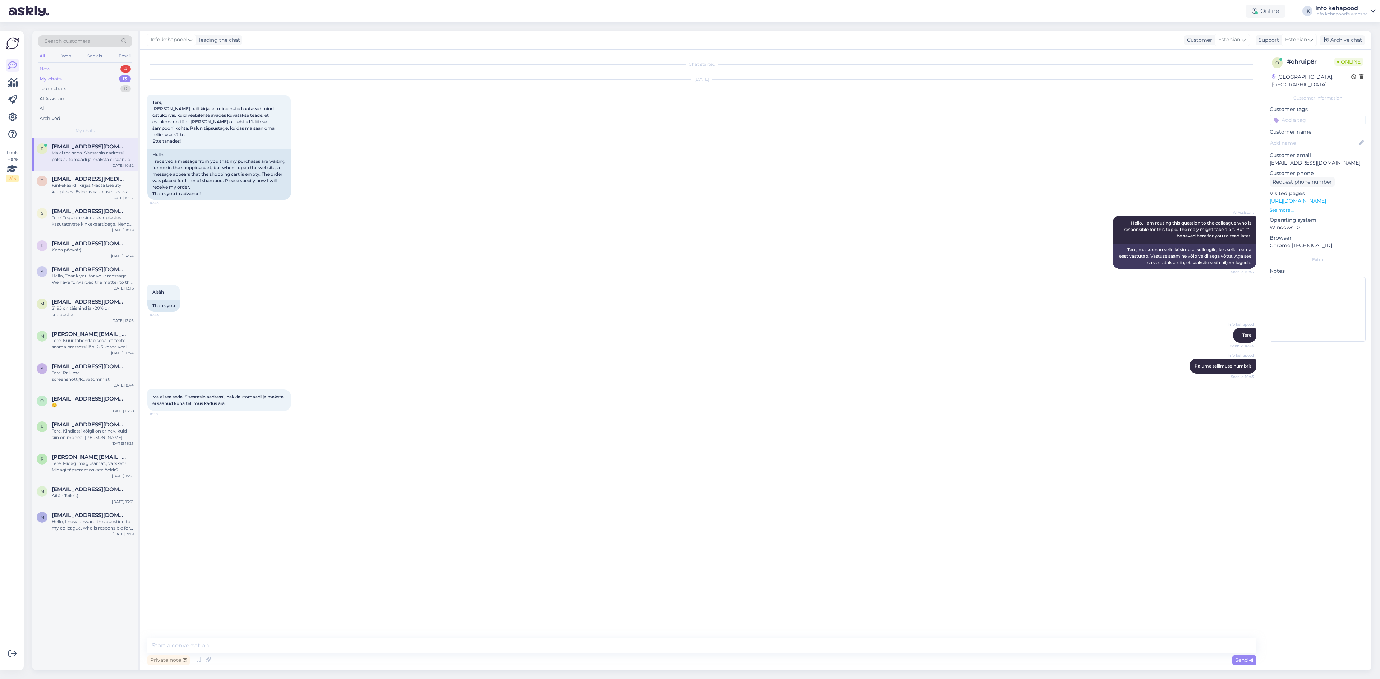
click at [82, 66] on div "New 4" at bounding box center [85, 69] width 94 height 10
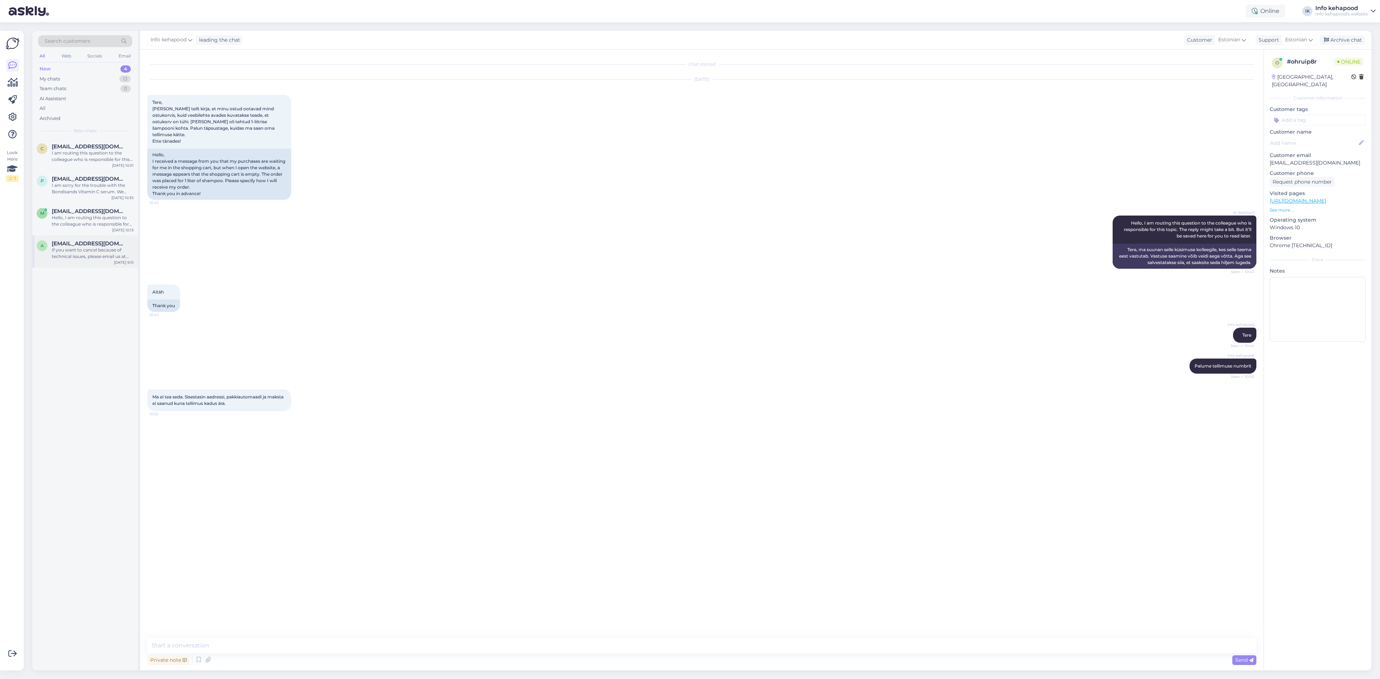
click at [92, 252] on div "If you want to cancel because of technical issues, please email us at [EMAIL_AD…" at bounding box center [93, 253] width 82 height 13
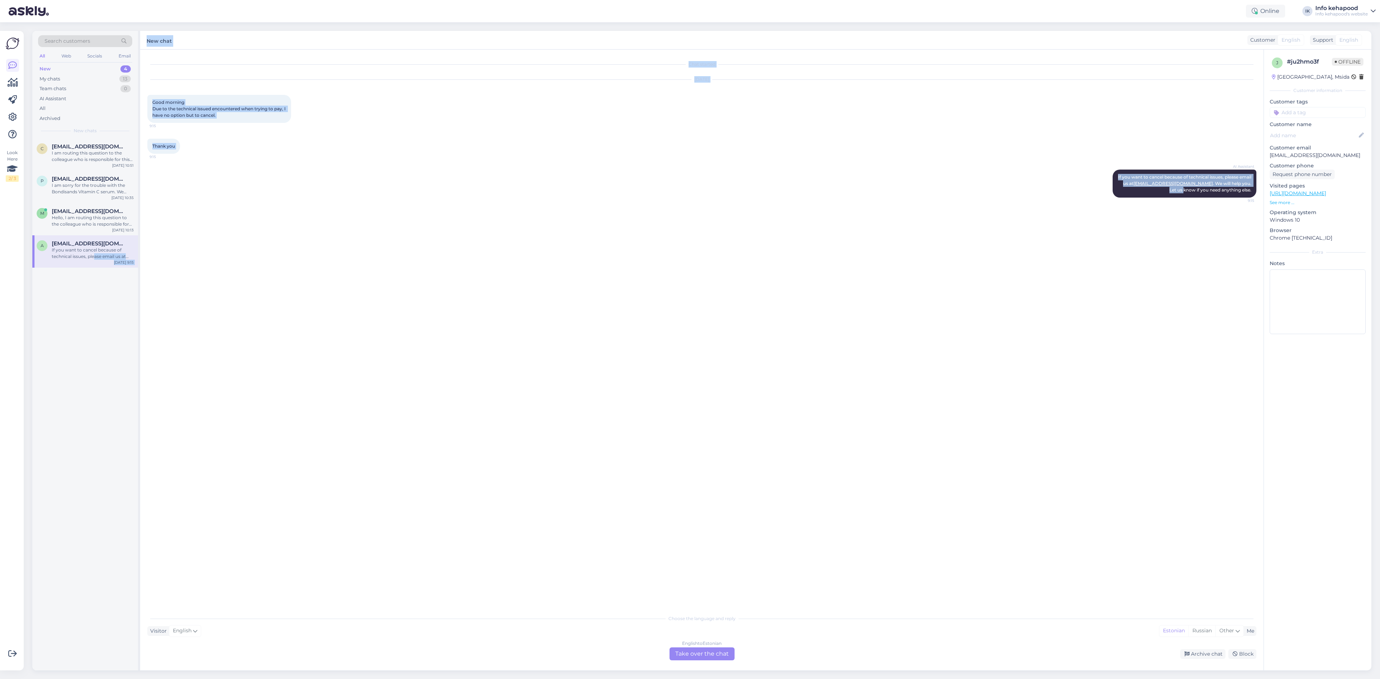
drag, startPoint x: 94, startPoint y: 258, endPoint x: 1047, endPoint y: 353, distance: 958.1
click at [1047, 307] on div "Search customers All Web Socials Email New 4 My chats 13 Team chats 0 AI Assist…" at bounding box center [701, 351] width 1339 height 640
click at [1218, 307] on div "Archive chat" at bounding box center [1203, 655] width 45 height 10
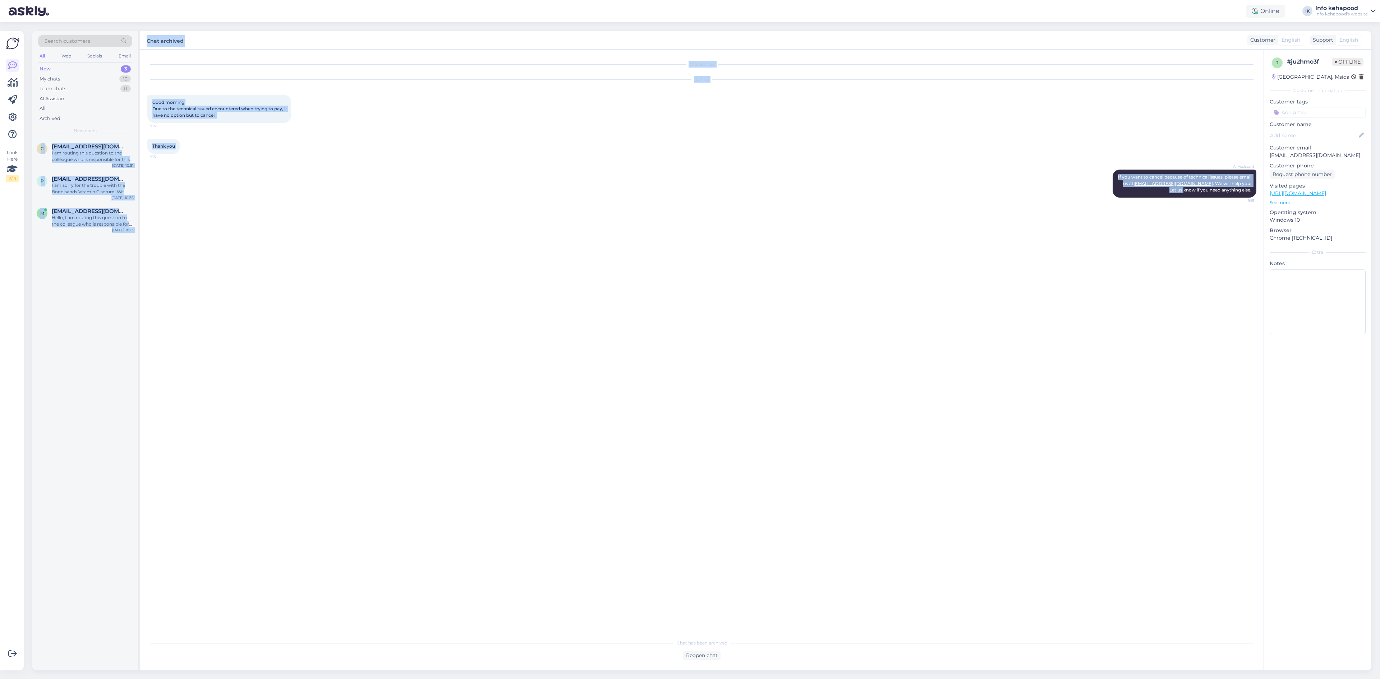
click at [118, 262] on div "c [EMAIL_ADDRESS][DOMAIN_NAME] I am routing this question to the colleague who …" at bounding box center [85, 404] width 106 height 532
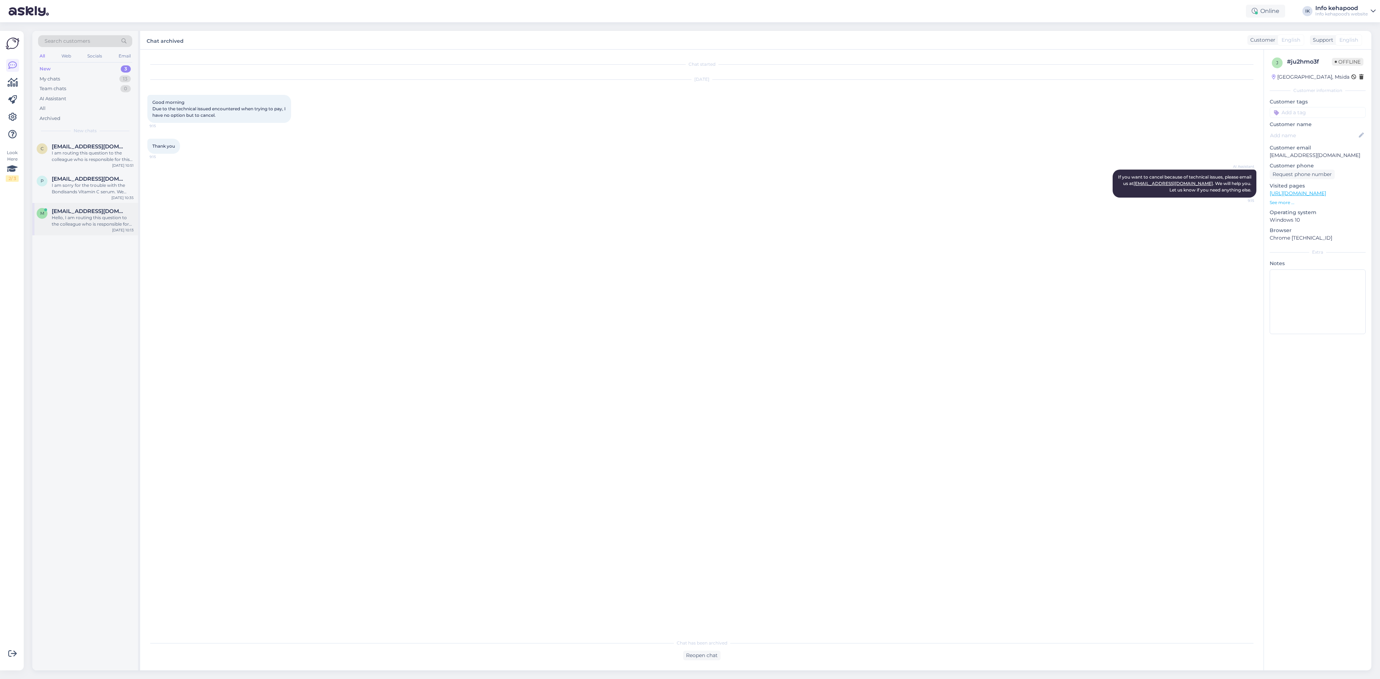
click at [61, 213] on span "[EMAIL_ADDRESS][DOMAIN_NAME]" at bounding box center [89, 211] width 75 height 6
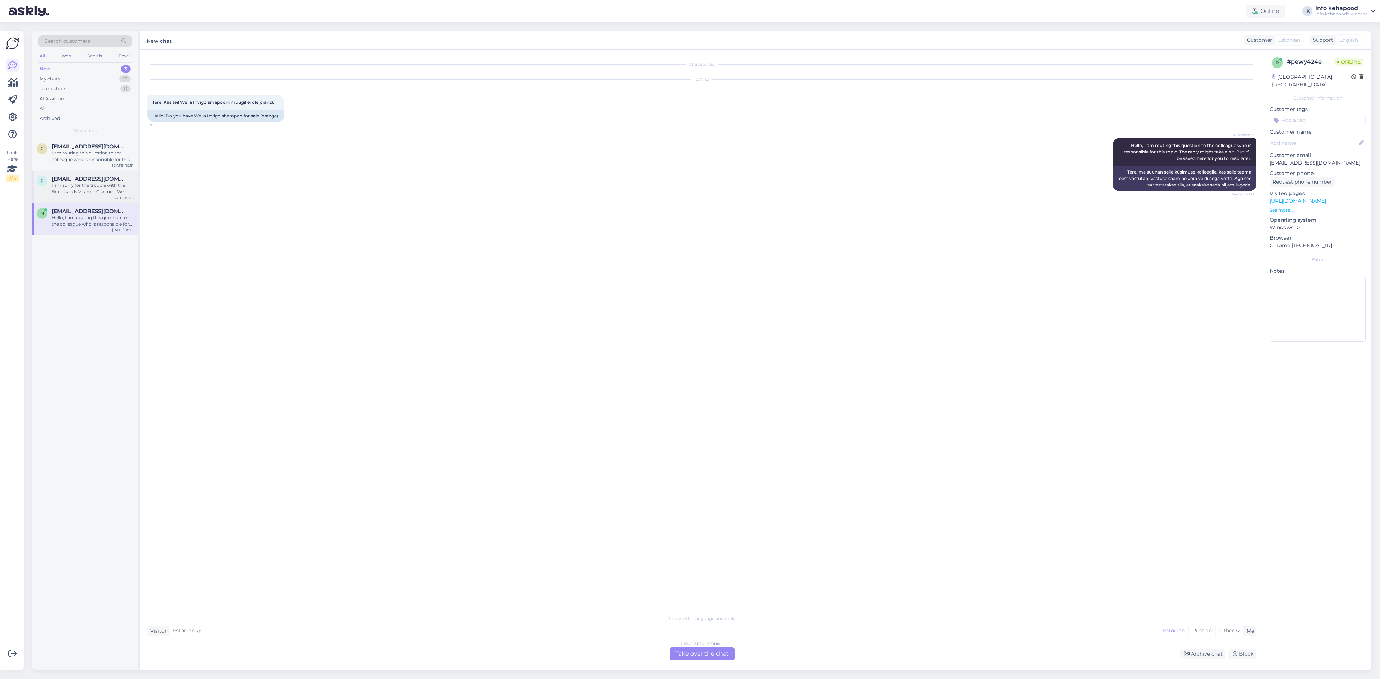
click at [66, 182] on span "[EMAIL_ADDRESS][DOMAIN_NAME]" at bounding box center [89, 179] width 75 height 6
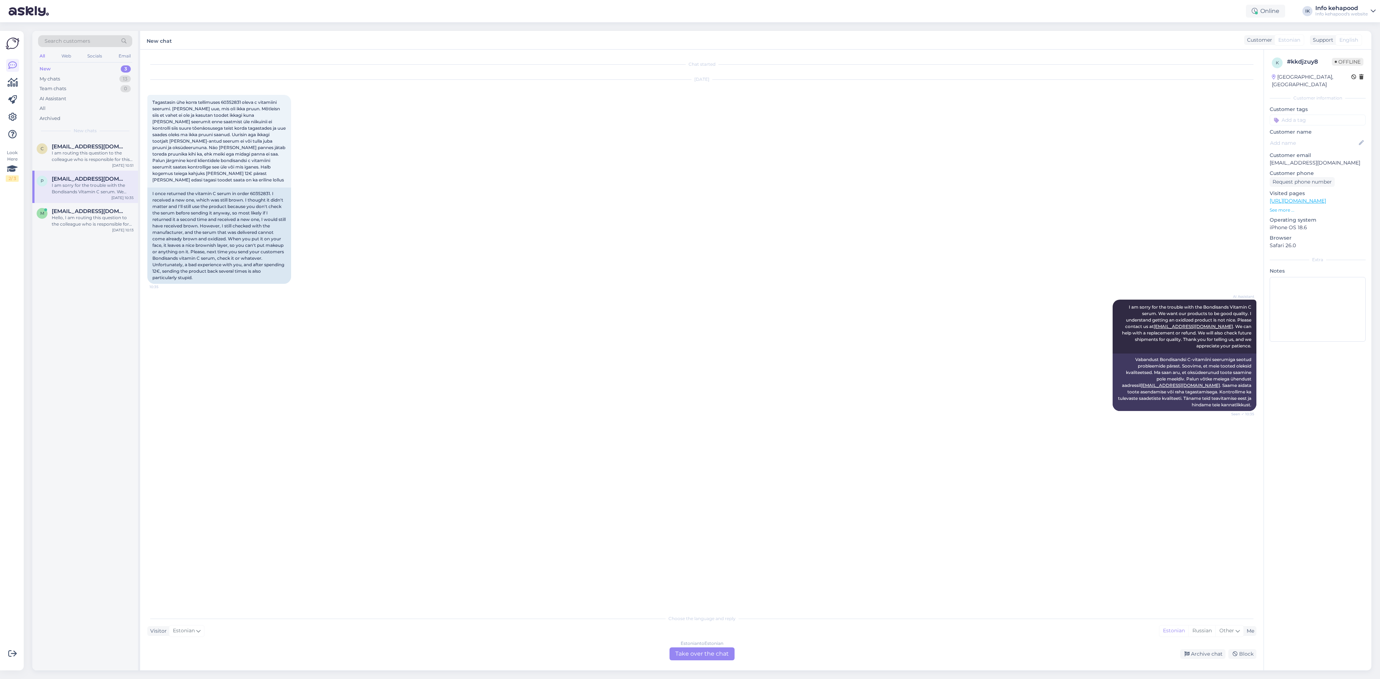
click at [69, 176] on span "[EMAIL_ADDRESS][DOMAIN_NAME]" at bounding box center [89, 179] width 75 height 6
click at [75, 148] on span "[EMAIL_ADDRESS][DOMAIN_NAME]" at bounding box center [89, 146] width 75 height 6
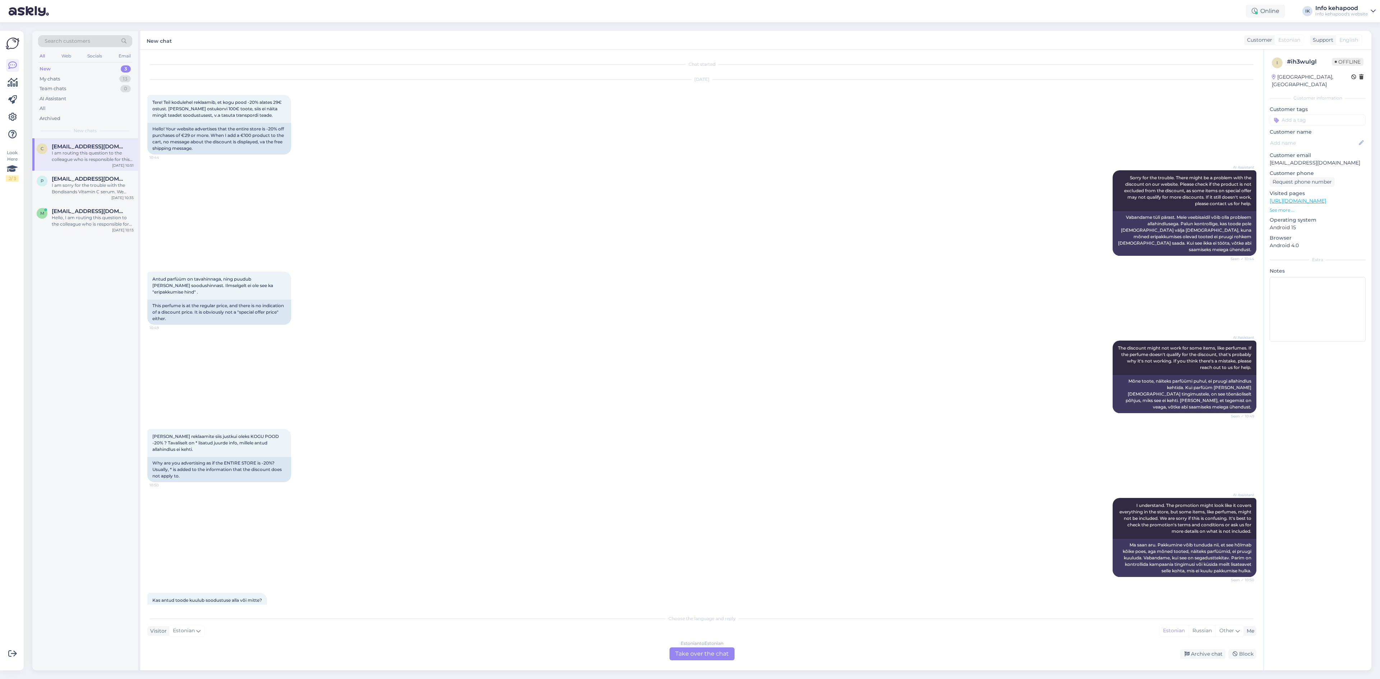
scroll to position [118, 0]
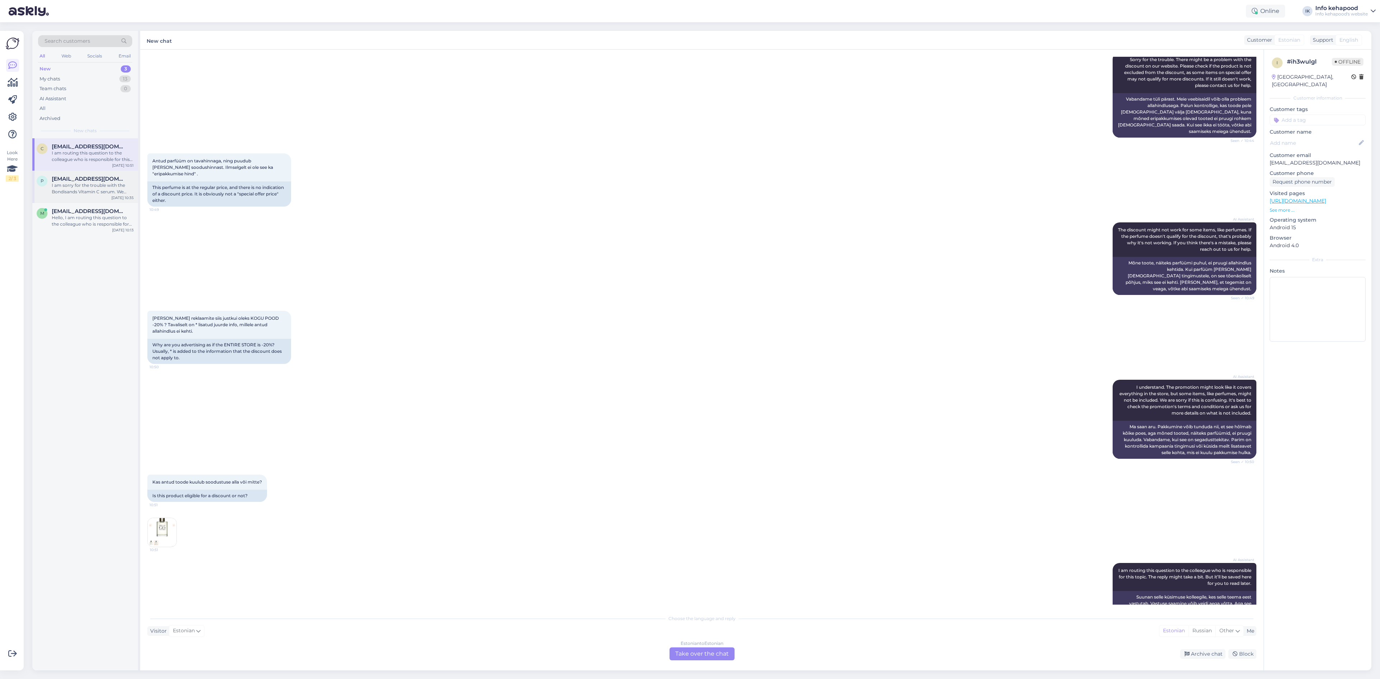
click at [105, 188] on div "I am sorry for the trouble with the Bondisands Vitamin C serum. We want our pro…" at bounding box center [93, 188] width 82 height 13
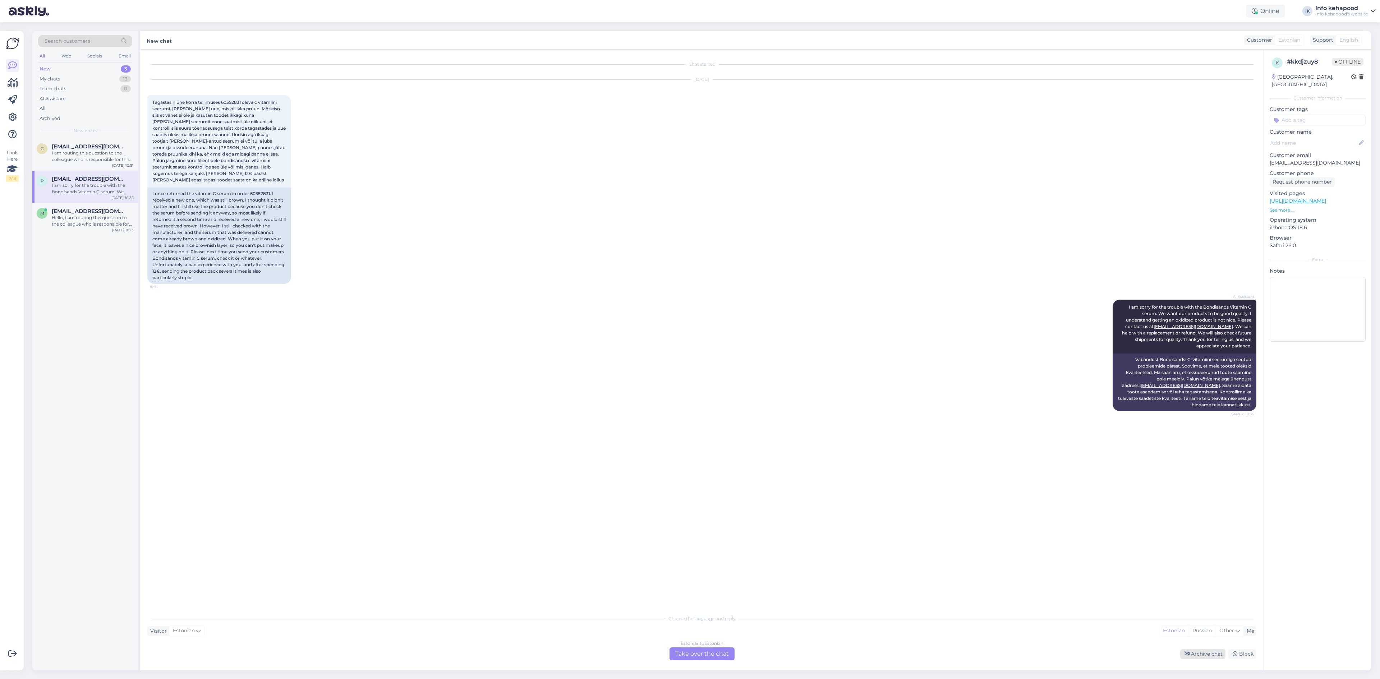
click at [1210, 307] on div "Archive chat" at bounding box center [1203, 655] width 45 height 10
click at [79, 78] on div "My chats 13" at bounding box center [85, 79] width 94 height 10
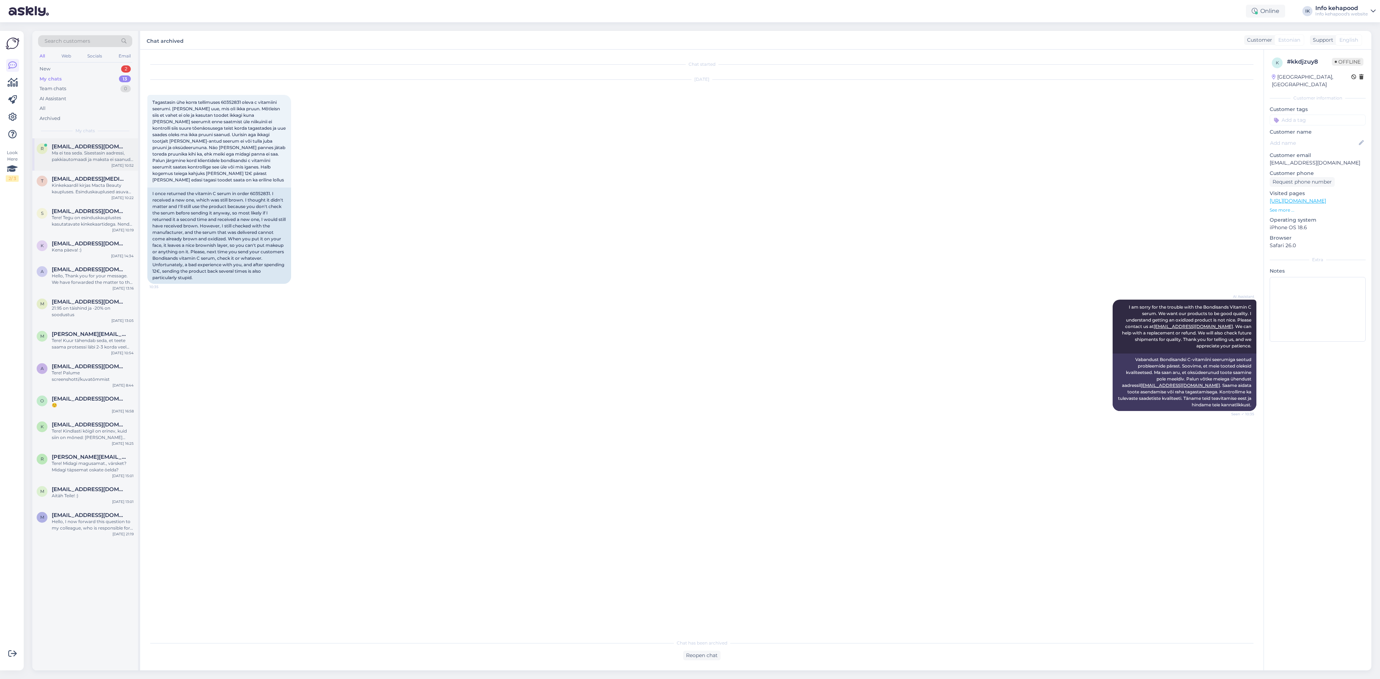
click at [100, 149] on span "[EMAIL_ADDRESS][DOMAIN_NAME]" at bounding box center [89, 146] width 75 height 6
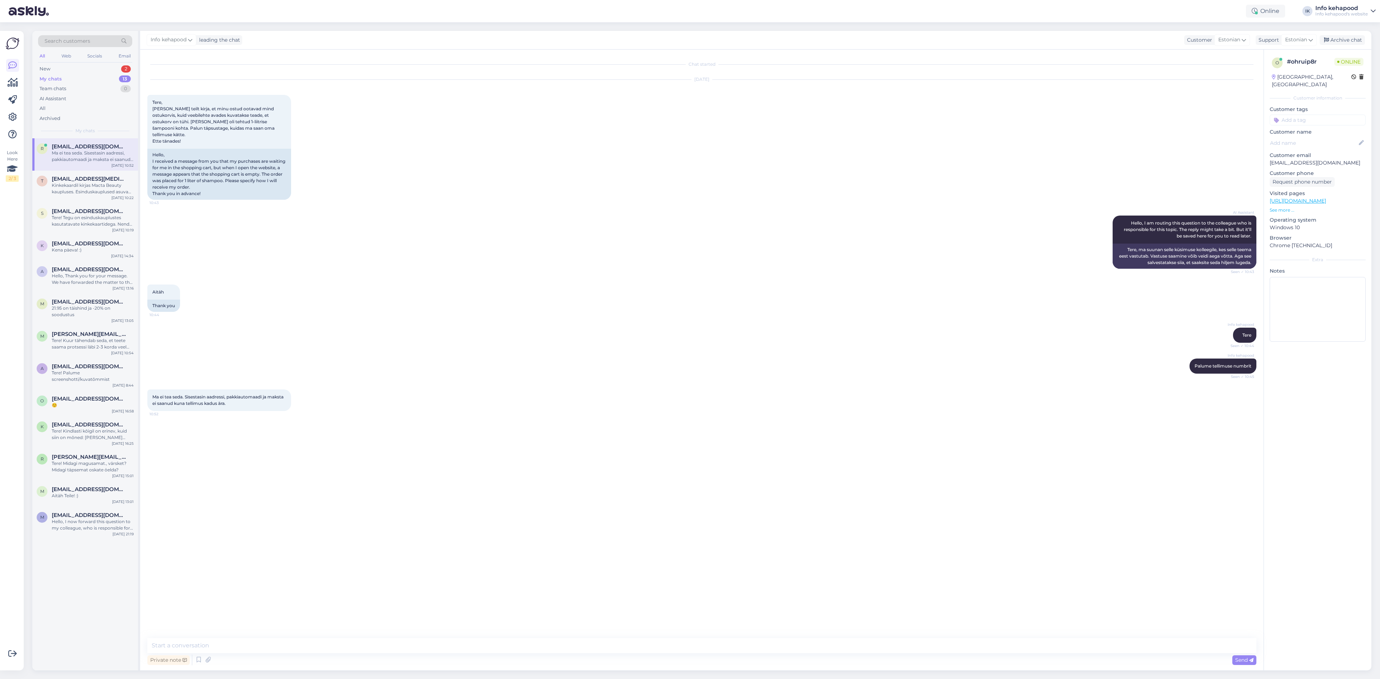
click at [314, 307] on div "Ma ei tea seda. Sisestasin aadressi, pakkiautomaadi ja maksta ei saanud kuna te…" at bounding box center [701, 400] width 1109 height 37
click at [264, 307] on div "Chat started [DATE] Tere, [PERSON_NAME] teilt kirja, et minu ostud ootavad mind…" at bounding box center [705, 344] width 1116 height 575
click at [264, 307] on textarea at bounding box center [701, 645] width 1109 height 15
click at [558, 307] on div "Private note Send" at bounding box center [701, 661] width 1109 height 14
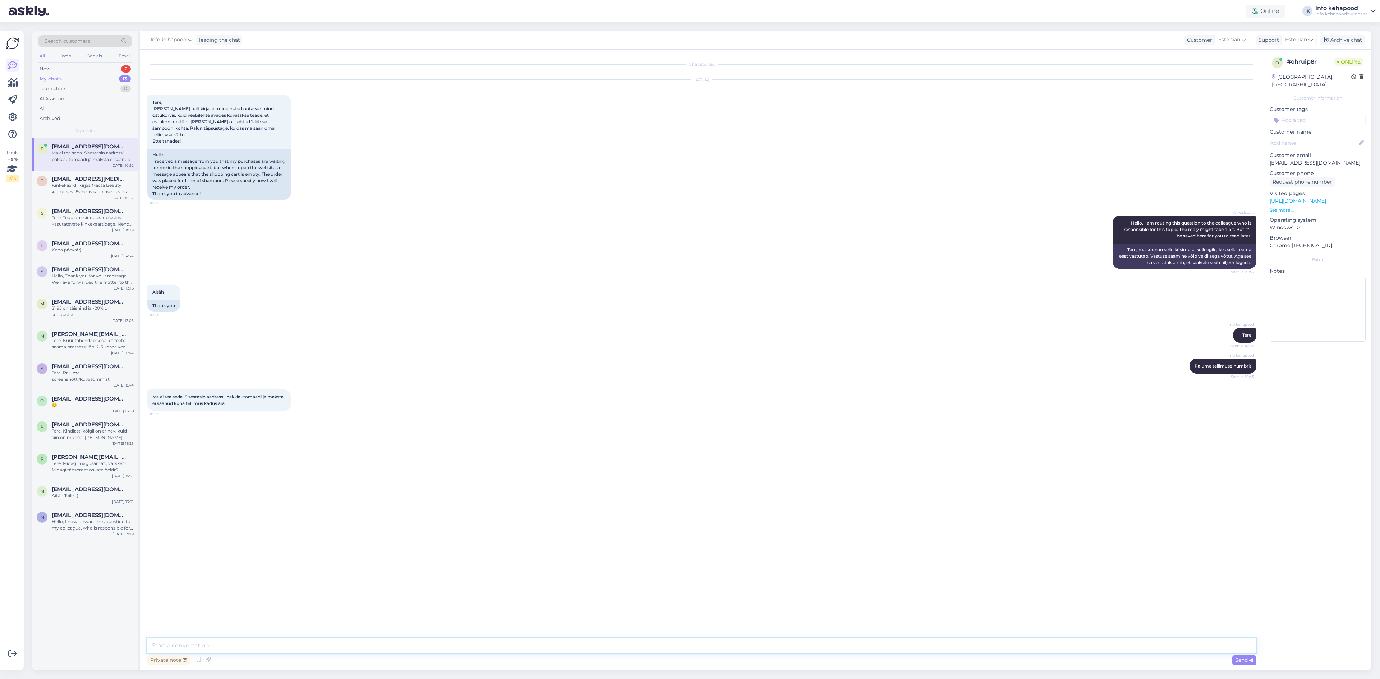
drag, startPoint x: 558, startPoint y: 652, endPoint x: 546, endPoint y: 646, distance: 13.5
click at [555, 307] on textarea at bounding box center [701, 645] width 1109 height 15
type textarea "[PERSON_NAME] täisnime"
click at [59, 58] on div "All Web Socials Email" at bounding box center [85, 56] width 94 height 11
click at [61, 64] on div "New 2" at bounding box center [85, 69] width 94 height 10
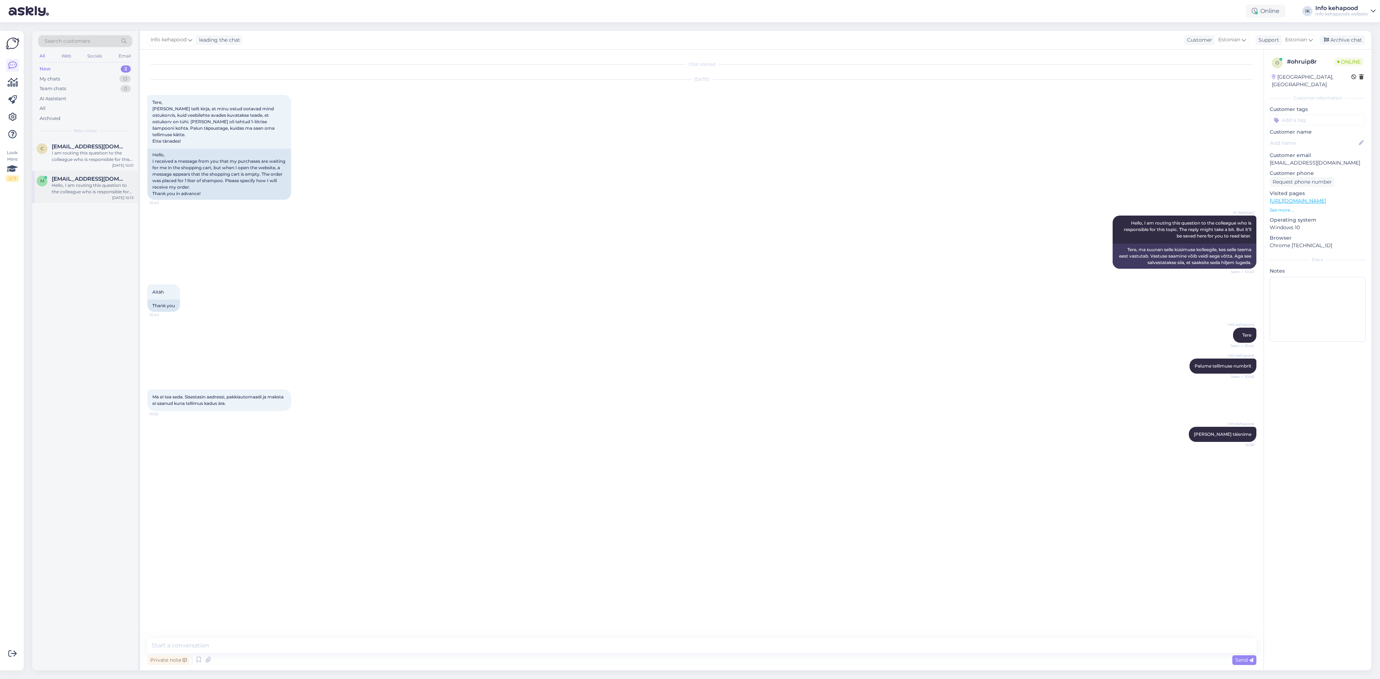
click at [81, 176] on span "[EMAIL_ADDRESS][DOMAIN_NAME]" at bounding box center [89, 179] width 75 height 6
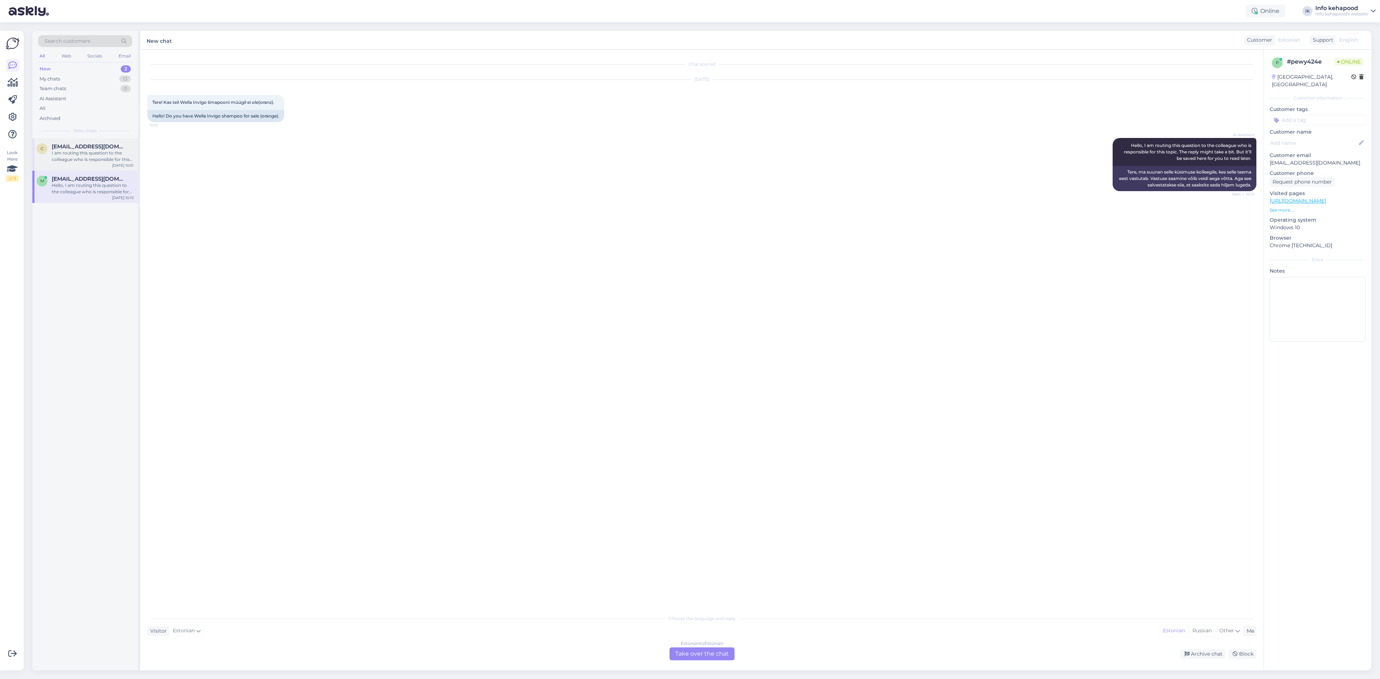
click at [54, 162] on div "I am routing this question to the colleague who is responsible for this topic. …" at bounding box center [93, 156] width 82 height 13
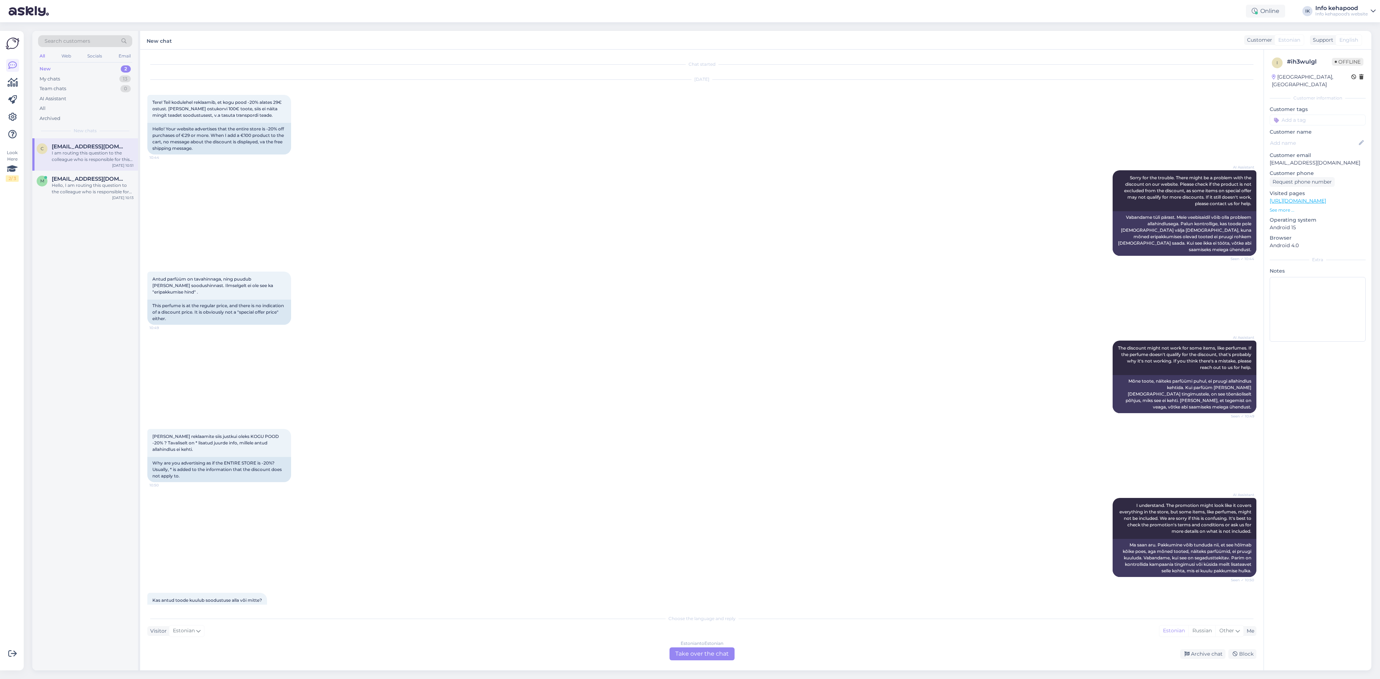
scroll to position [118, 0]
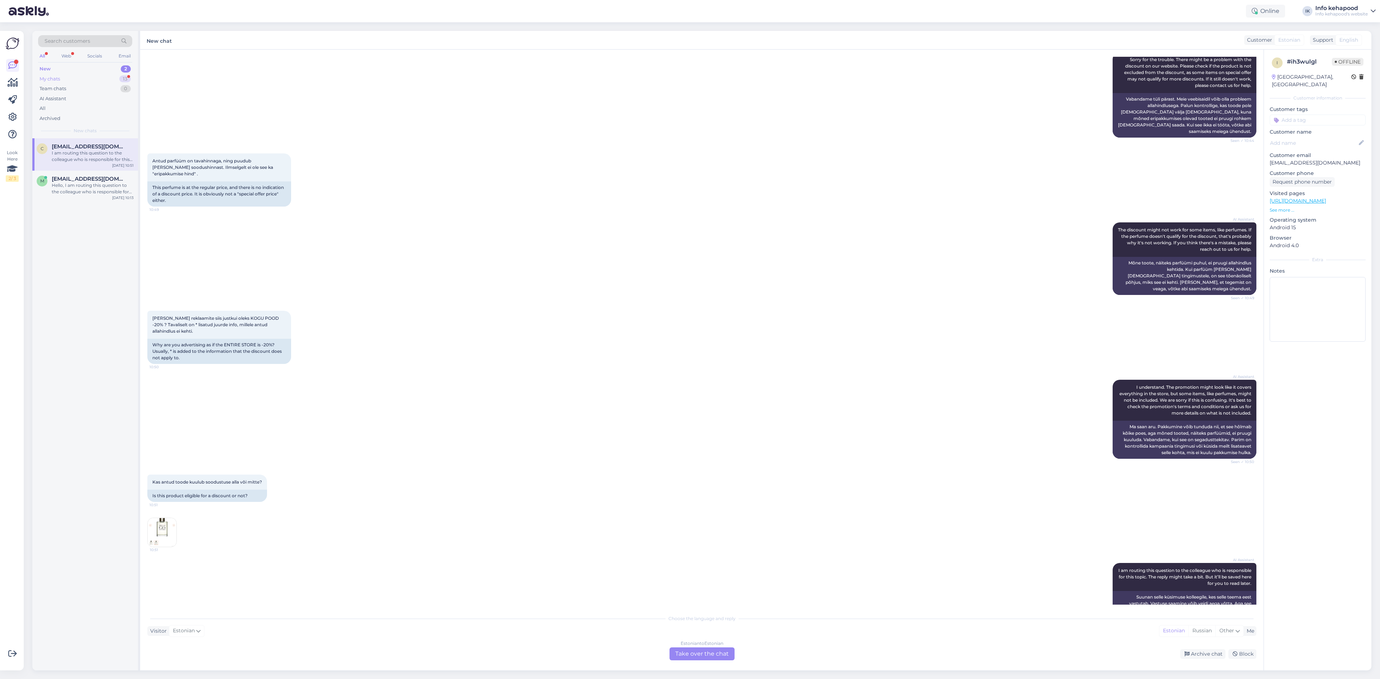
click at [75, 79] on div "My chats 13" at bounding box center [85, 79] width 94 height 10
click at [71, 68] on div "New 2" at bounding box center [85, 69] width 94 height 10
click at [64, 77] on div "My chats 13" at bounding box center [85, 79] width 94 height 10
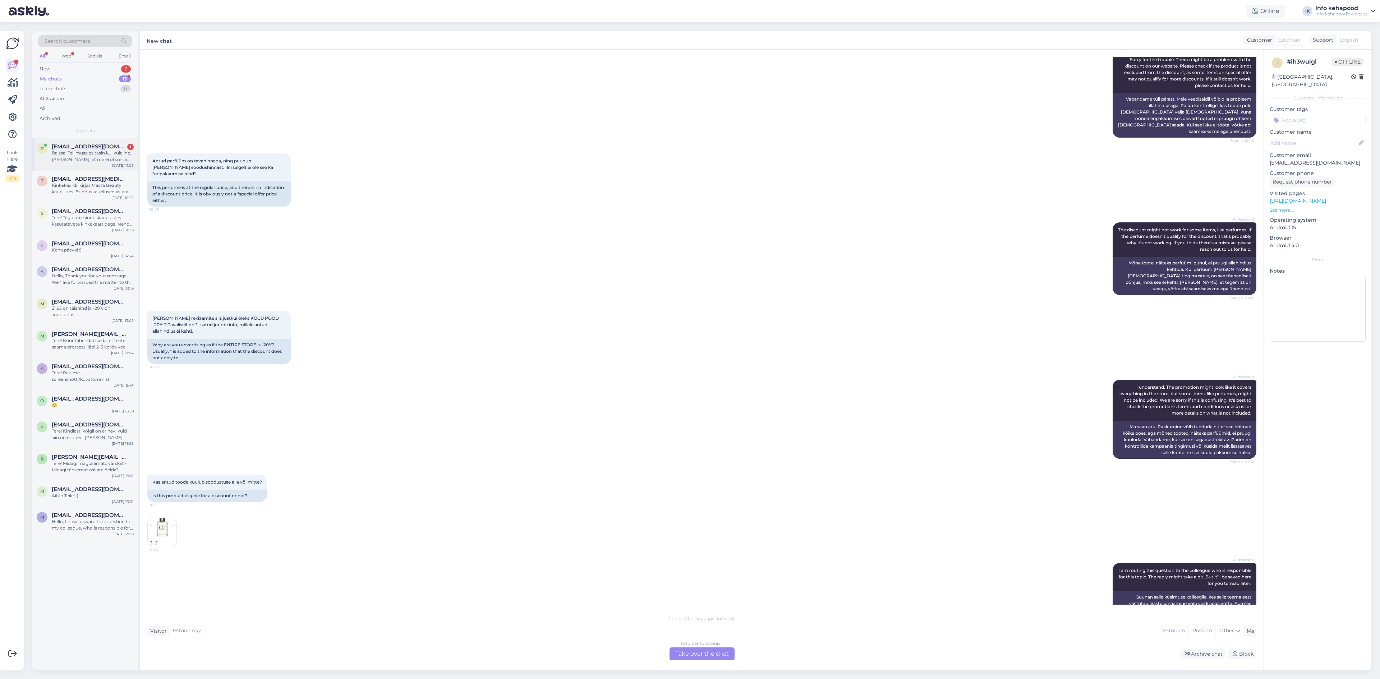
click at [69, 152] on div "Raissa. Tellimuse esitasin kui külaline. [PERSON_NAME], et me ei otsi enam, ost…" at bounding box center [93, 156] width 82 height 13
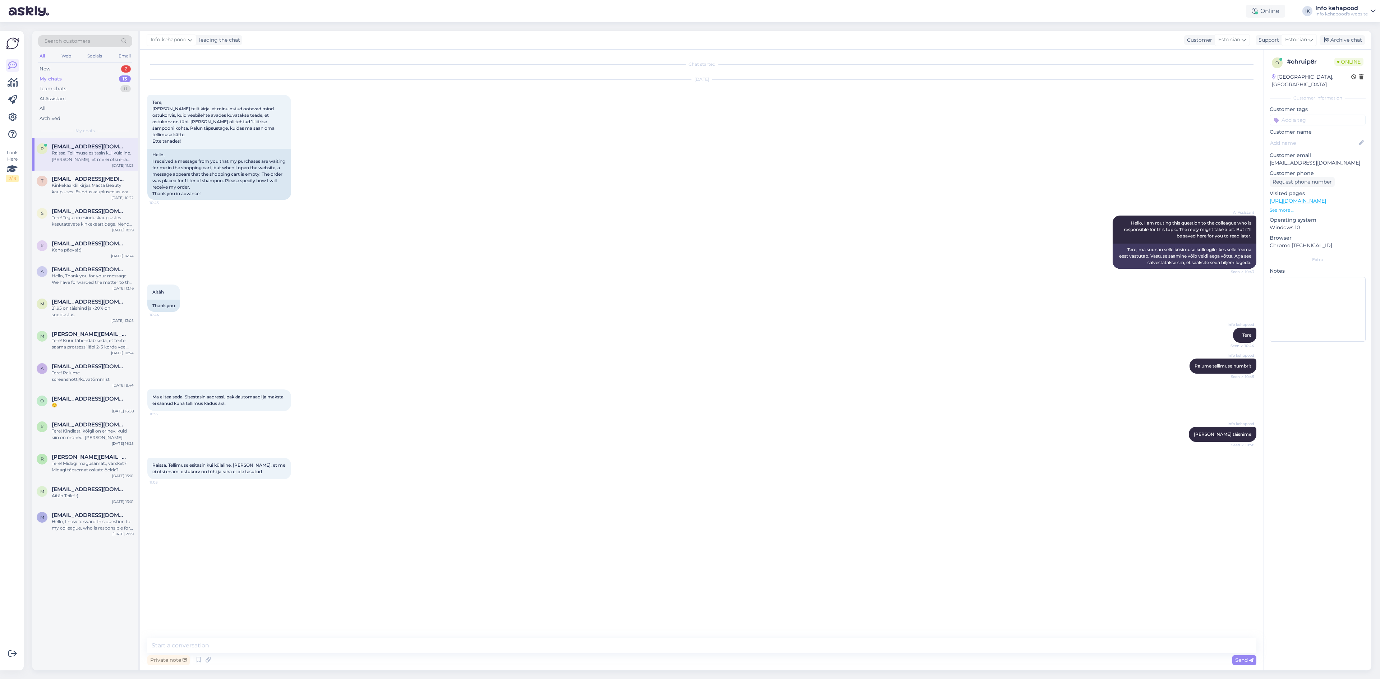
scroll to position [0, 0]
click at [54, 78] on div "My chats" at bounding box center [51, 78] width 22 height 7
click at [59, 67] on div "New 2" at bounding box center [85, 69] width 94 height 10
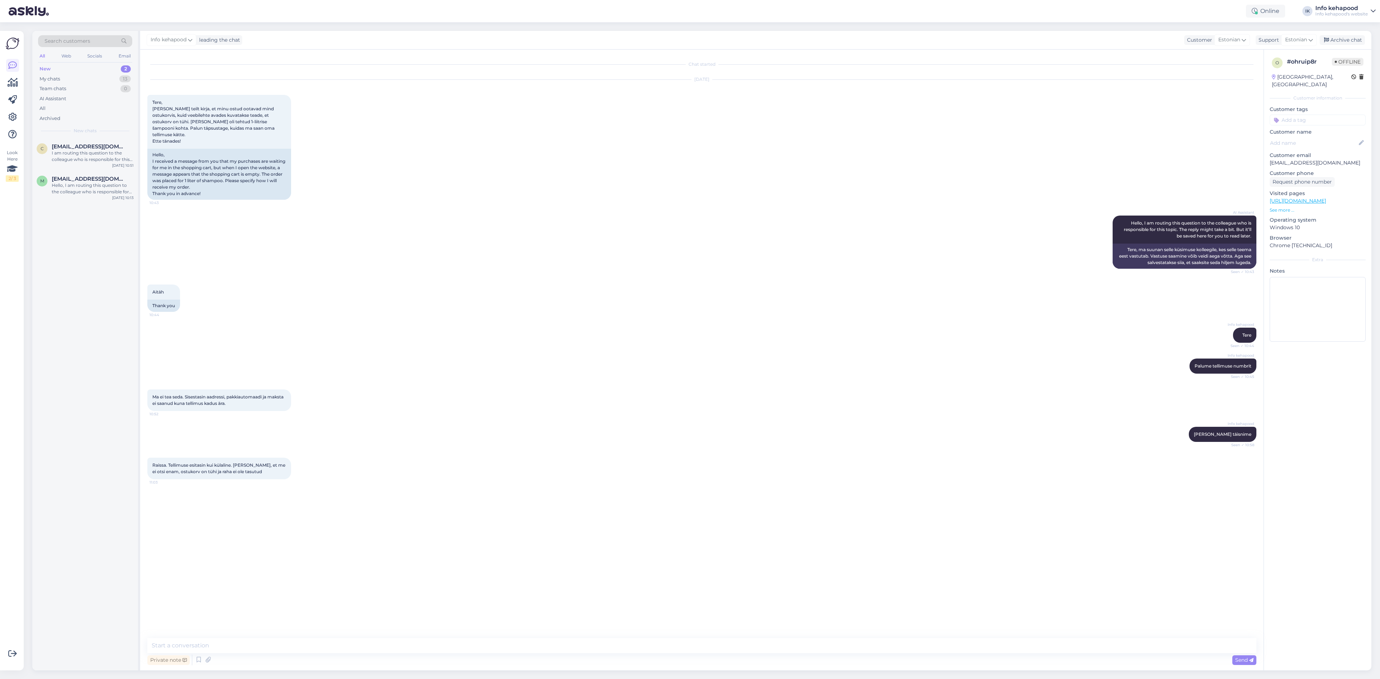
click at [81, 133] on span "New chats" at bounding box center [85, 131] width 23 height 6
click at [88, 157] on div "I am routing this question to the colleague who is responsible for this topic. …" at bounding box center [93, 156] width 82 height 13
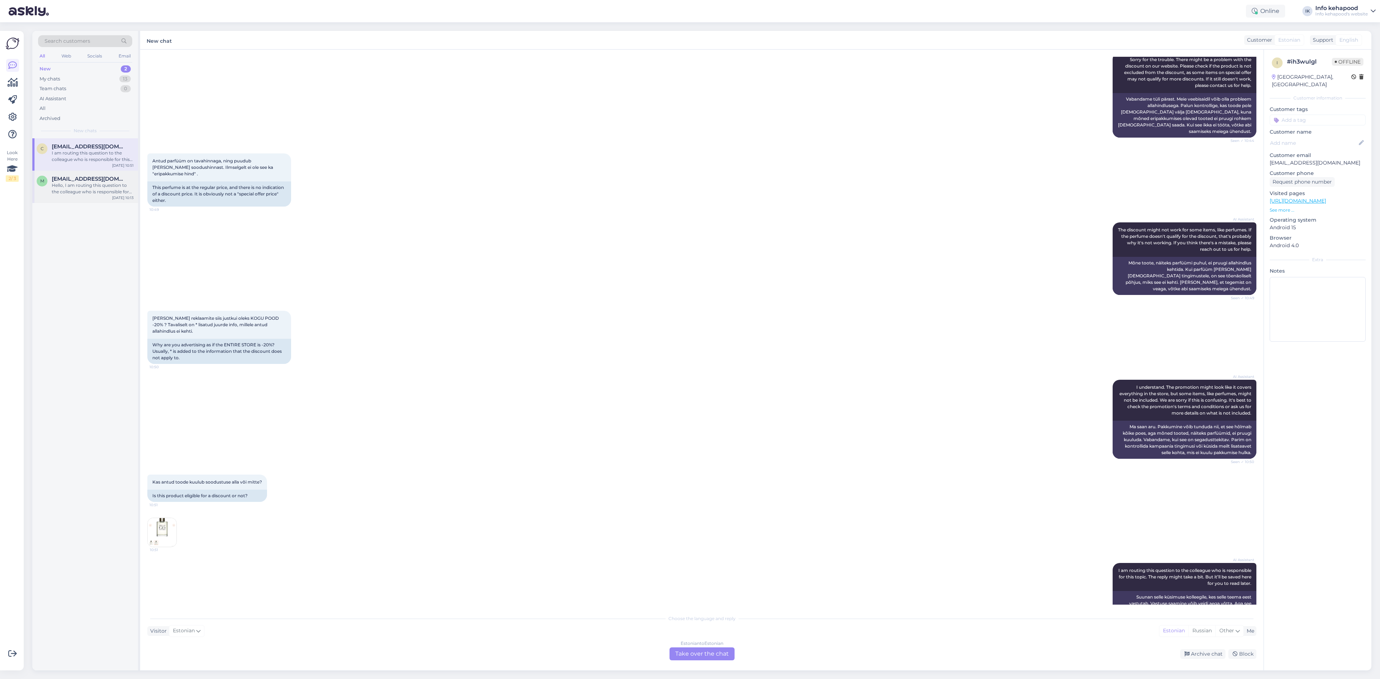
click at [64, 171] on div "m [PERSON_NAME][EMAIL_ADDRESS][DOMAIN_NAME] Hello, I am routing this question t…" at bounding box center [85, 187] width 106 height 32
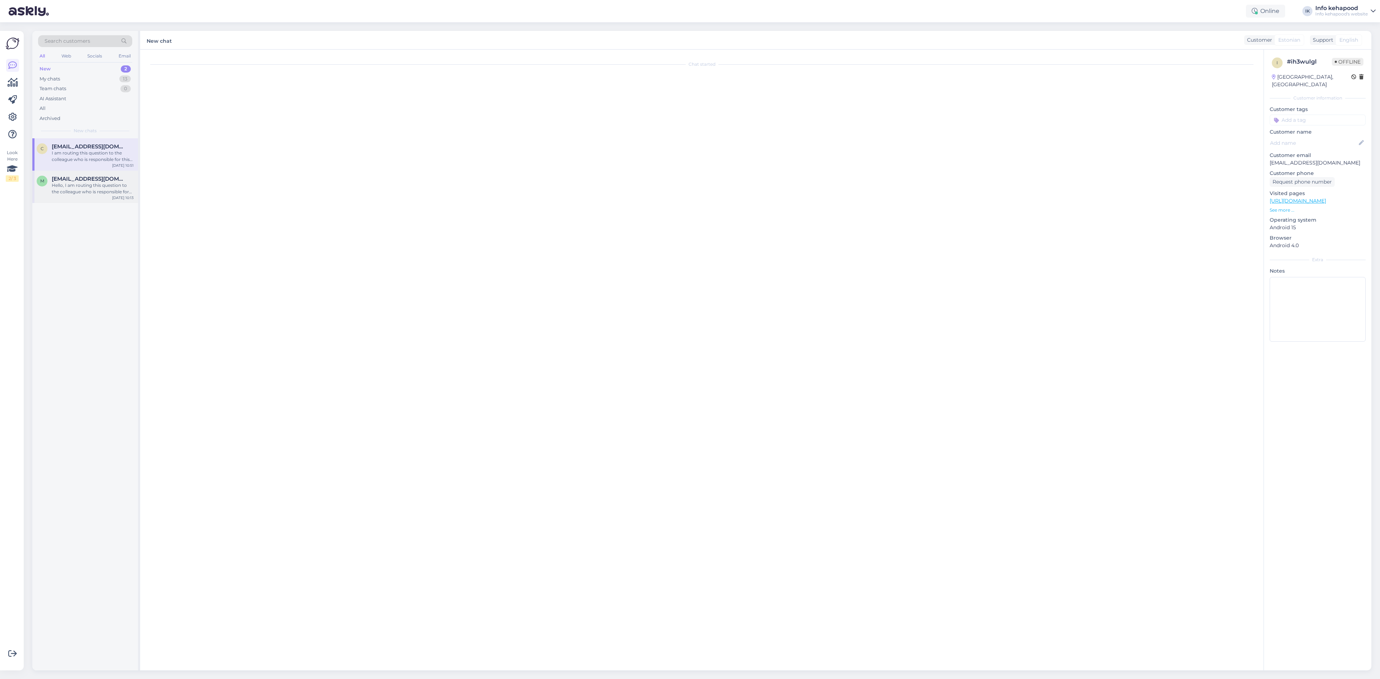
scroll to position [0, 0]
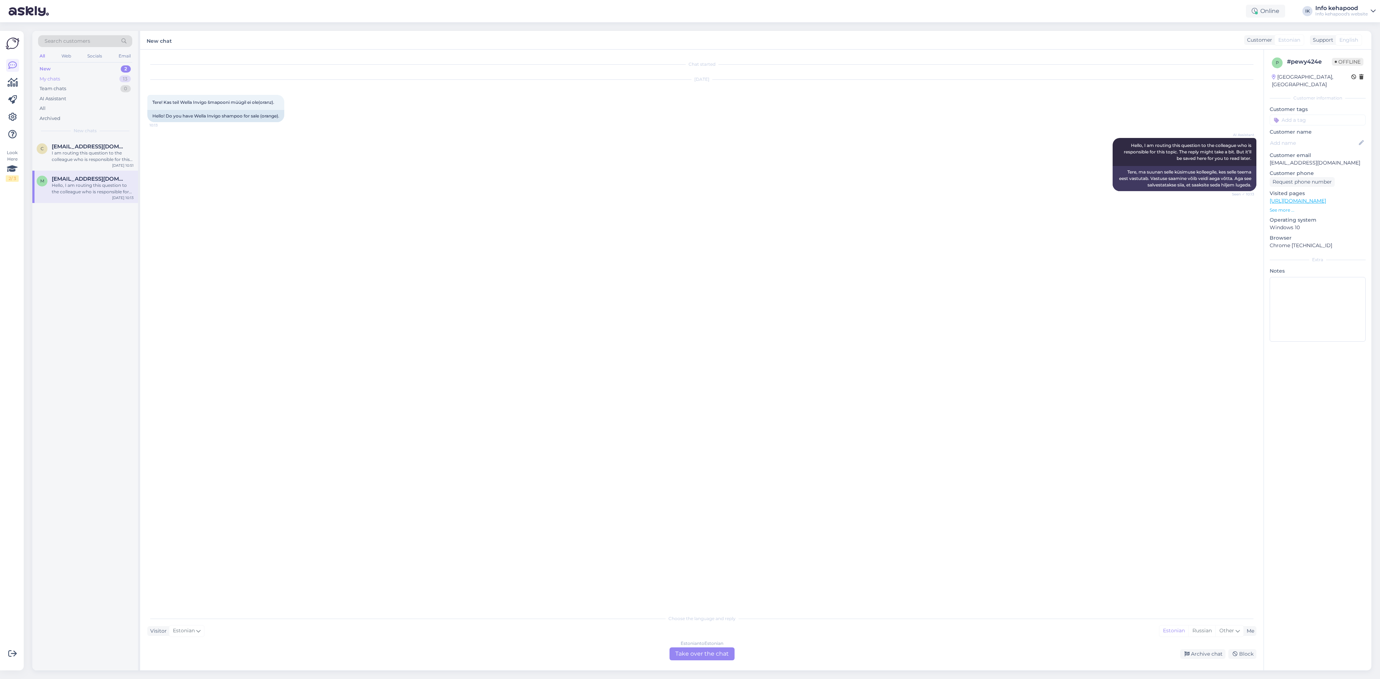
click at [52, 77] on div "My chats" at bounding box center [50, 78] width 20 height 7
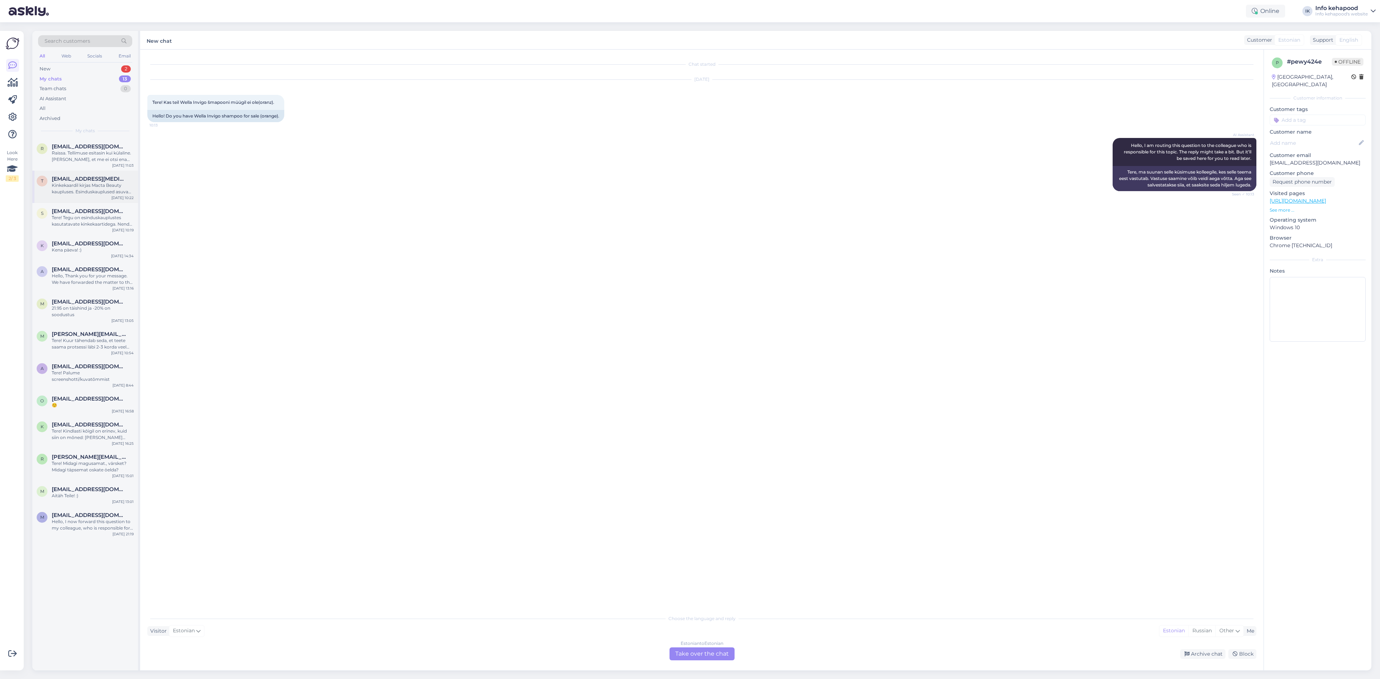
click at [79, 189] on div "Kinkekaardil kirjas Macta Beauty kaupluses. Esinduskauplused asuvad [GEOGRAPHIC…" at bounding box center [93, 188] width 82 height 13
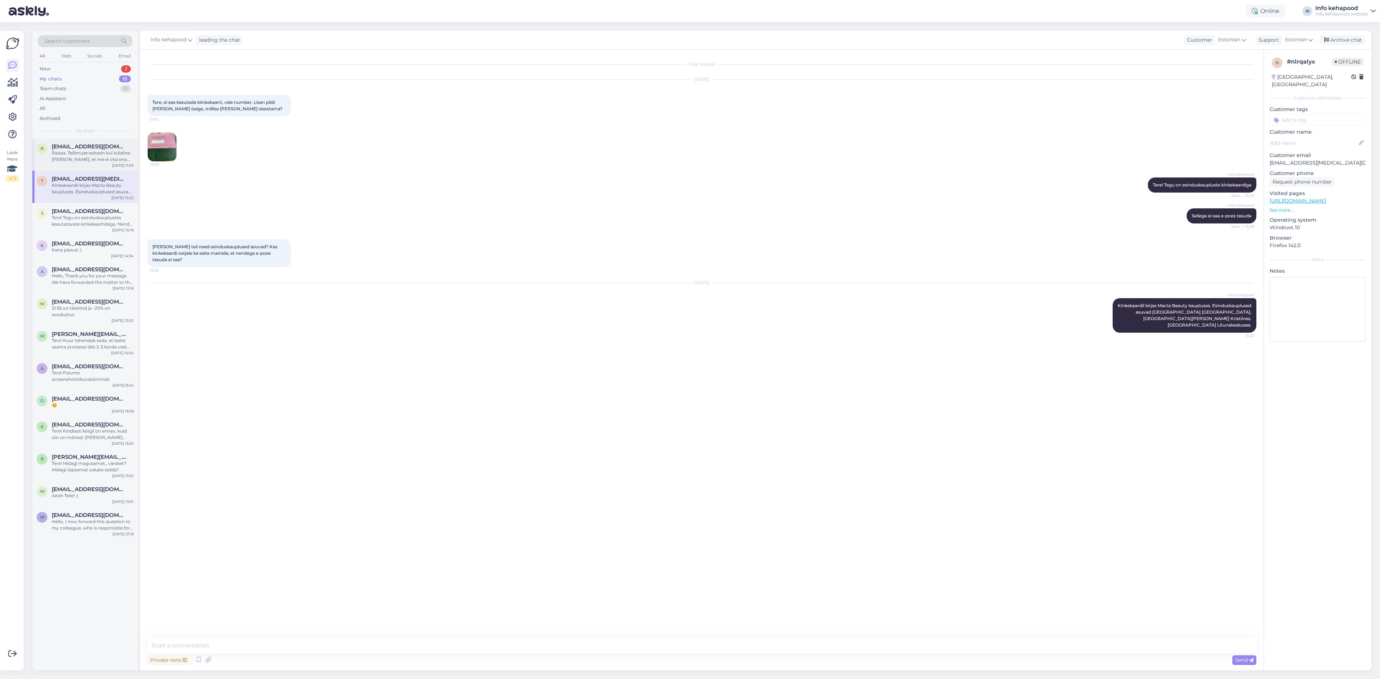
click at [82, 148] on span "[EMAIL_ADDRESS][DOMAIN_NAME]" at bounding box center [89, 146] width 75 height 6
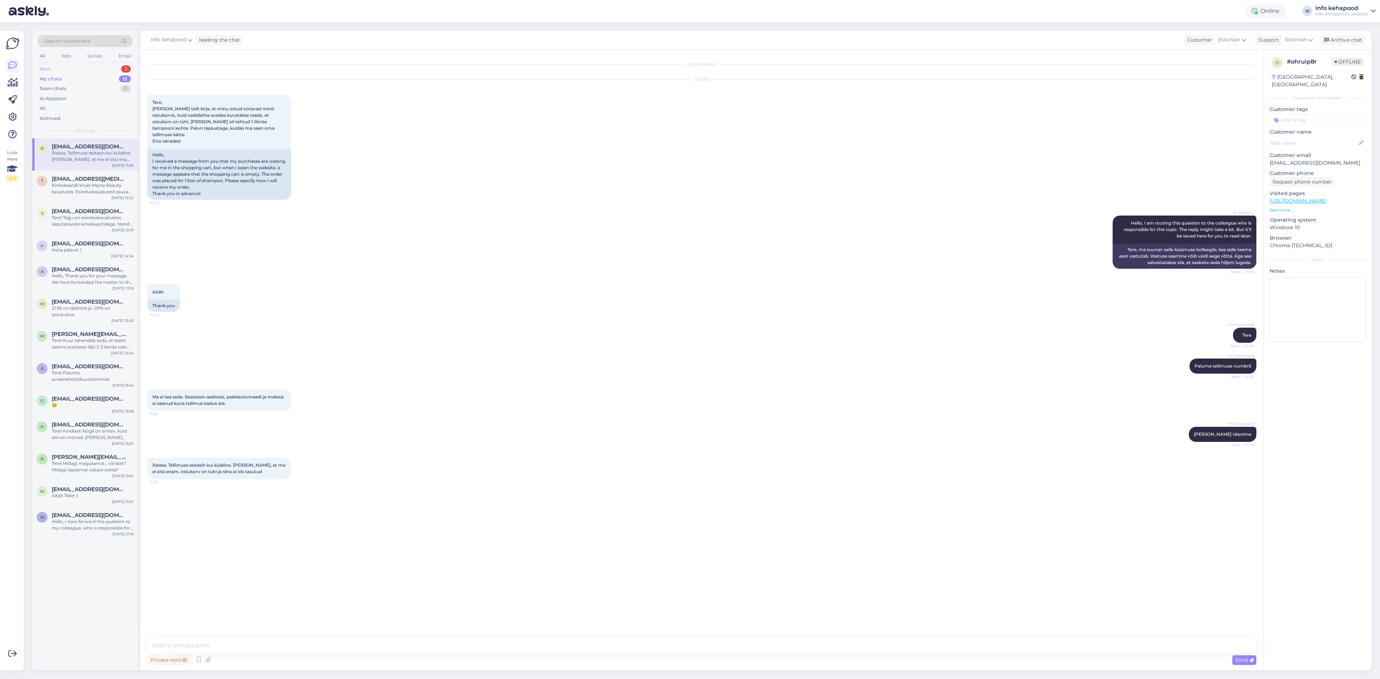
click at [82, 70] on div "New 2" at bounding box center [85, 69] width 94 height 10
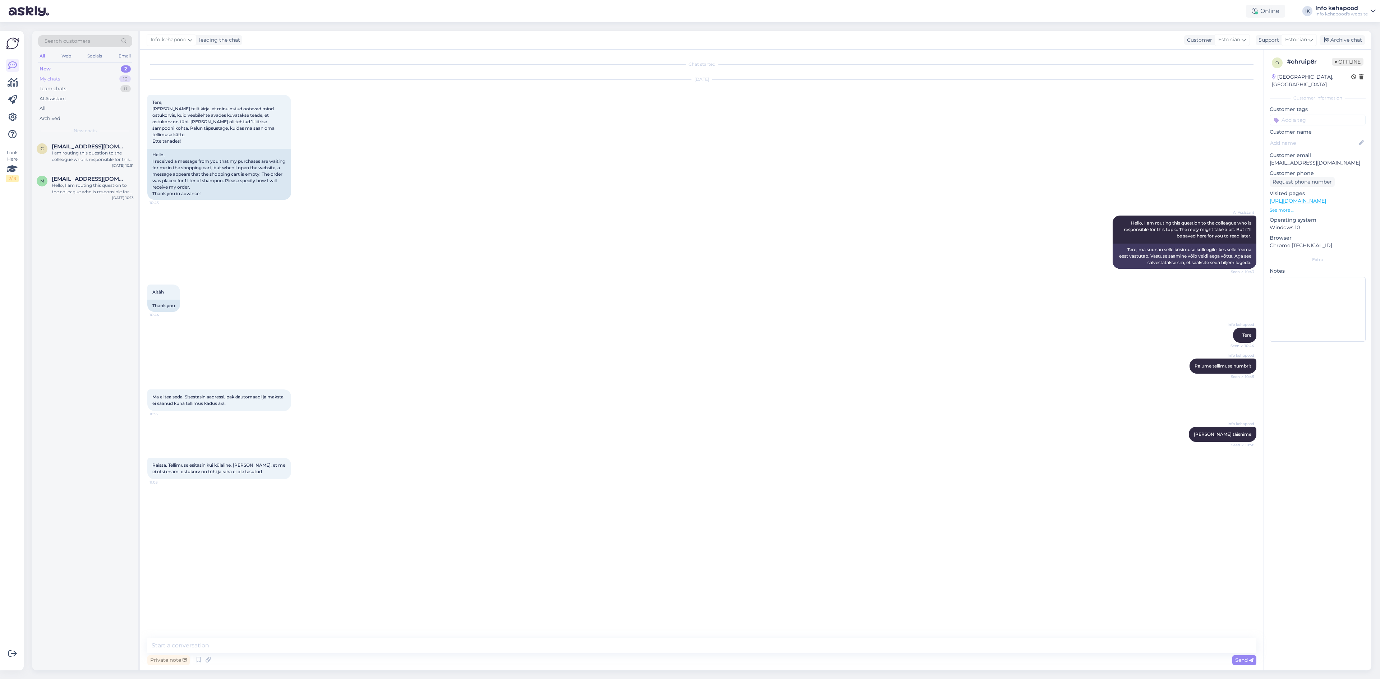
click at [83, 75] on div "My chats 13" at bounding box center [85, 79] width 94 height 10
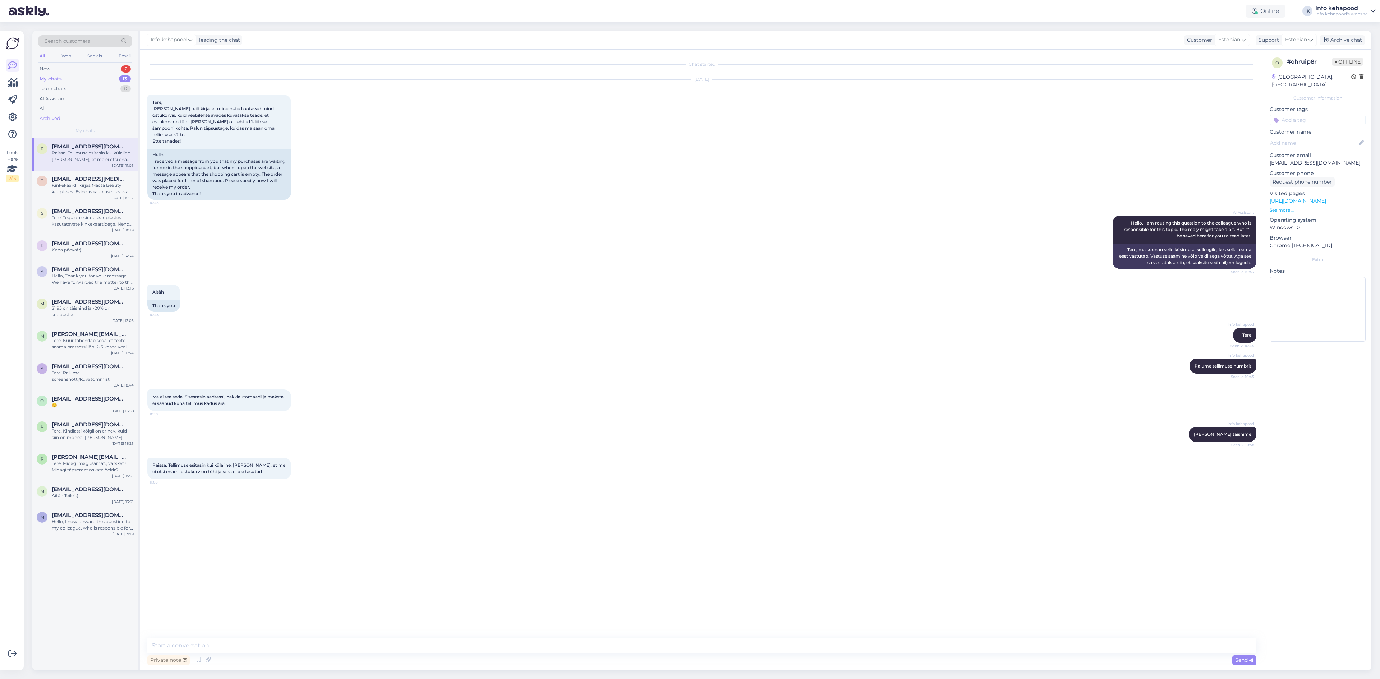
click at [55, 116] on div "Archived" at bounding box center [50, 118] width 21 height 7
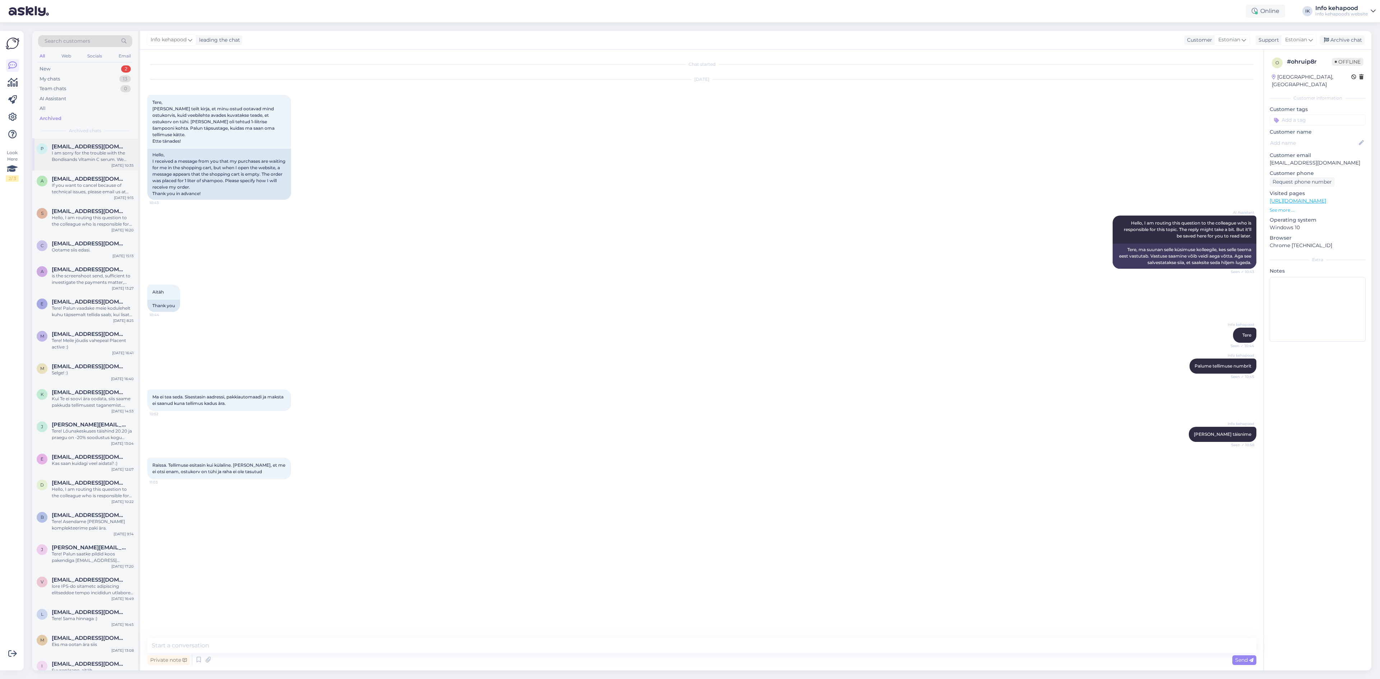
click at [80, 153] on div "I am sorry for the trouble with the Bondisands Vitamin C serum. We want our pro…" at bounding box center [93, 156] width 82 height 13
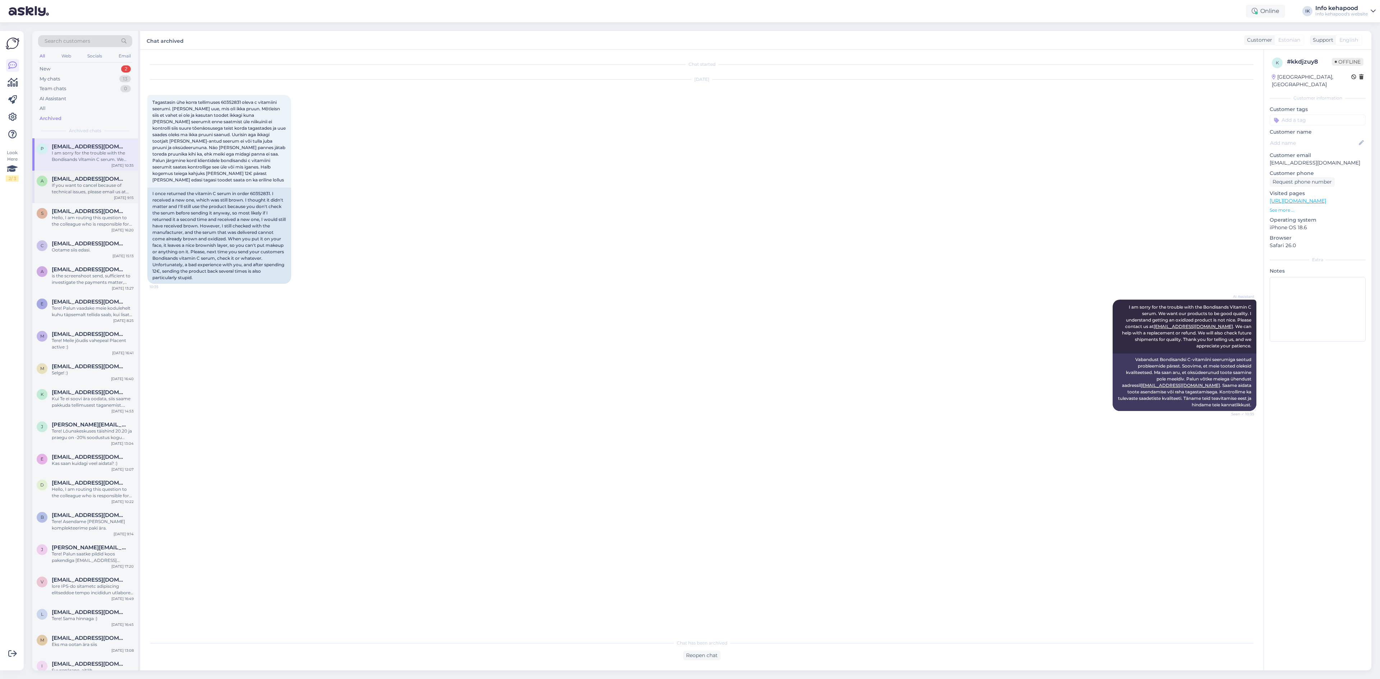
click at [68, 197] on div "a [EMAIL_ADDRESS][DOMAIN_NAME] If you want to cancel because of technical issue…" at bounding box center [85, 187] width 106 height 32
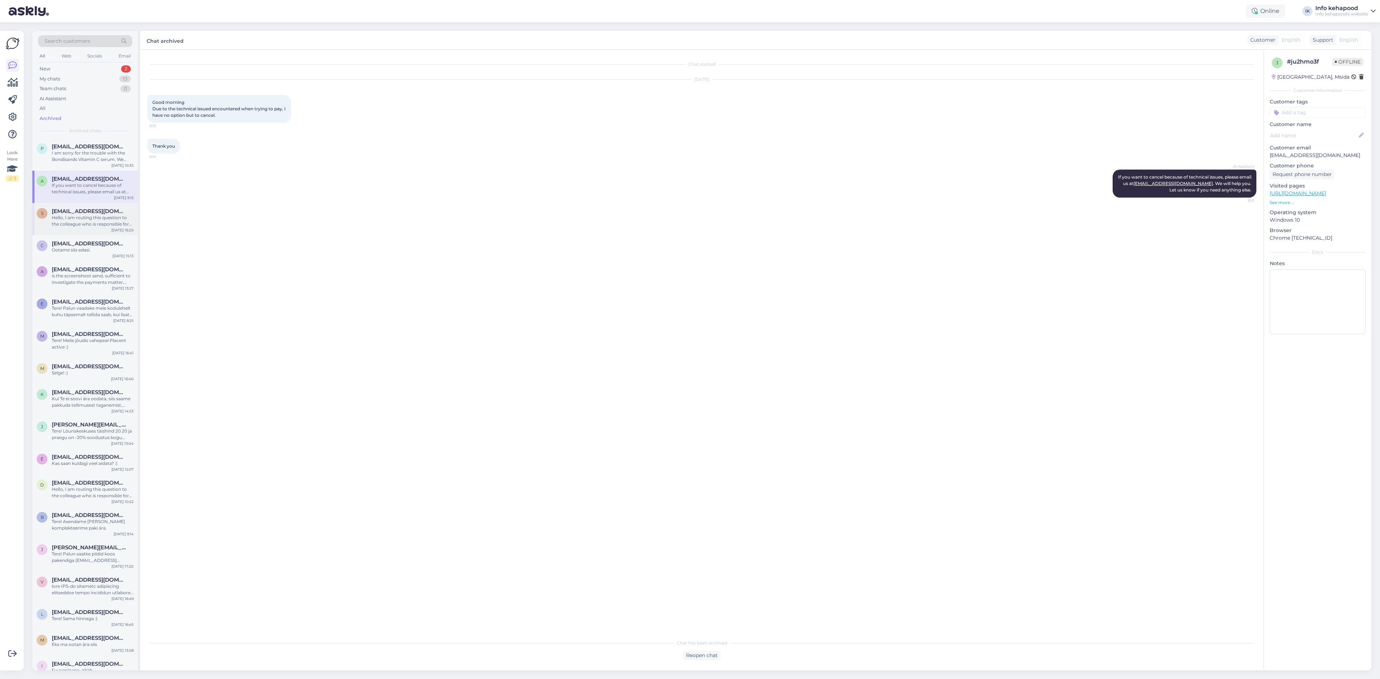
click at [67, 228] on div "s [EMAIL_ADDRESS][DOMAIN_NAME] Hello, I am routing this question to the colleag…" at bounding box center [85, 219] width 106 height 32
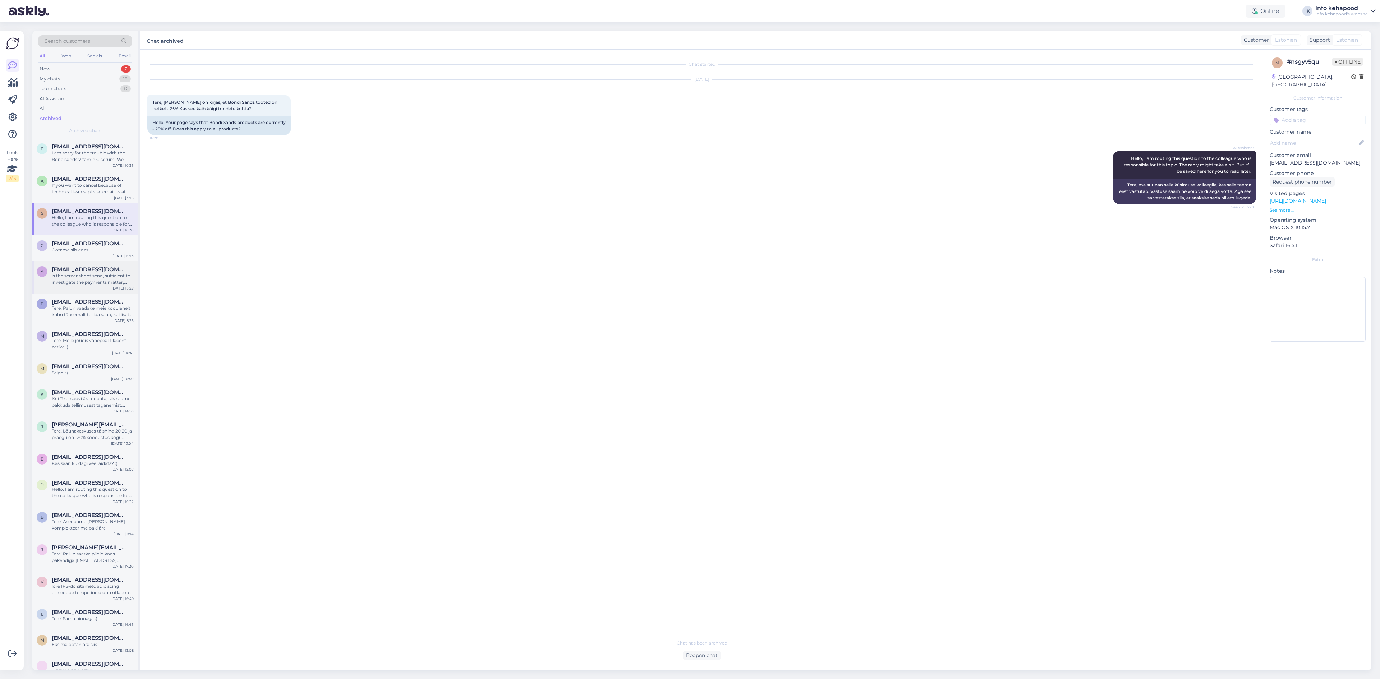
click at [74, 267] on span "[EMAIL_ADDRESS][DOMAIN_NAME]" at bounding box center [89, 269] width 75 height 6
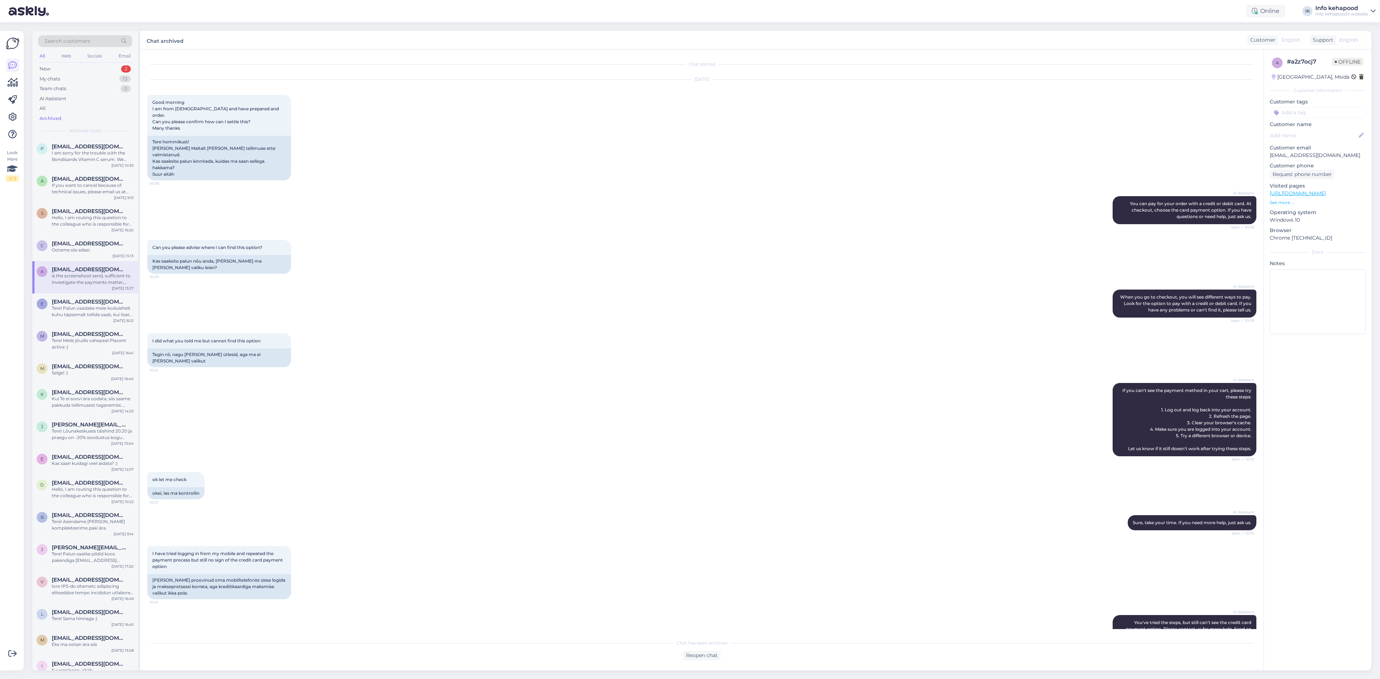
scroll to position [240, 0]
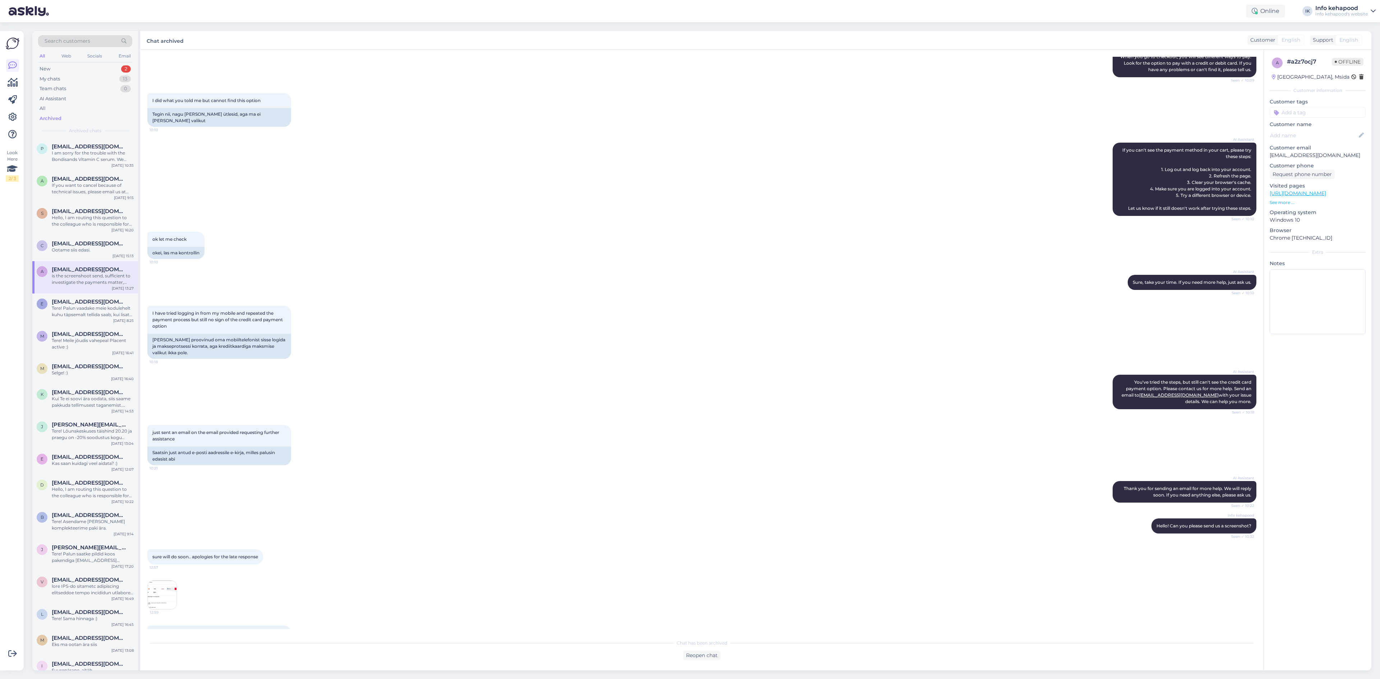
click at [164, 307] on img at bounding box center [162, 595] width 29 height 29
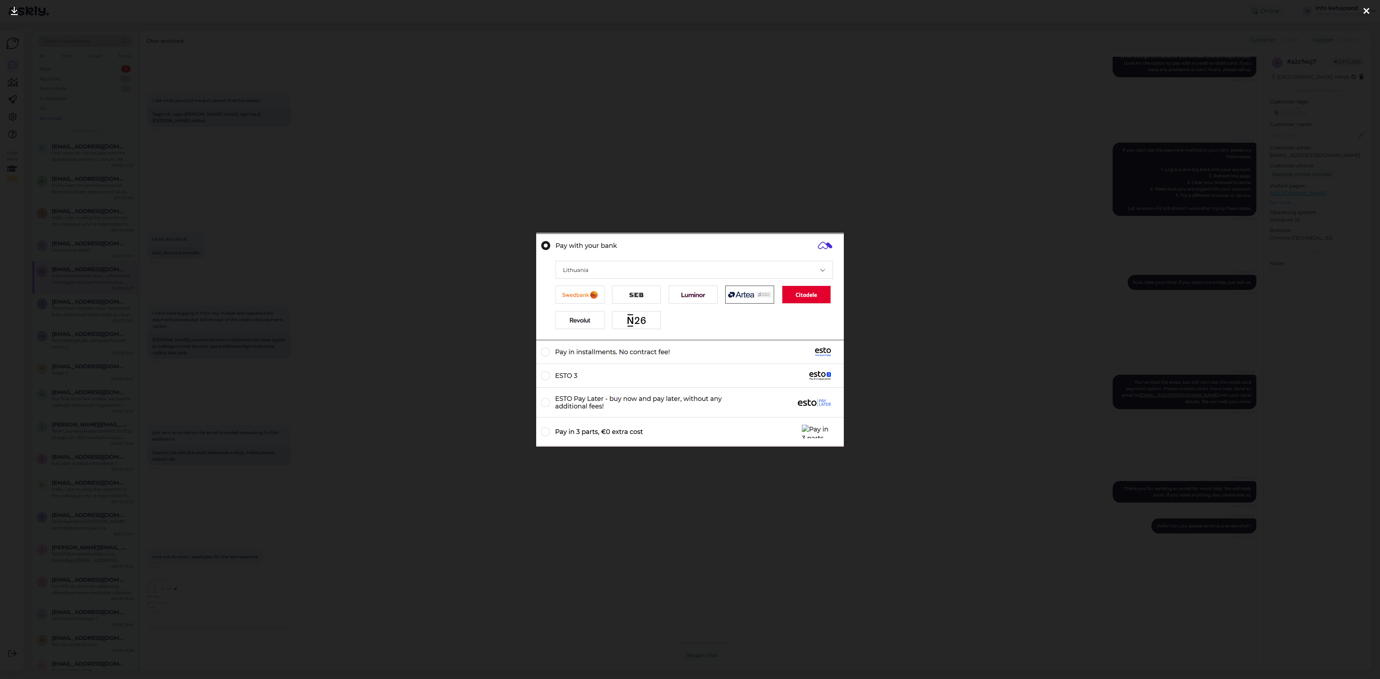
click at [553, 112] on div at bounding box center [690, 339] width 1380 height 679
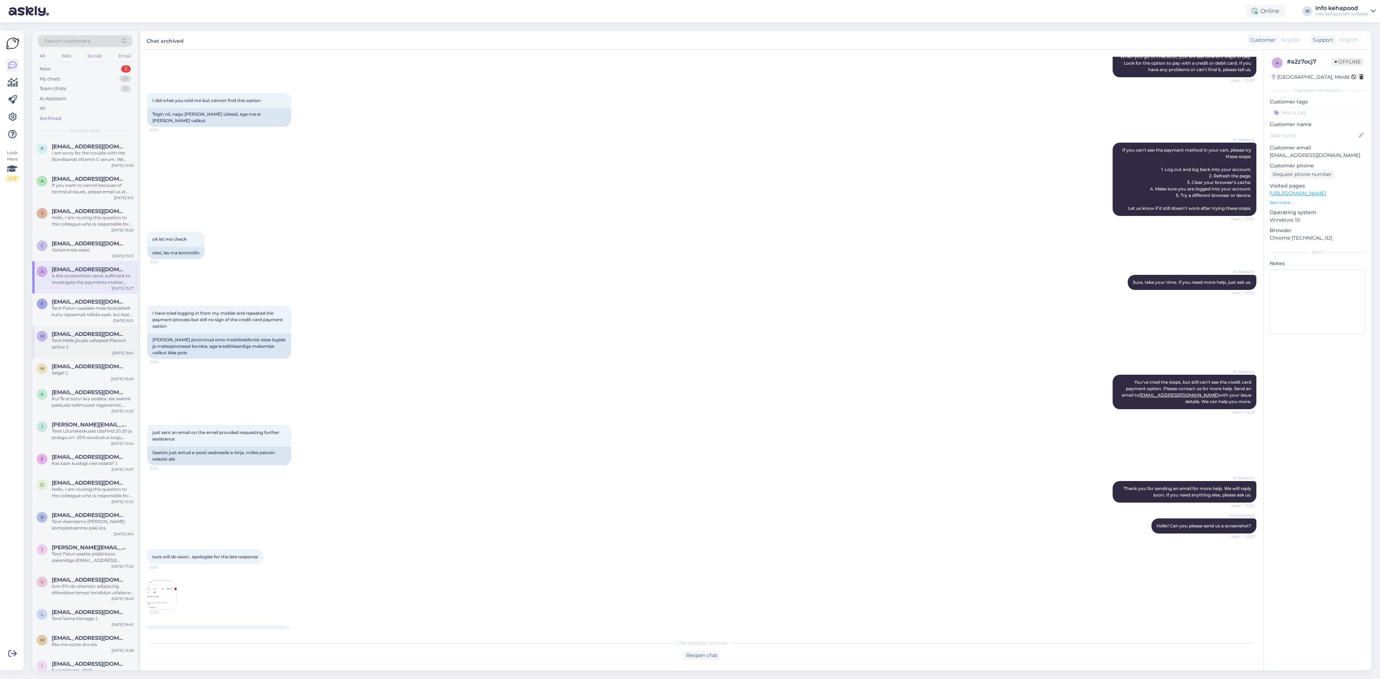
click at [85, 307] on div "Tere! Meile jõudis vahepeal Placent active :)" at bounding box center [93, 344] width 82 height 13
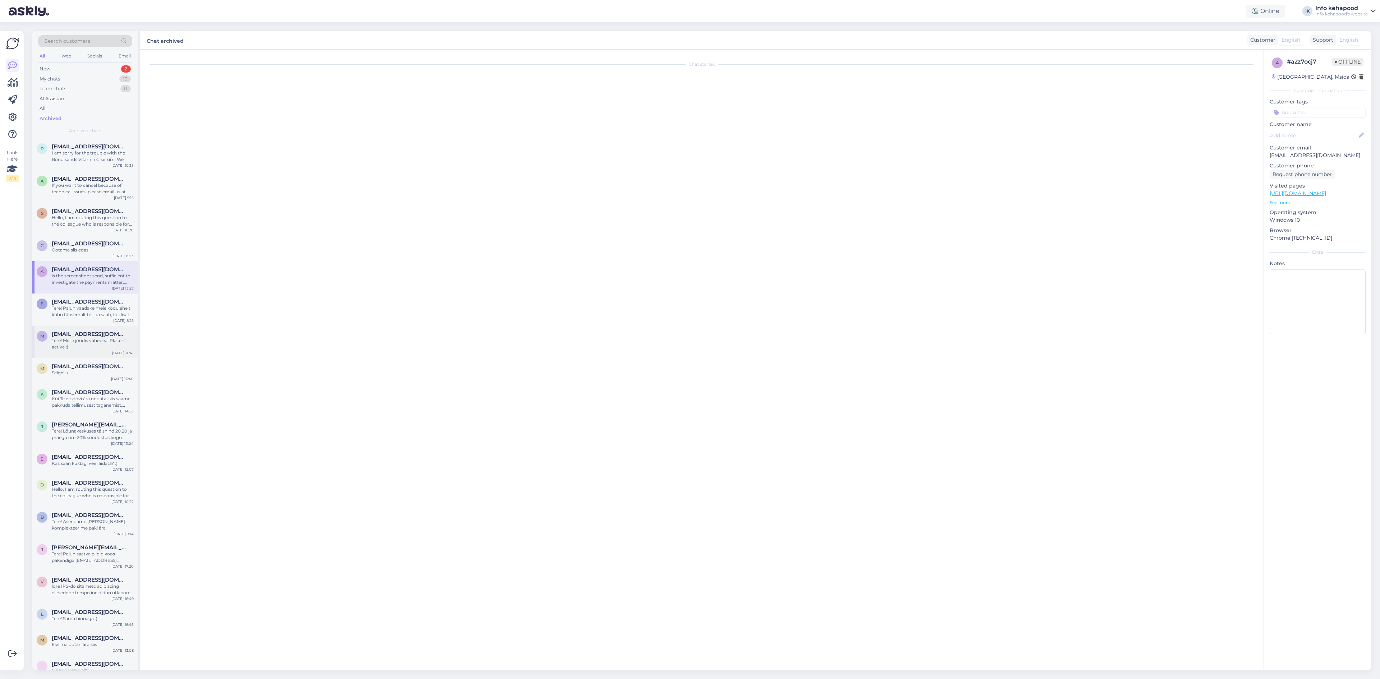
scroll to position [0, 0]
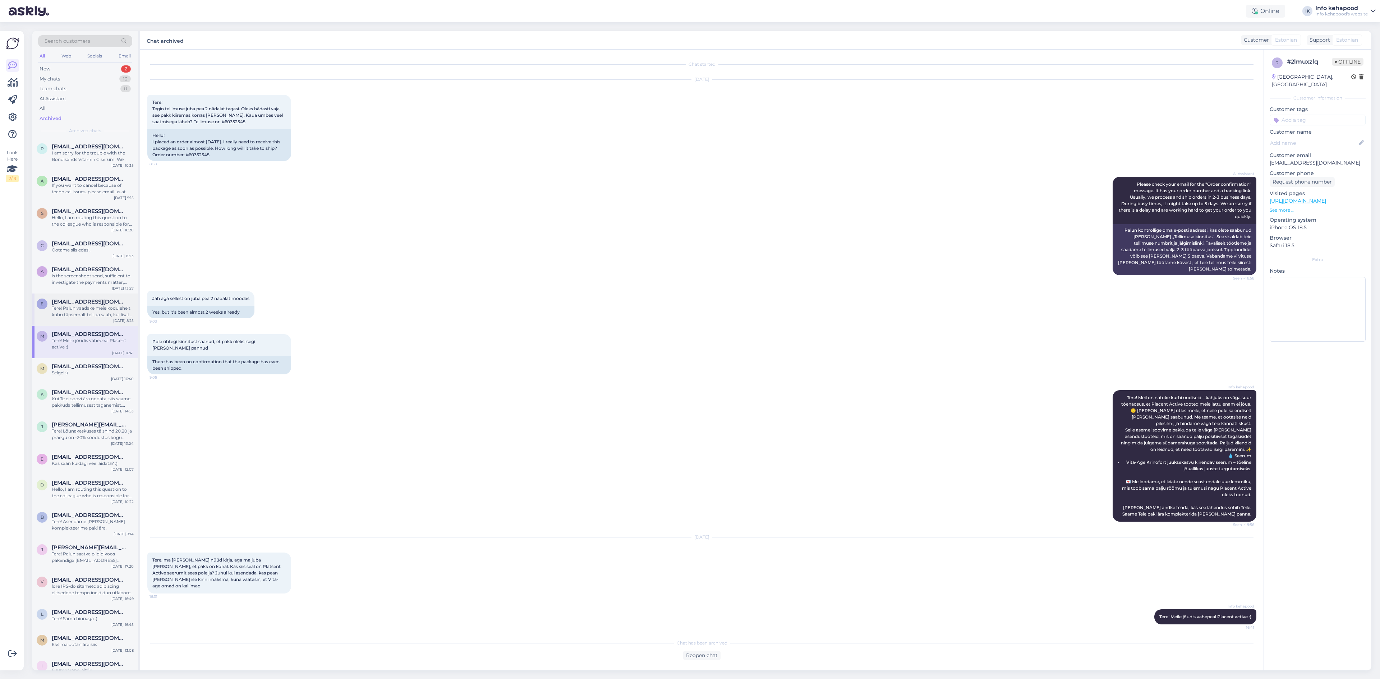
click at [84, 307] on div "e [EMAIL_ADDRESS][DOMAIN_NAME] Tere! Palun vaadake meie kodulehelt kuhu täpsema…" at bounding box center [85, 310] width 106 height 32
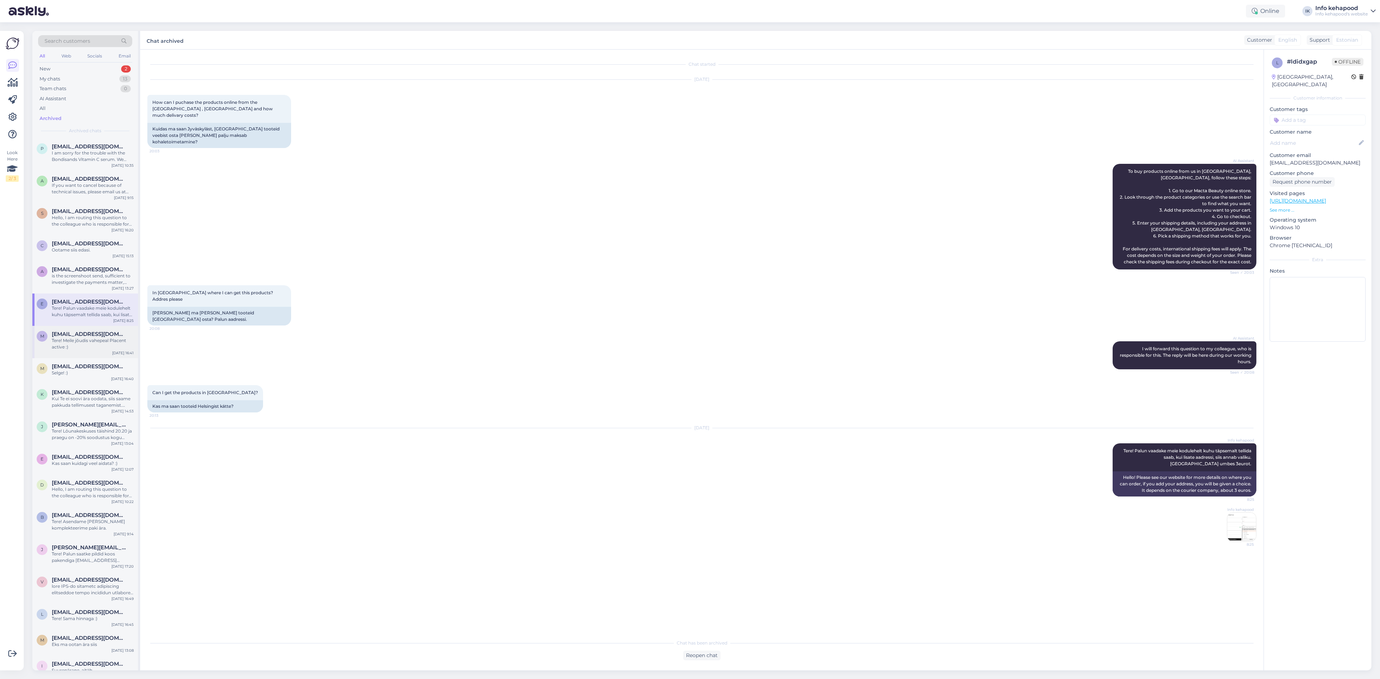
click at [80, 307] on span "[EMAIL_ADDRESS][DOMAIN_NAME]" at bounding box center [89, 334] width 75 height 6
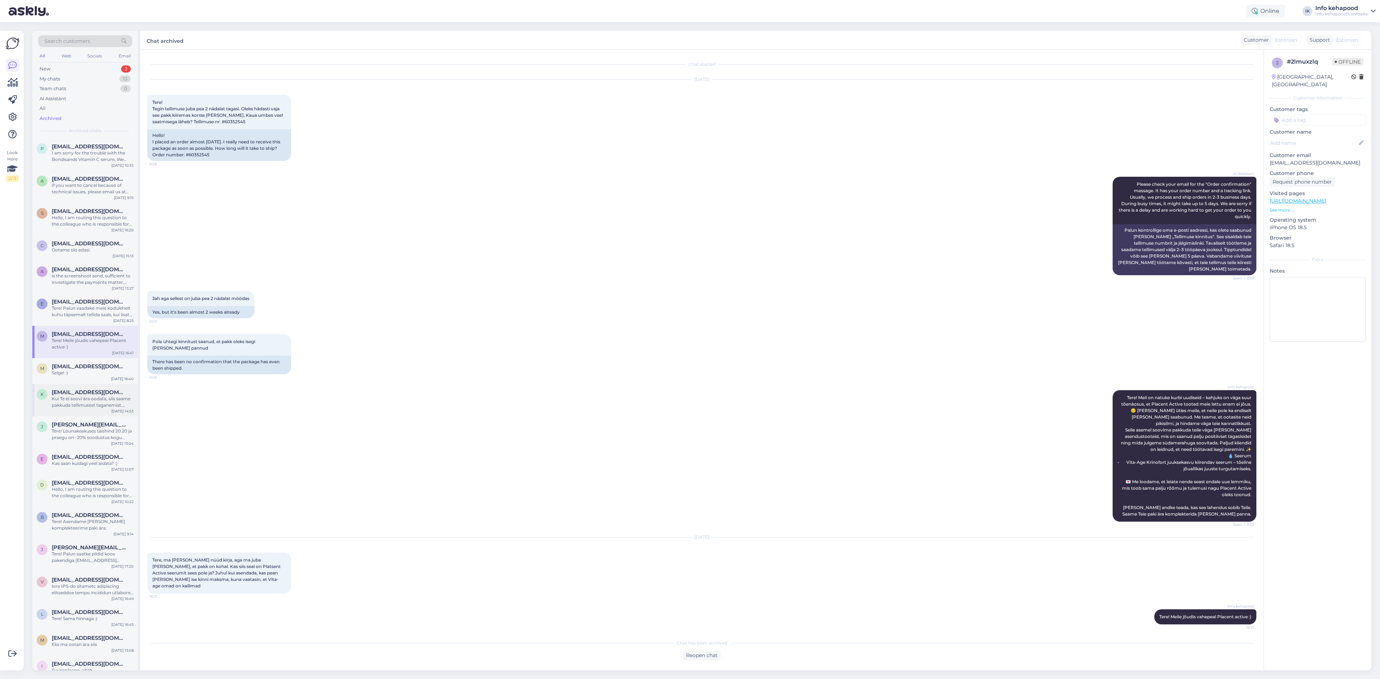
click at [77, 307] on span "[EMAIL_ADDRESS][DOMAIN_NAME]" at bounding box center [89, 392] width 75 height 6
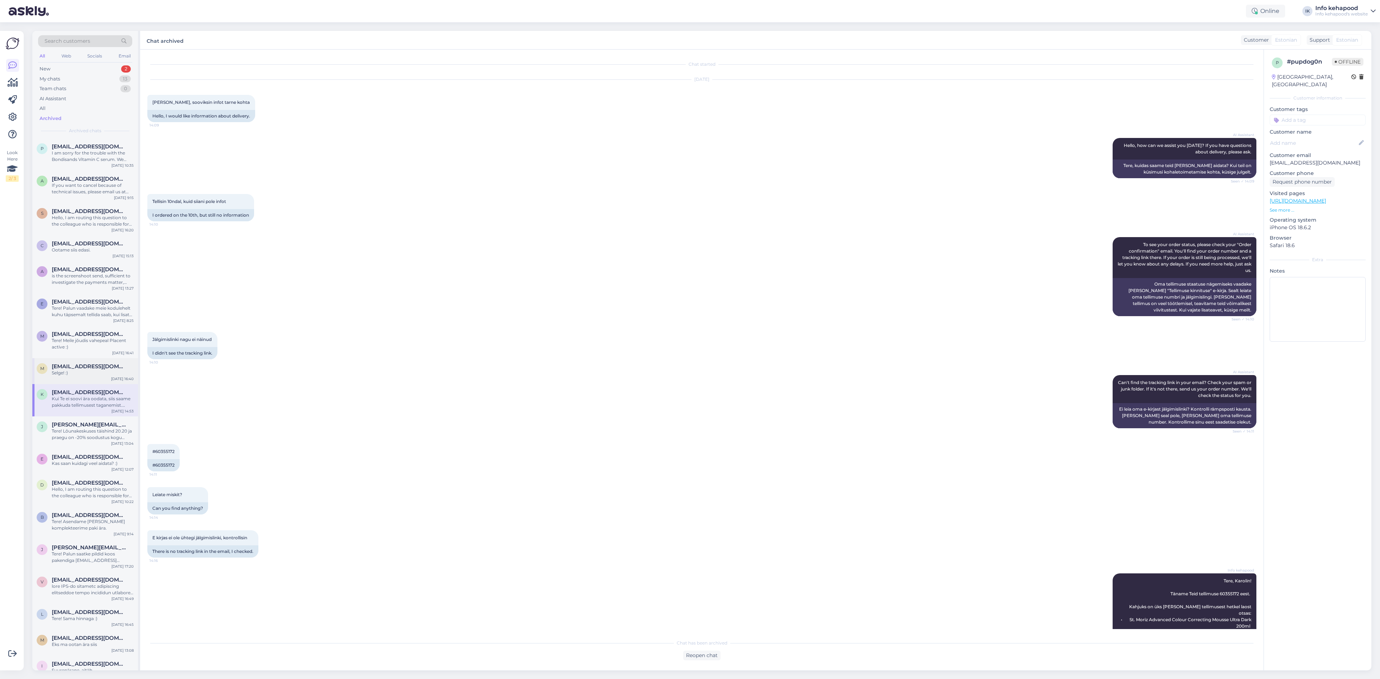
scroll to position [232, 0]
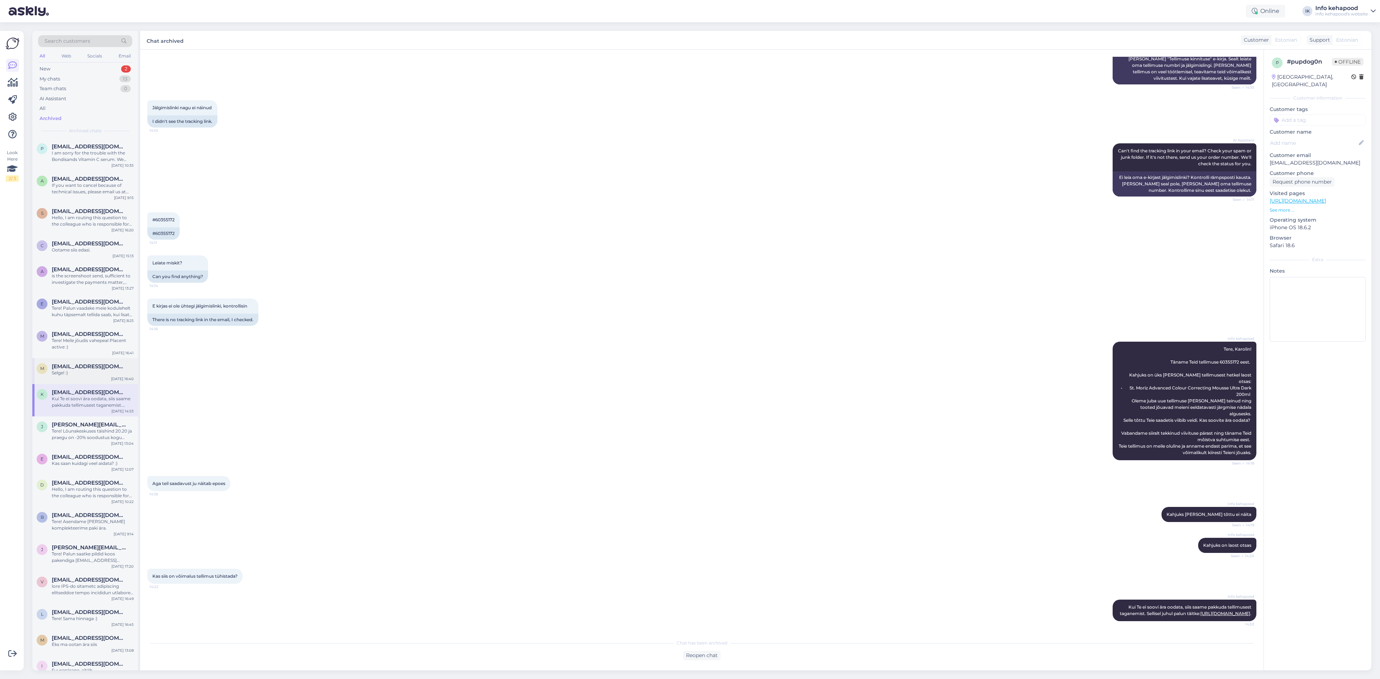
click at [75, 307] on div "Selge! :)" at bounding box center [93, 373] width 82 height 6
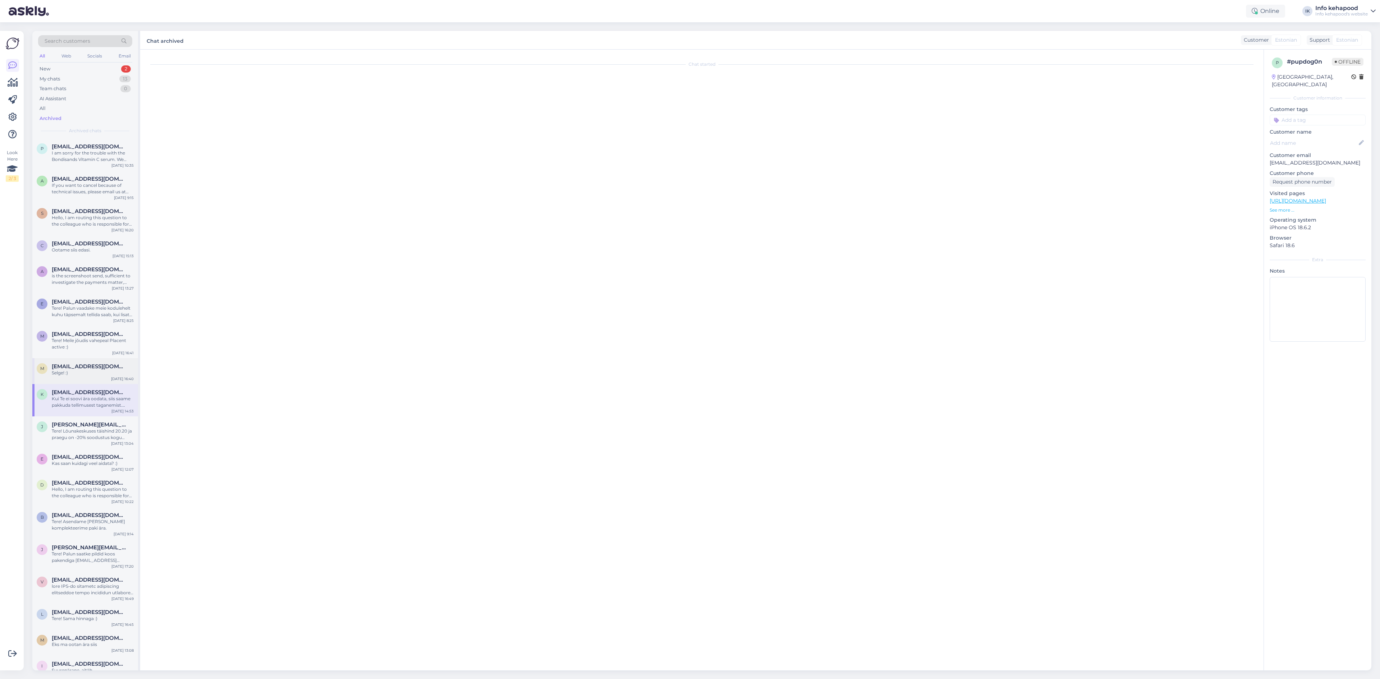
scroll to position [0, 0]
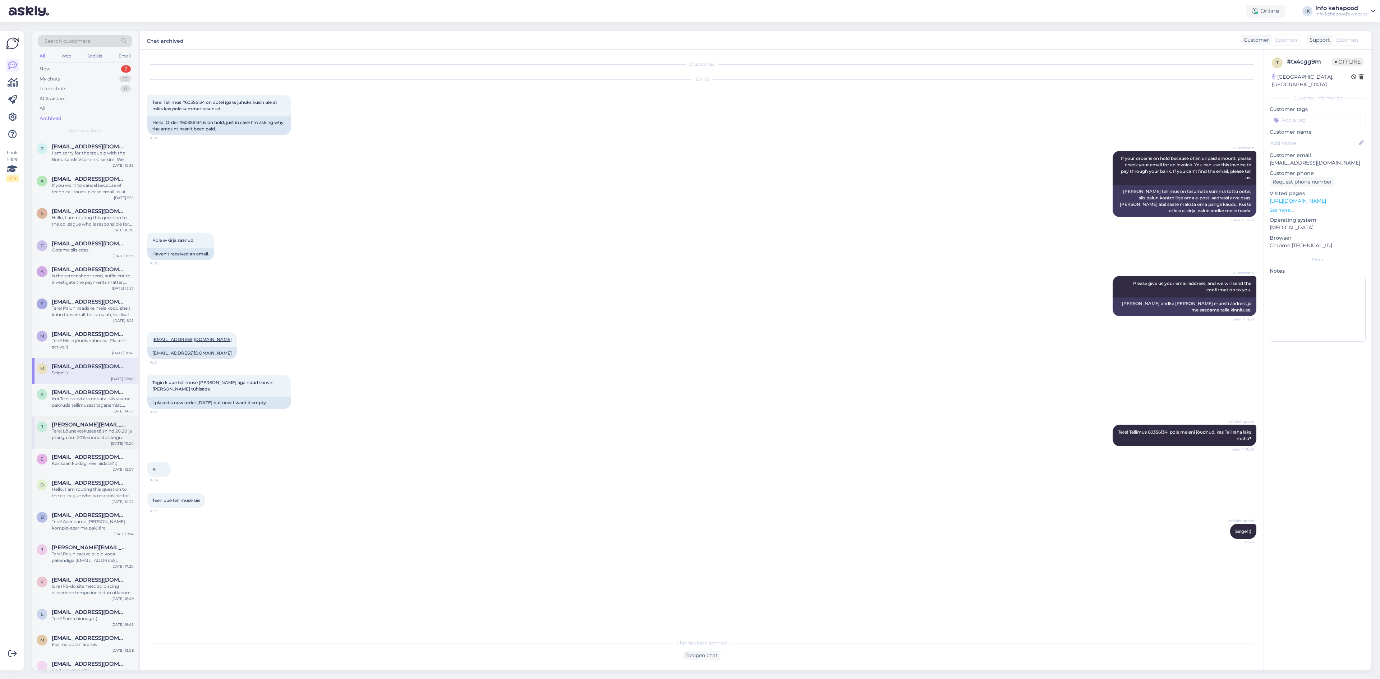
click at [80, 307] on div "Tere! Lõunakeskuses täishind 20.20 ja praegu on -20% soodustus kogu brändil Tul…" at bounding box center [93, 434] width 82 height 13
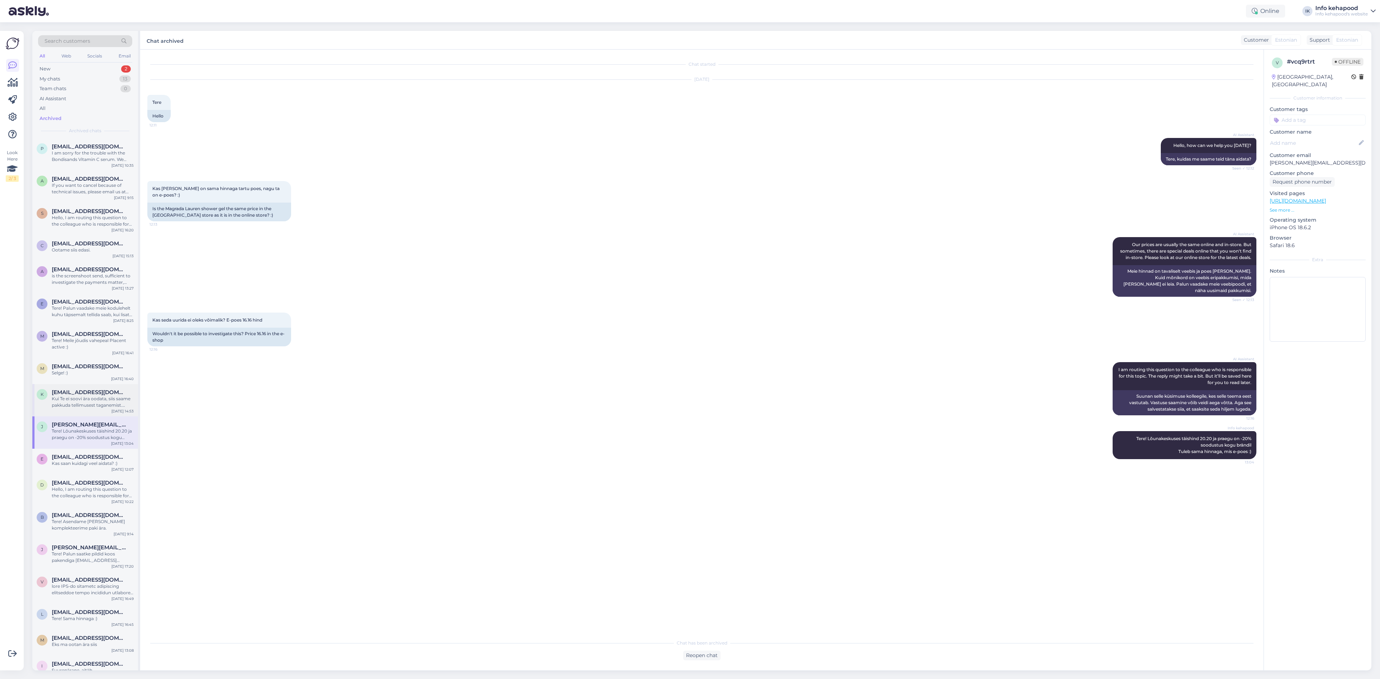
click at [91, 307] on span "[EMAIL_ADDRESS][DOMAIN_NAME]" at bounding box center [89, 392] width 75 height 6
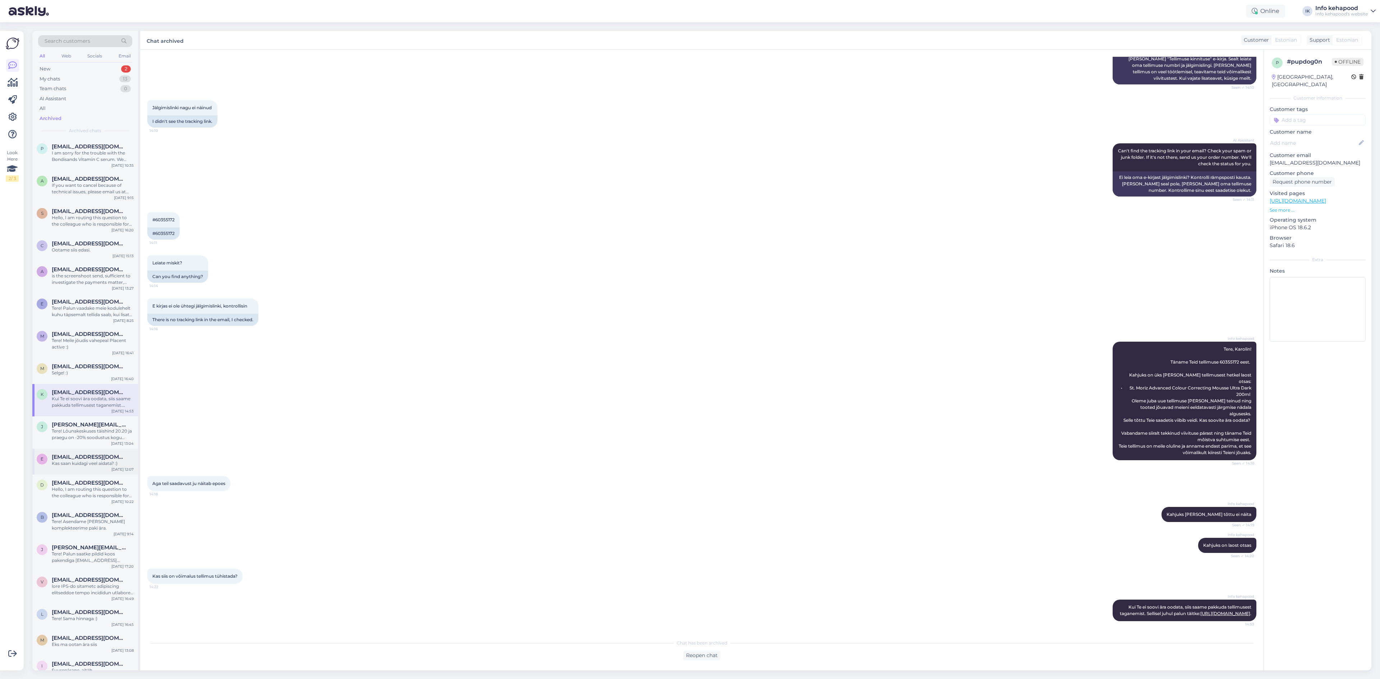
click at [91, 307] on div "Kas saan kuidagi veel aidata? :)" at bounding box center [93, 463] width 82 height 6
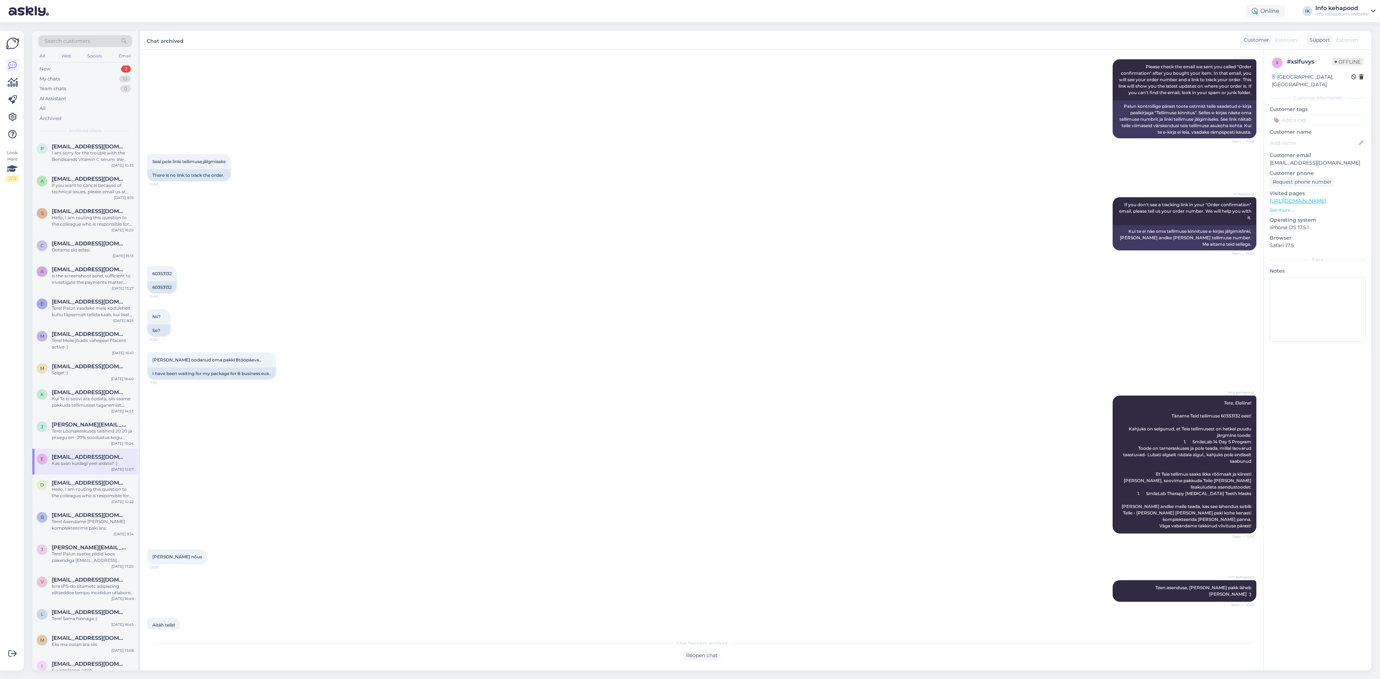
scroll to position [268, 0]
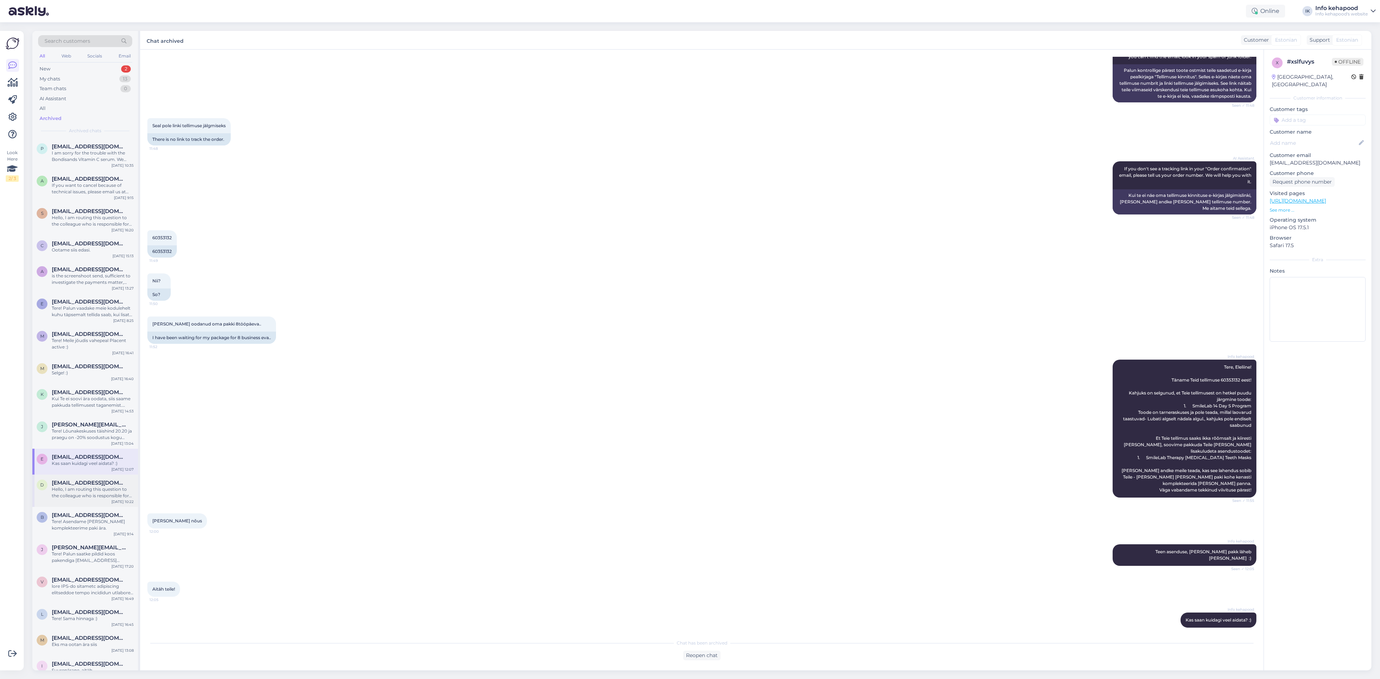
click at [94, 307] on span "[EMAIL_ADDRESS][DOMAIN_NAME]" at bounding box center [89, 483] width 75 height 6
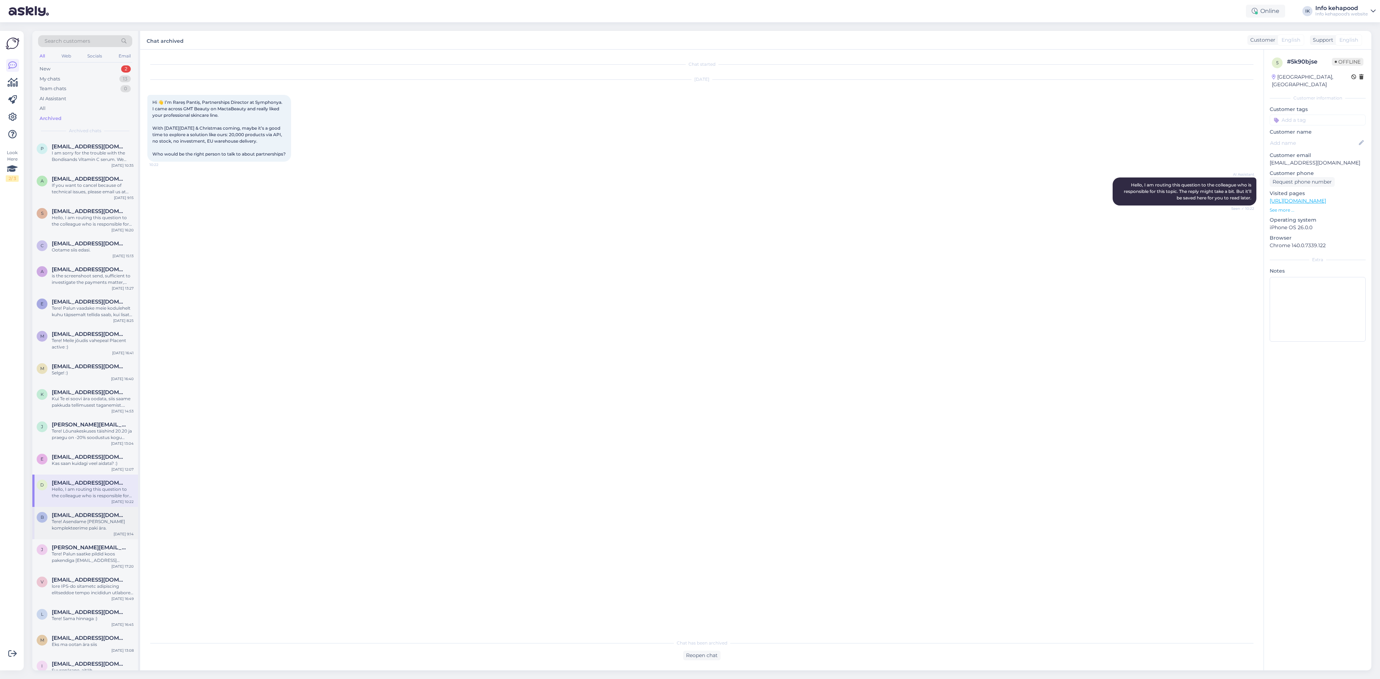
click at [104, 307] on div "Tere! Asendame [PERSON_NAME] komplekteerime paki ära." at bounding box center [93, 525] width 82 height 13
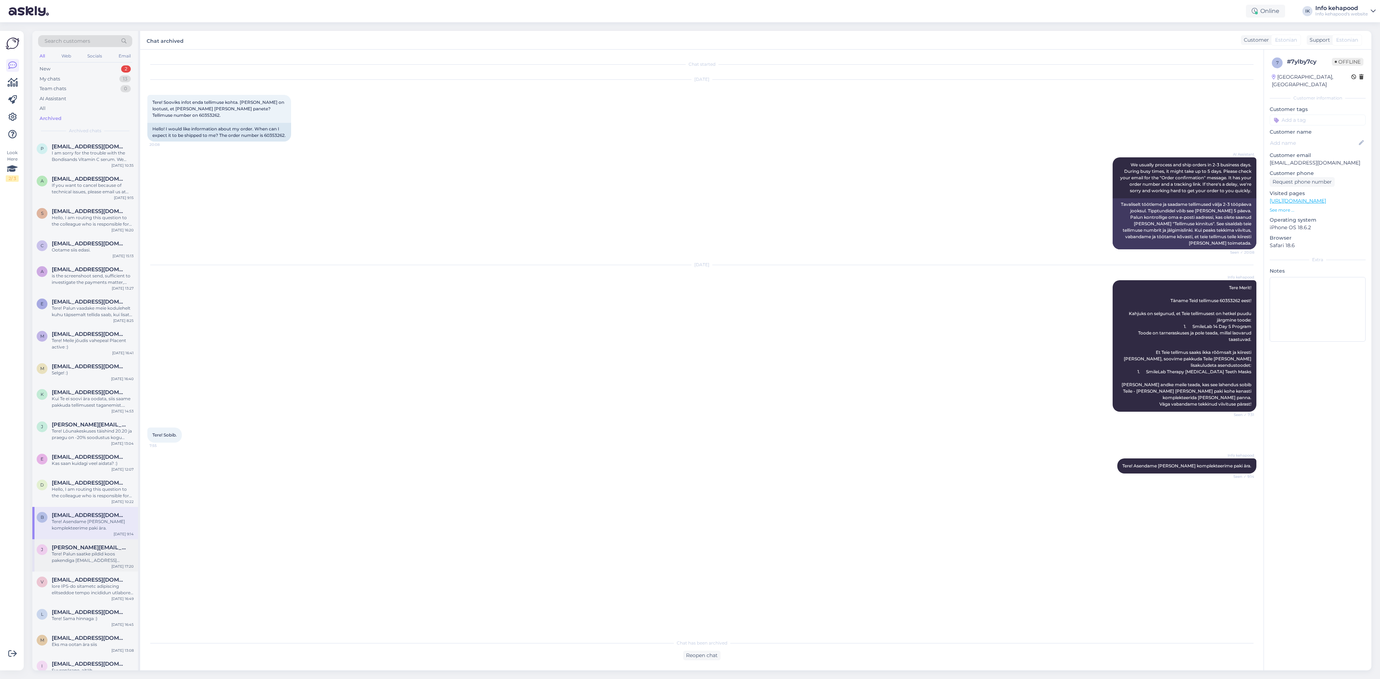
click at [73, 307] on span "[PERSON_NAME][EMAIL_ADDRESS][DOMAIN_NAME]" at bounding box center [89, 548] width 75 height 6
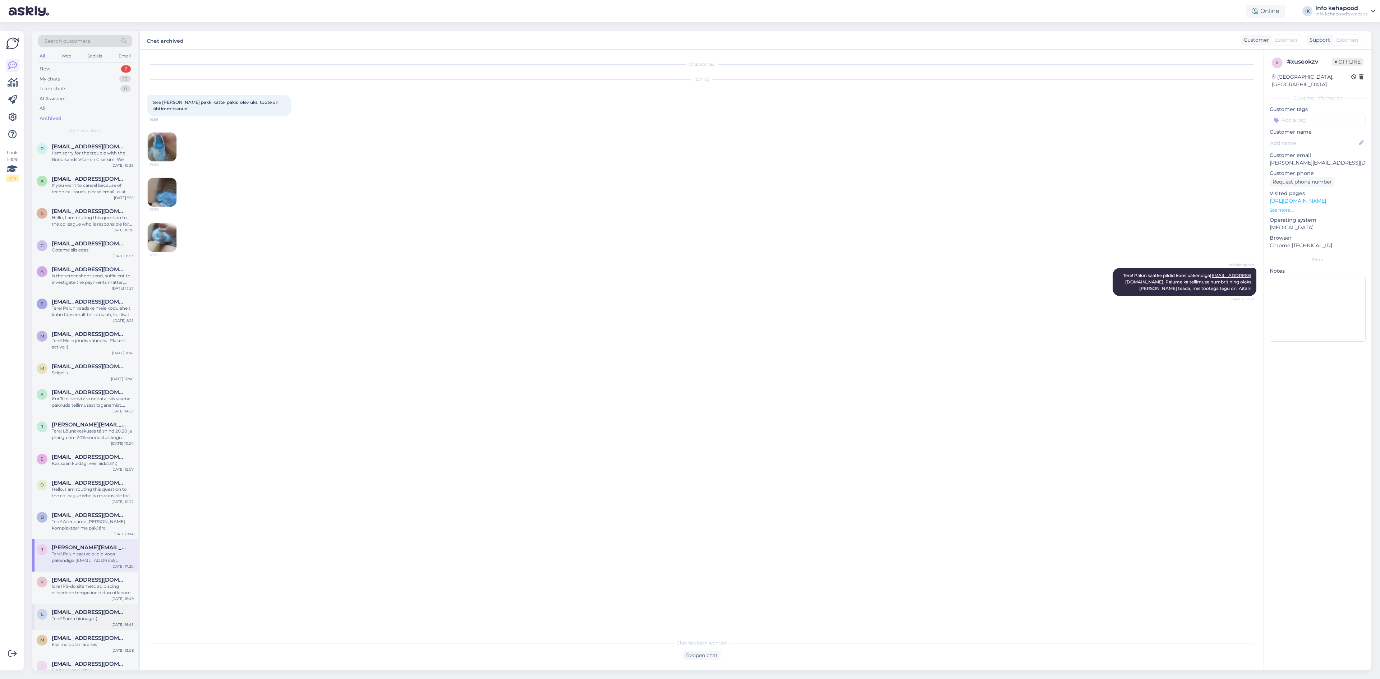
click at [75, 307] on div "L [EMAIL_ADDRESS][DOMAIN_NAME] Tere! Sama hinnaga :) [DATE] 16:45" at bounding box center [85, 617] width 106 height 26
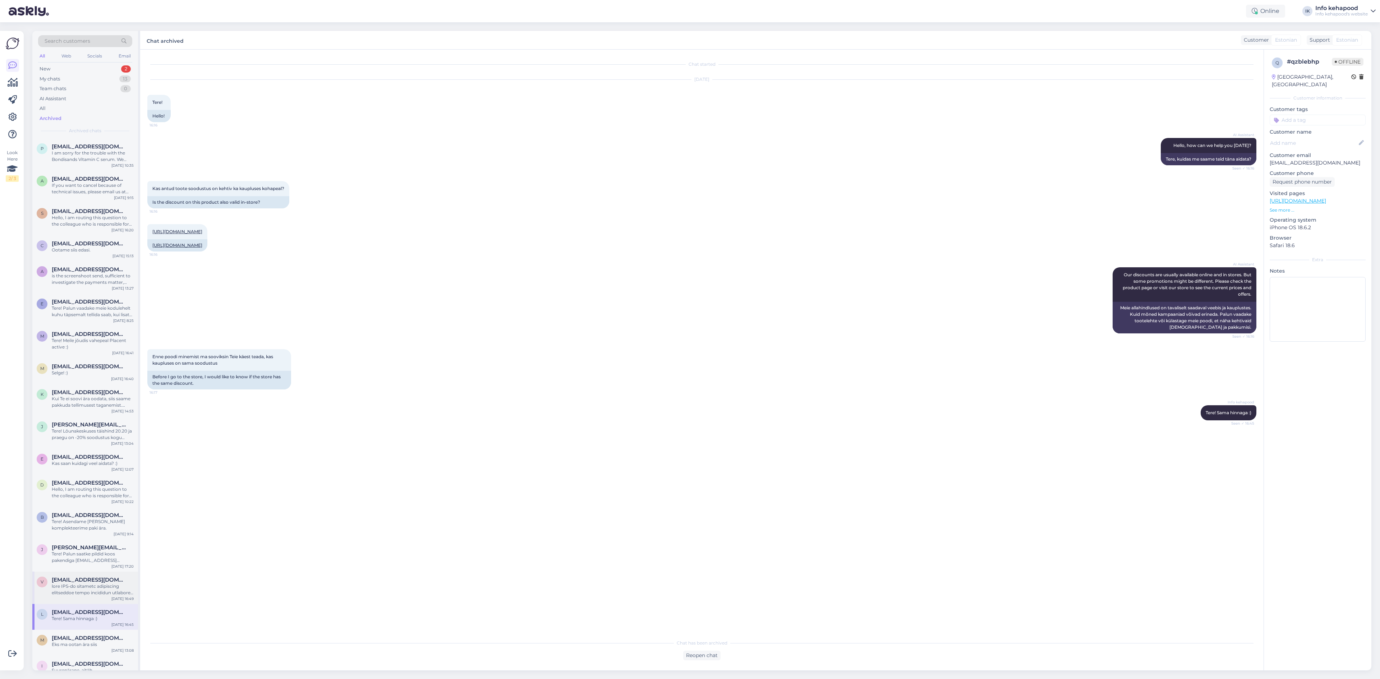
click at [79, 307] on div at bounding box center [93, 589] width 82 height 13
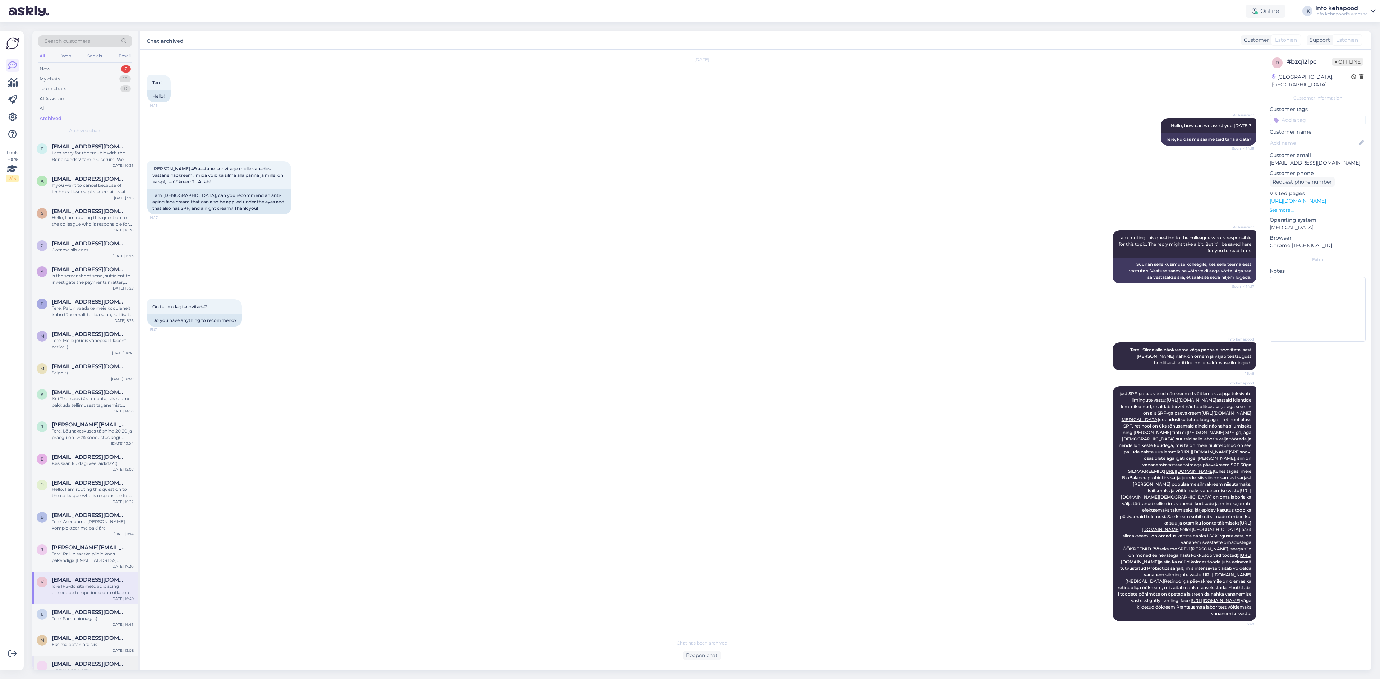
scroll to position [216, 0]
click at [97, 307] on div "i [EMAIL_ADDRESS][DOMAIN_NAME] Suurepärane, aitäh. [DATE] 11:05" at bounding box center [85, 453] width 106 height 26
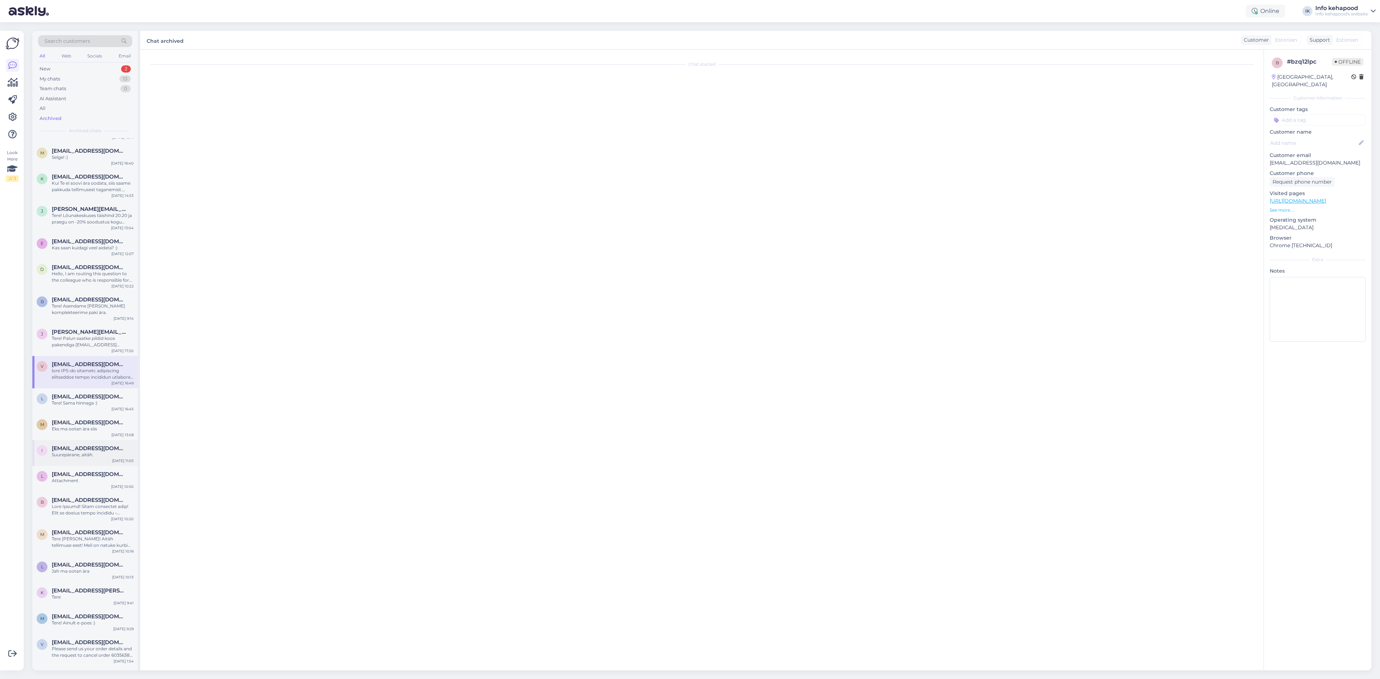
scroll to position [0, 0]
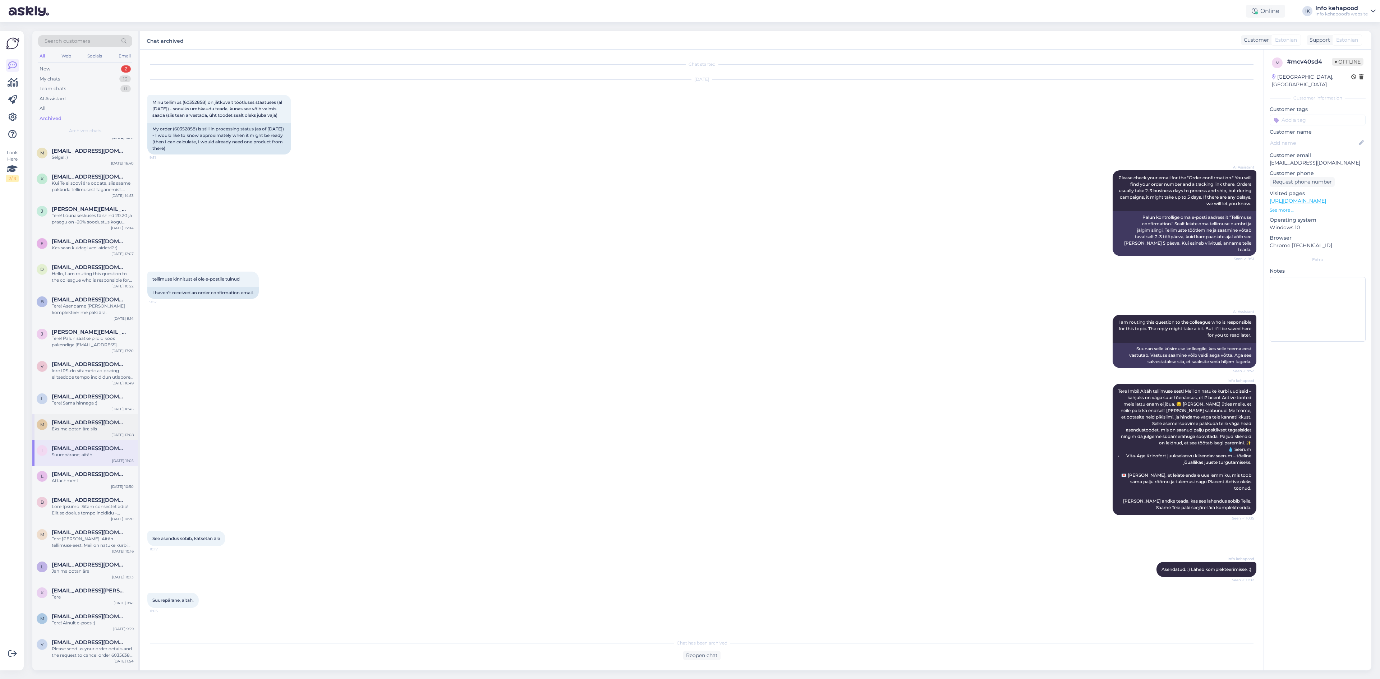
click at [88, 307] on div "Eks ma ootan ära siis" at bounding box center [93, 429] width 82 height 6
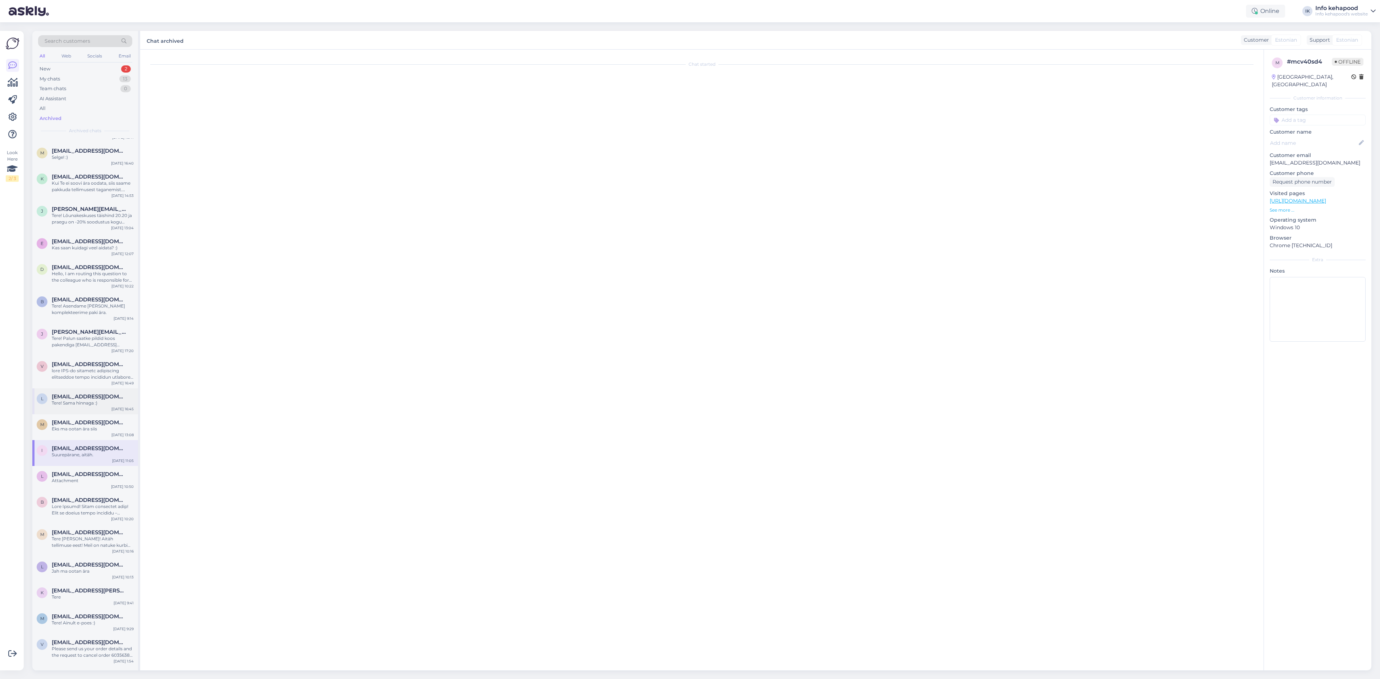
scroll to position [351, 0]
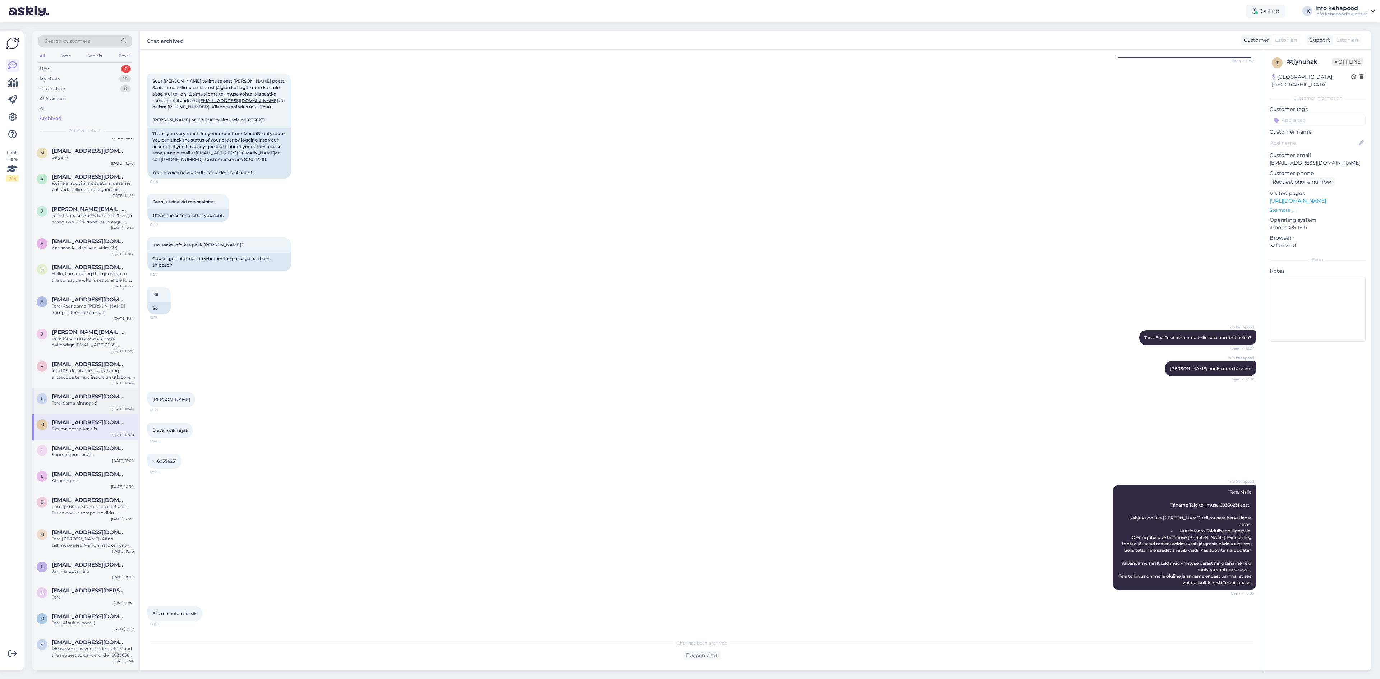
click at [87, 307] on div "Tere! Sama hinnaga :)" at bounding box center [93, 403] width 82 height 6
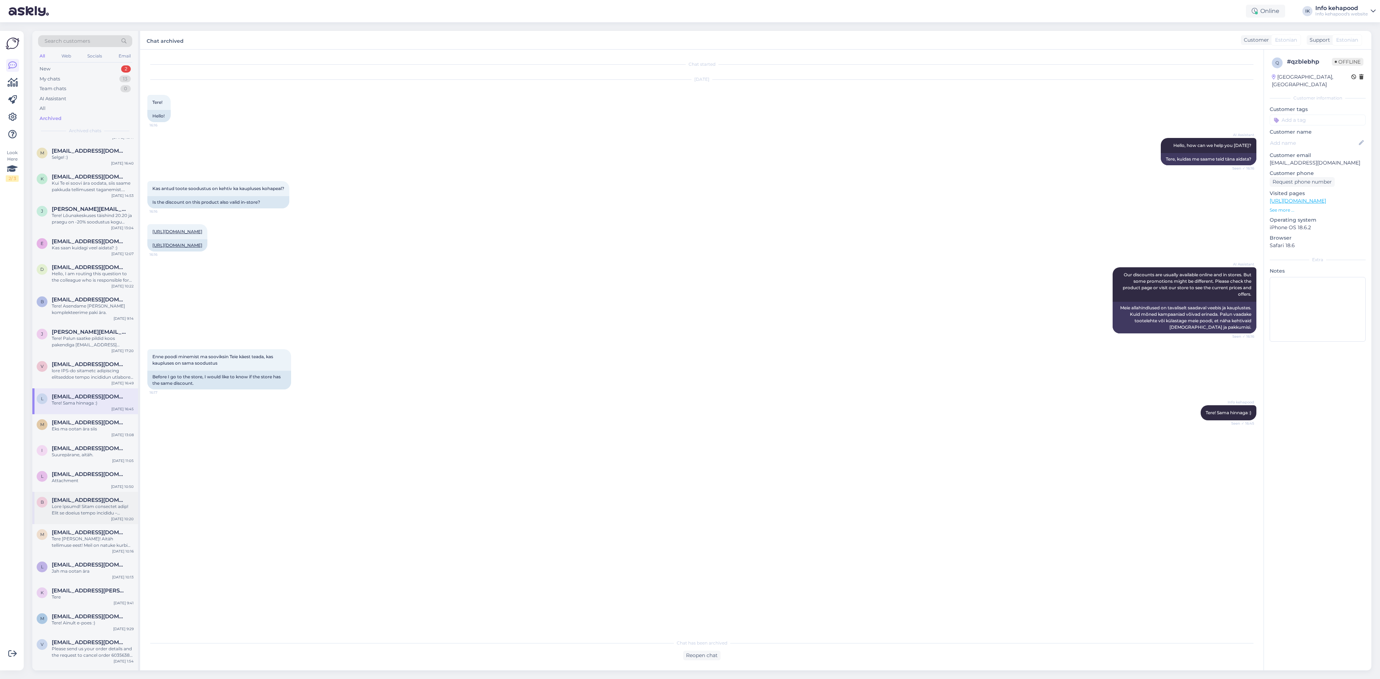
click at [76, 307] on div "b [EMAIL_ADDRESS][DOMAIN_NAME] [DATE] 10:20" at bounding box center [85, 508] width 106 height 32
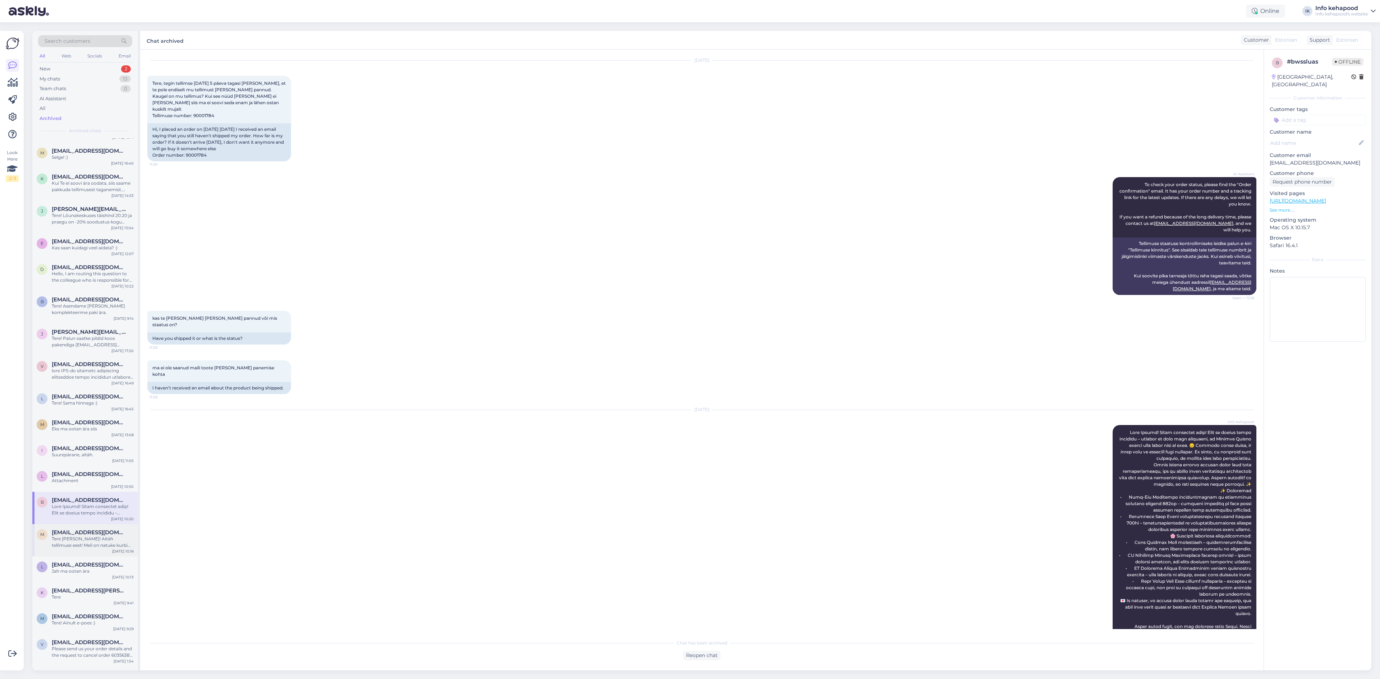
click at [75, 307] on div "Tere [PERSON_NAME]! Aitäh tellimuse eest! Meil on natuke kurbi uudiseid – kahju…" at bounding box center [93, 542] width 82 height 13
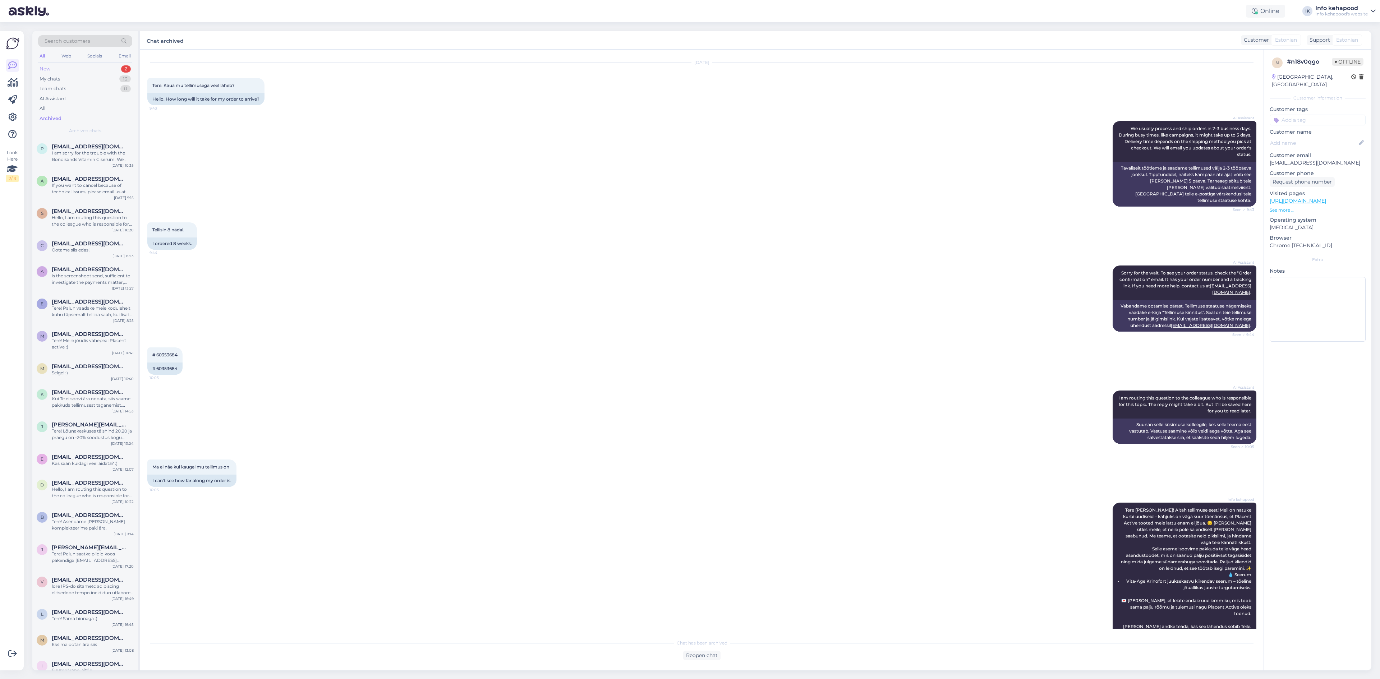
click at [104, 69] on div "New 2" at bounding box center [85, 69] width 94 height 10
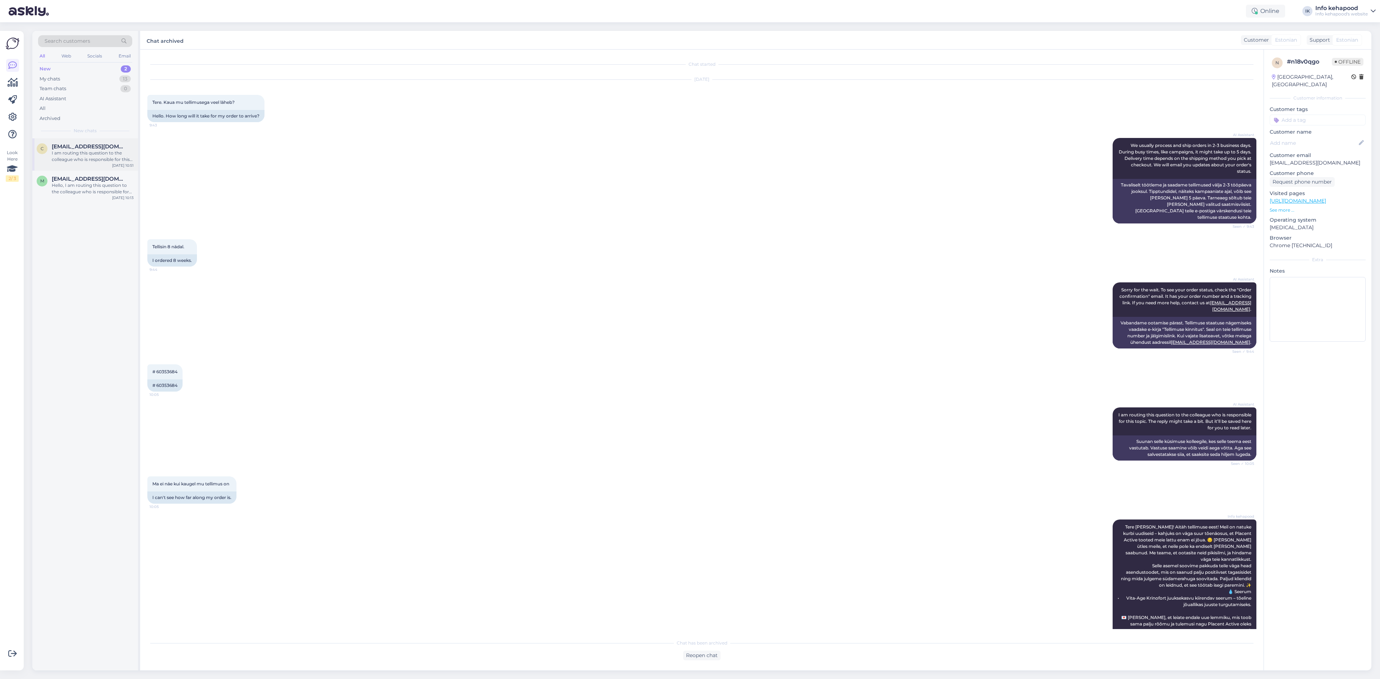
click at [101, 154] on div "I am routing this question to the colleague who is responsible for this topic. …" at bounding box center [93, 156] width 82 height 13
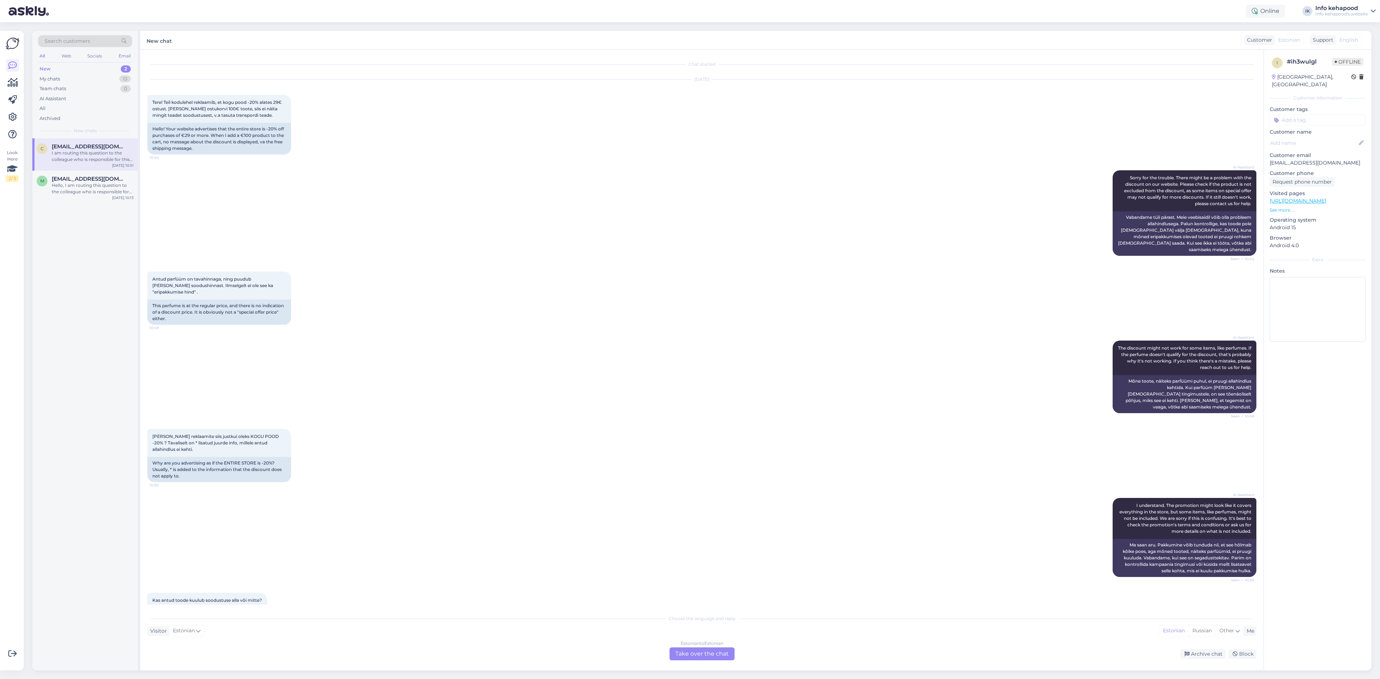
scroll to position [118, 0]
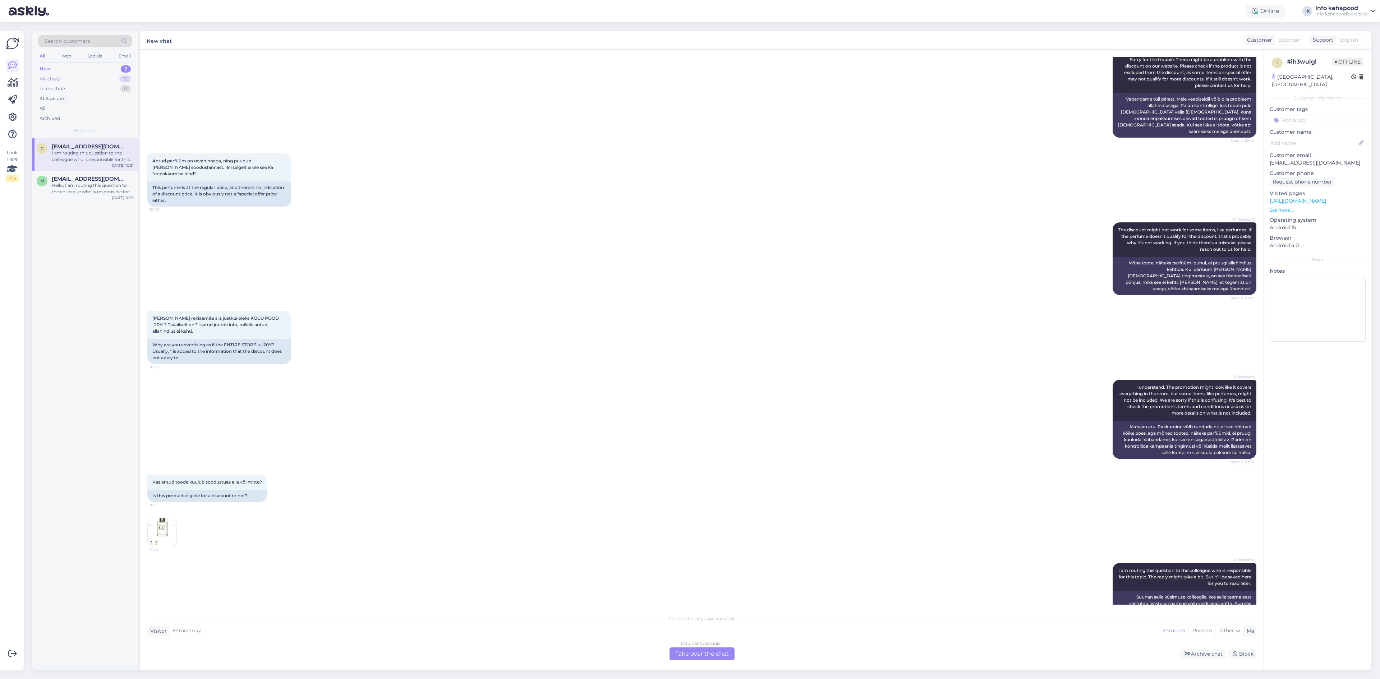
click at [82, 80] on div "My chats 13" at bounding box center [85, 79] width 94 height 10
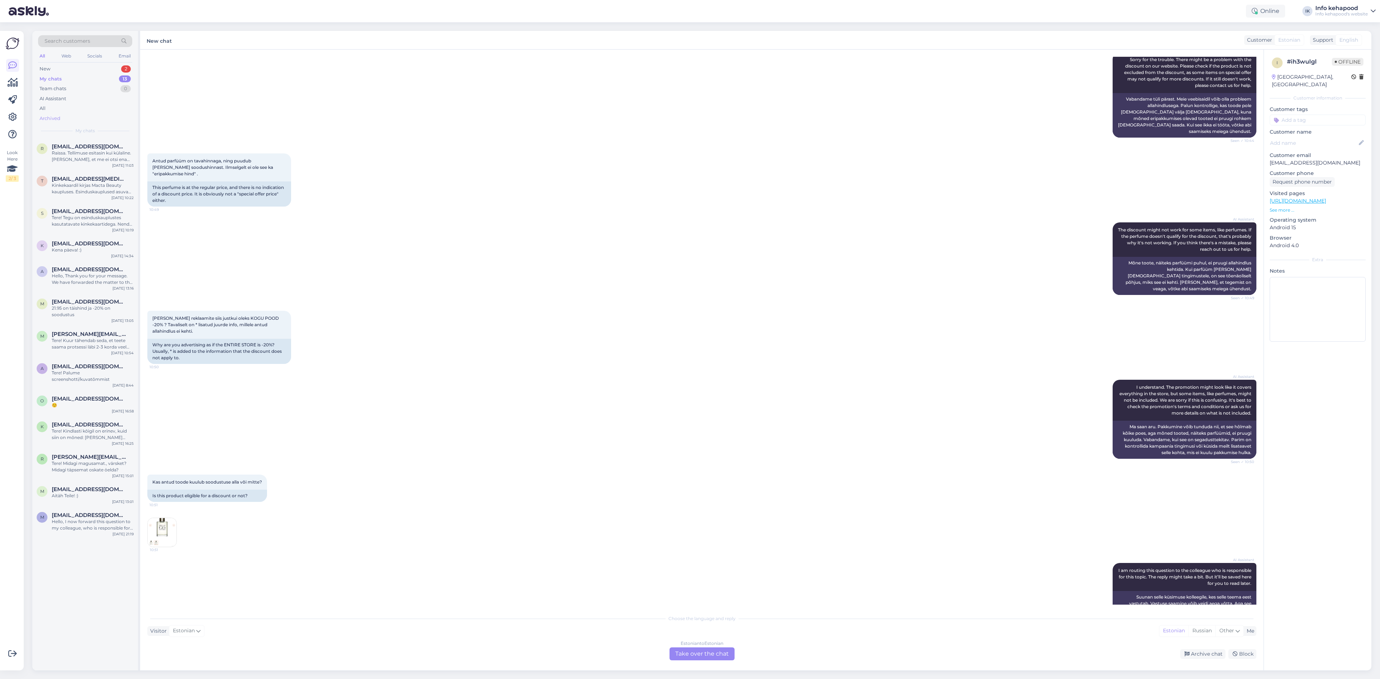
drag, startPoint x: 70, startPoint y: 110, endPoint x: 71, endPoint y: 120, distance: 10.1
click at [70, 110] on div "All" at bounding box center [85, 109] width 94 height 10
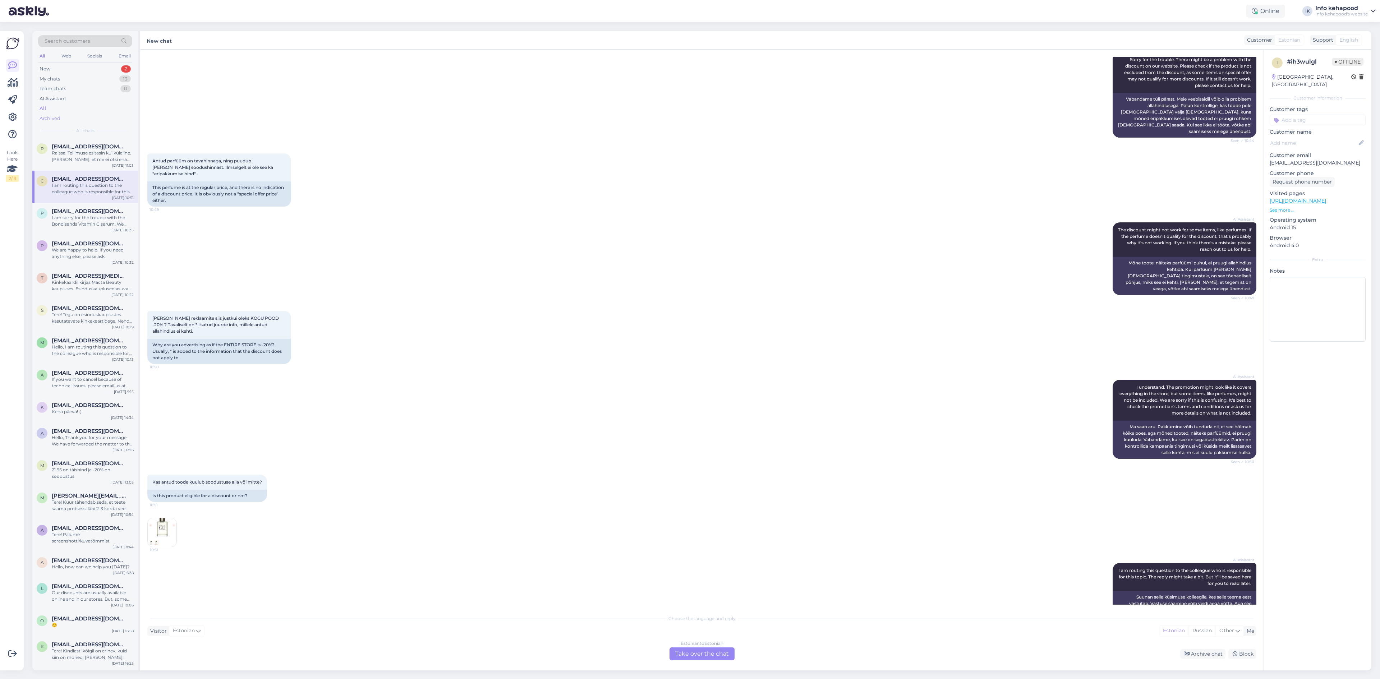
click at [71, 121] on div "Archived" at bounding box center [85, 119] width 94 height 10
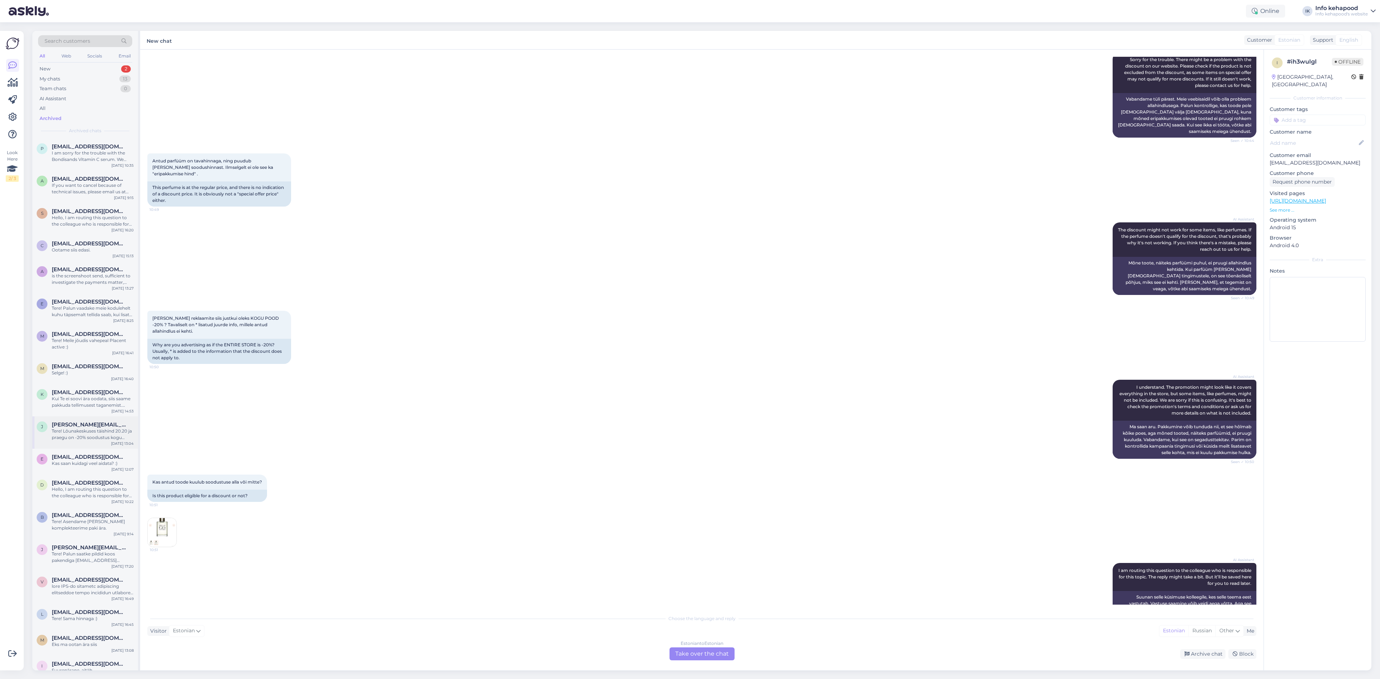
click at [111, 307] on div "Tere! Lõunakeskuses täishind 20.20 ja praegu on -20% soodustus kogu brändil Tul…" at bounding box center [93, 434] width 82 height 13
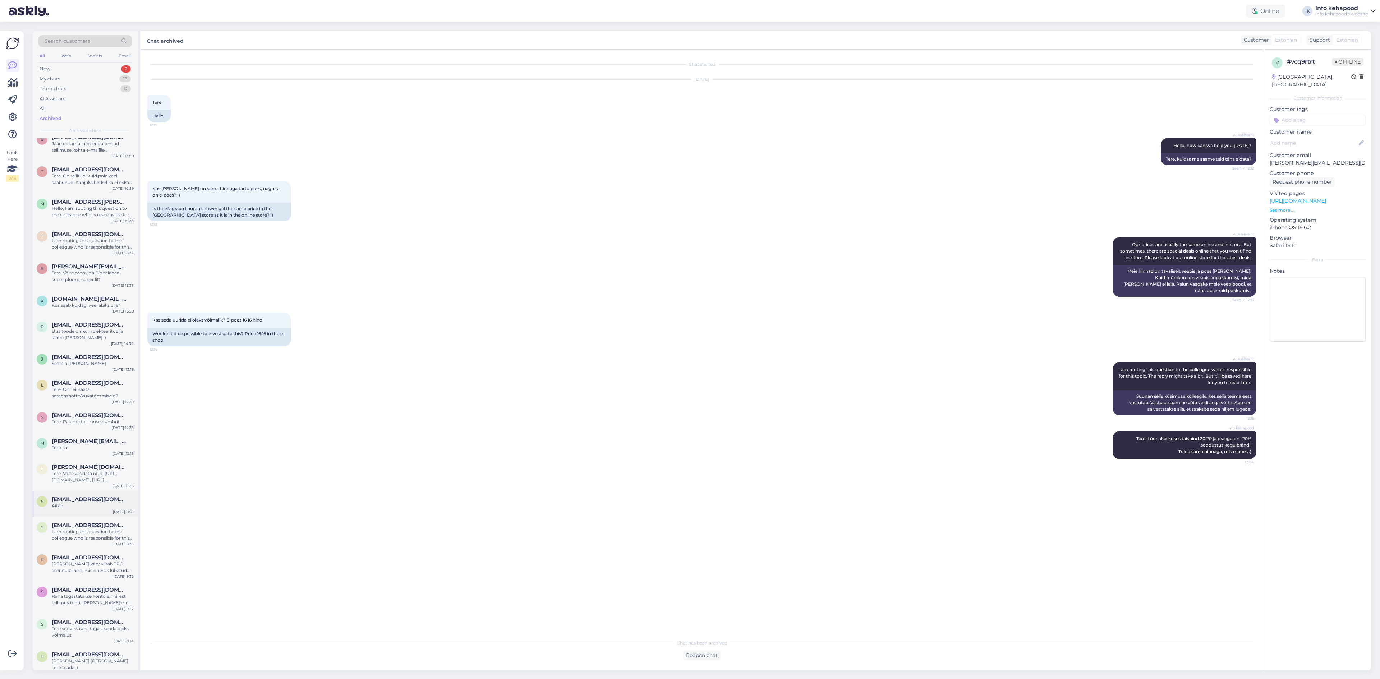
scroll to position [935, 0]
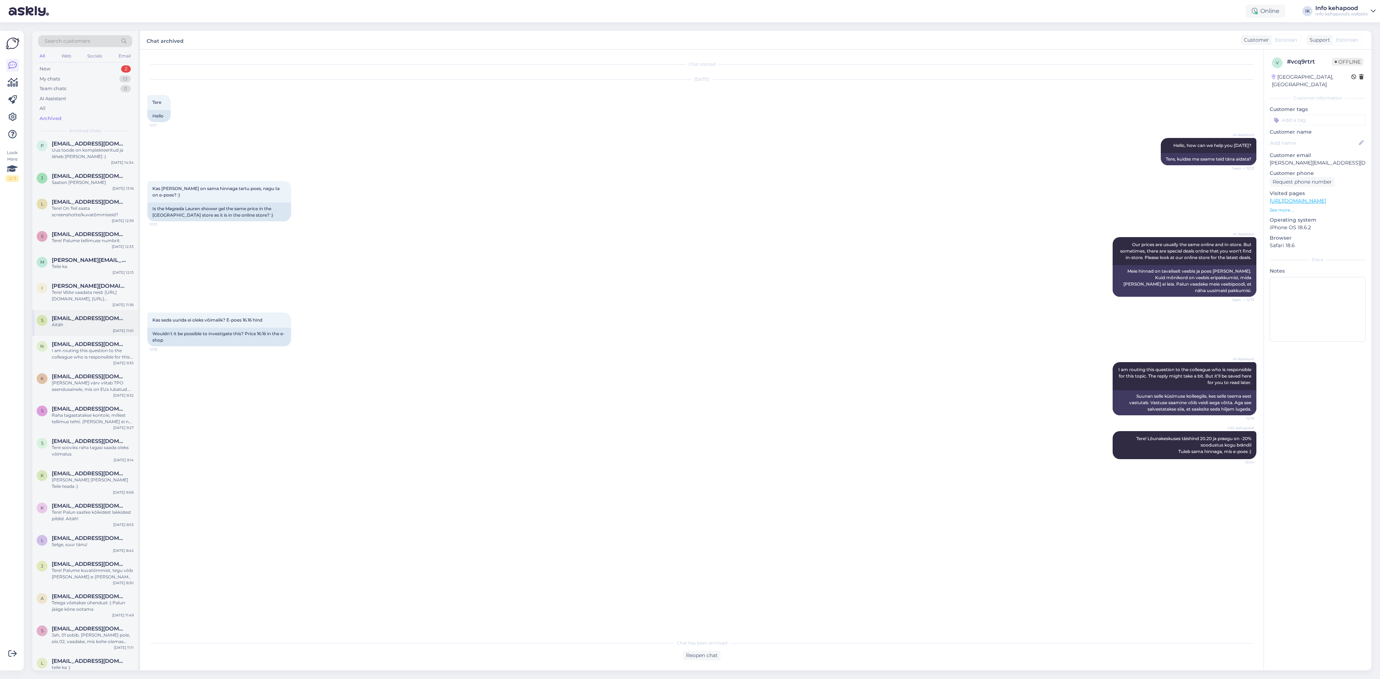
click at [59, 307] on div "Tere! Palun saatke kõikidest lakkidest pildid. Aitäh!" at bounding box center [93, 515] width 82 height 13
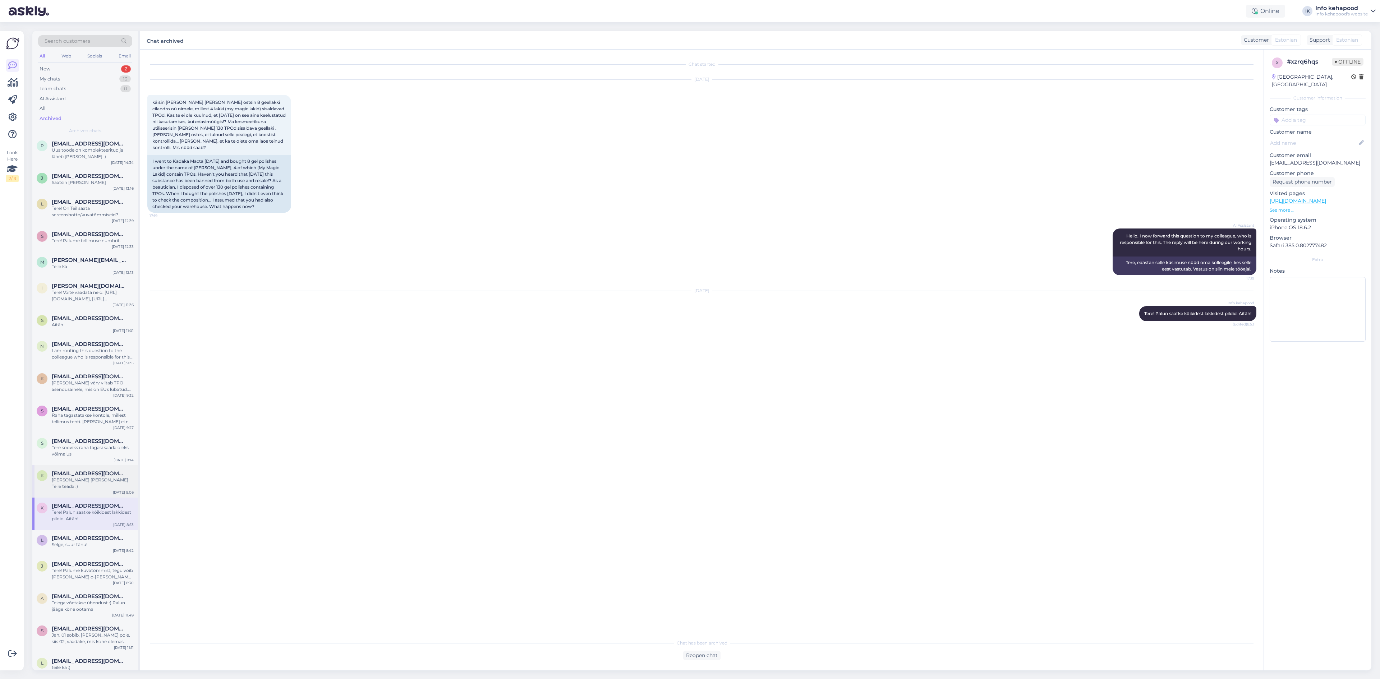
click at [80, 307] on div "k [EMAIL_ADDRESS][DOMAIN_NAME] [PERSON_NAME] [PERSON_NAME] Teile teada :) [DATE…" at bounding box center [85, 482] width 106 height 32
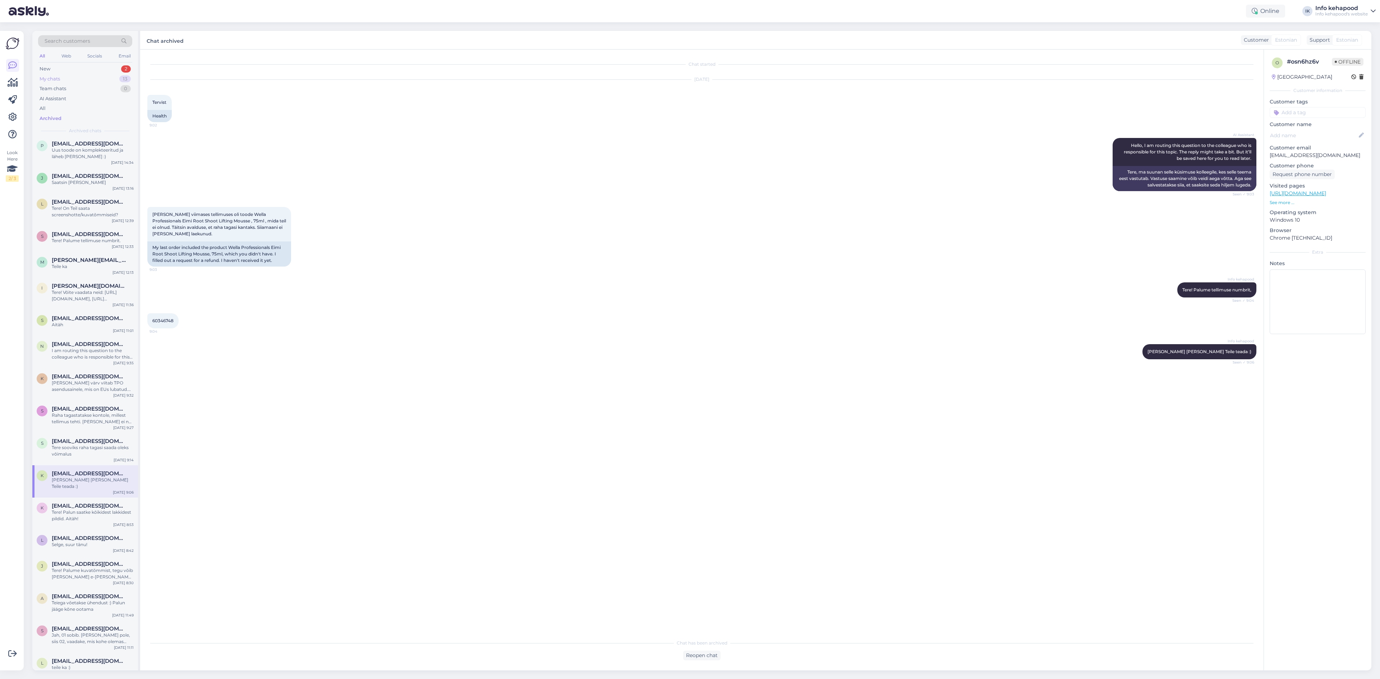
click at [57, 80] on div "My chats" at bounding box center [50, 78] width 20 height 7
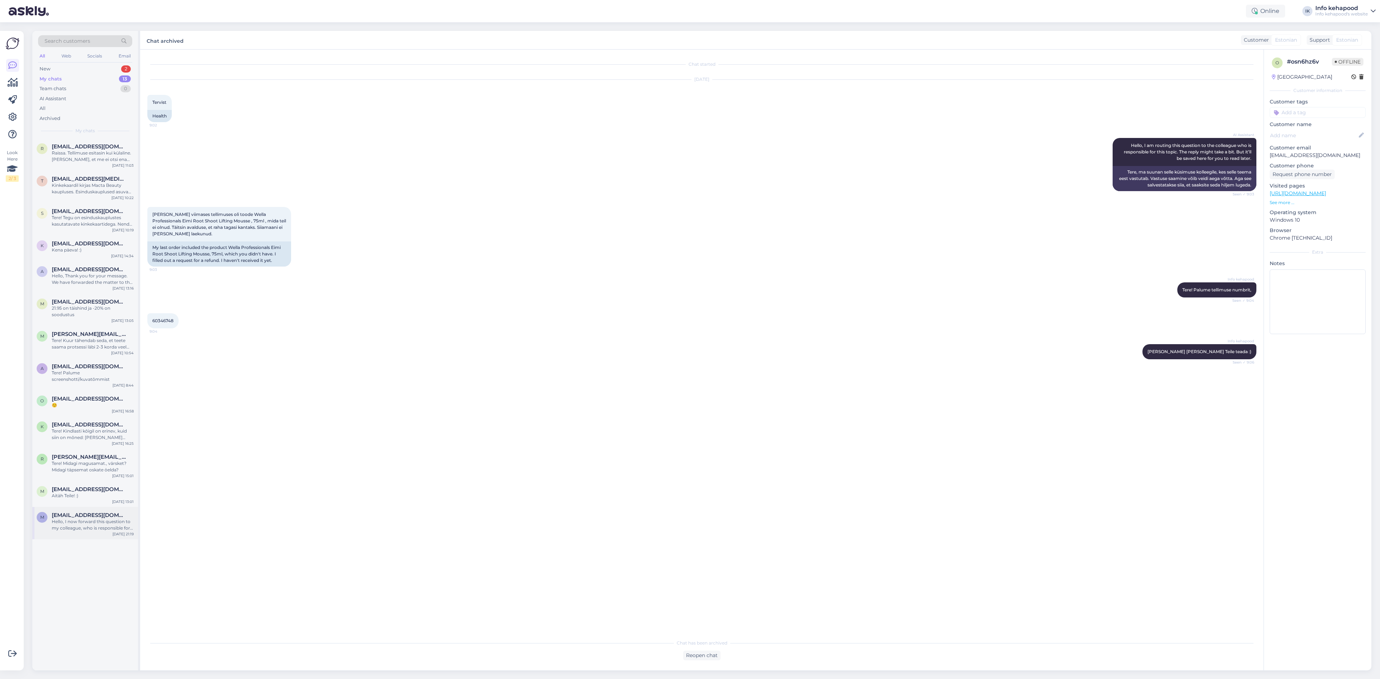
click at [110, 307] on div "Hello, I now forward this question to my colleague, who is responsible for this…" at bounding box center [93, 525] width 82 height 13
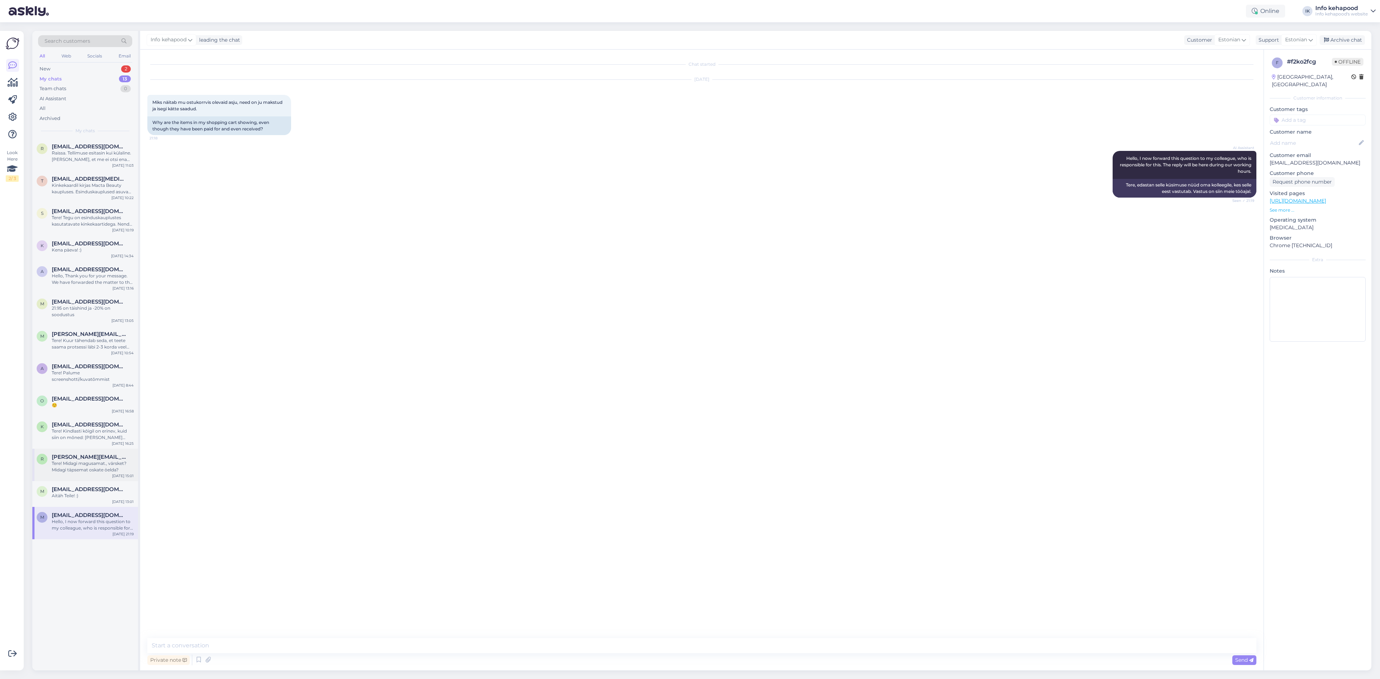
click at [86, 307] on div "[PERSON_NAME] [PERSON_NAME][EMAIL_ADDRESS][DOMAIN_NAME] Tere! Midagi magusamat.…" at bounding box center [85, 465] width 106 height 32
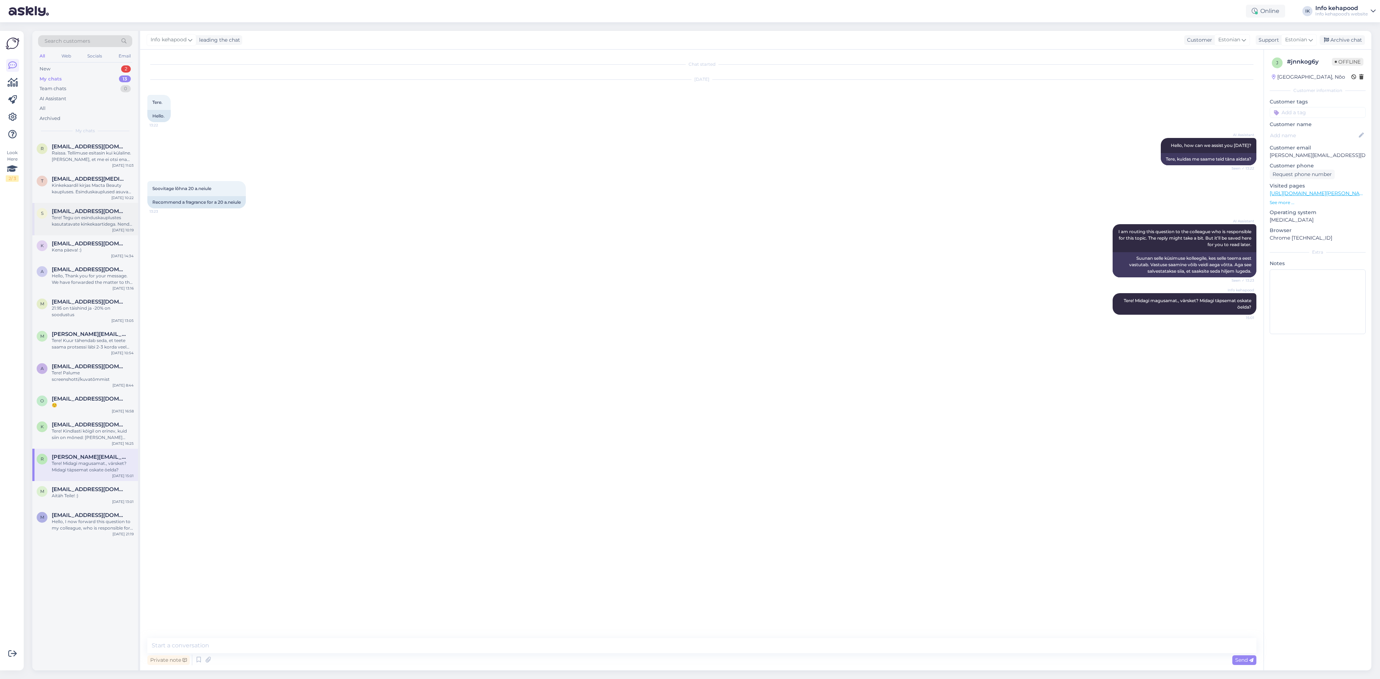
click at [65, 227] on div "Tere! Tegu on esinduskauplustes kasutatavate kinkekaartidega. Nende kahjuks ei …" at bounding box center [93, 221] width 82 height 13
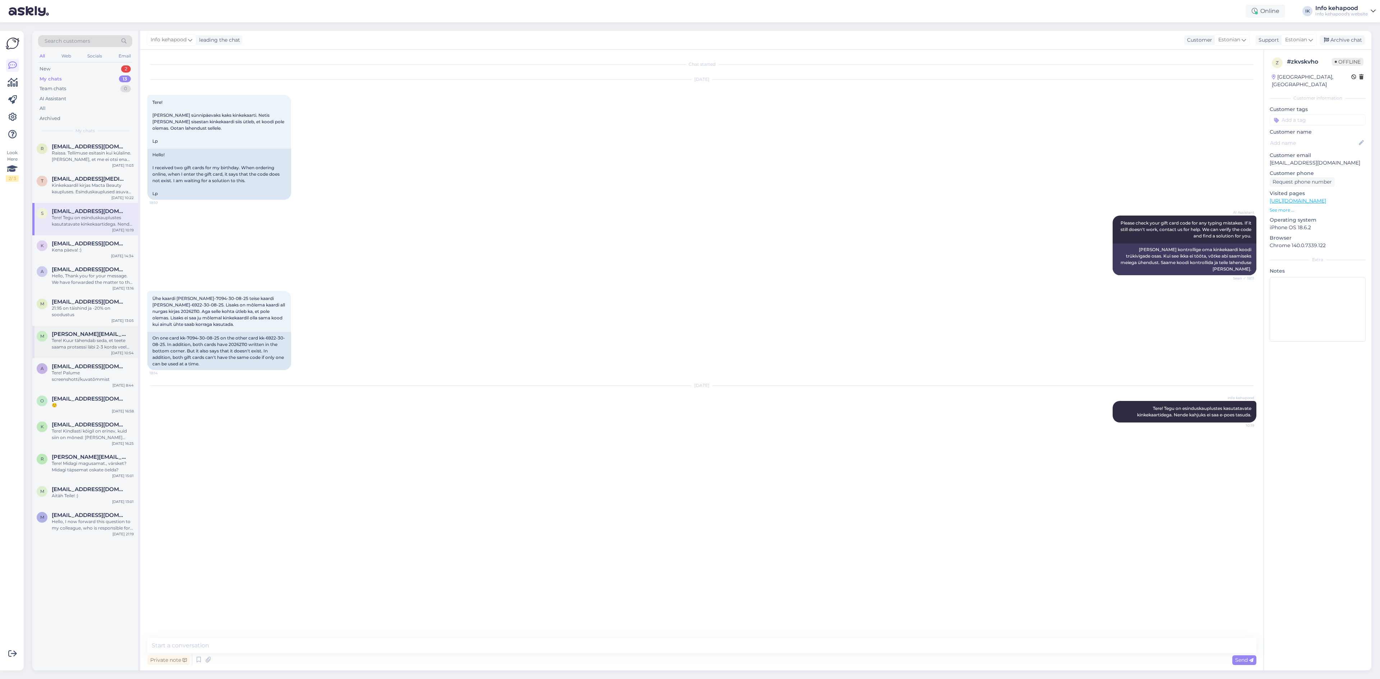
click at [90, 307] on div "m [PERSON_NAME][EMAIL_ADDRESS][DOMAIN_NAME] Tere! Kuur tähendab seda, et teete …" at bounding box center [85, 342] width 106 height 32
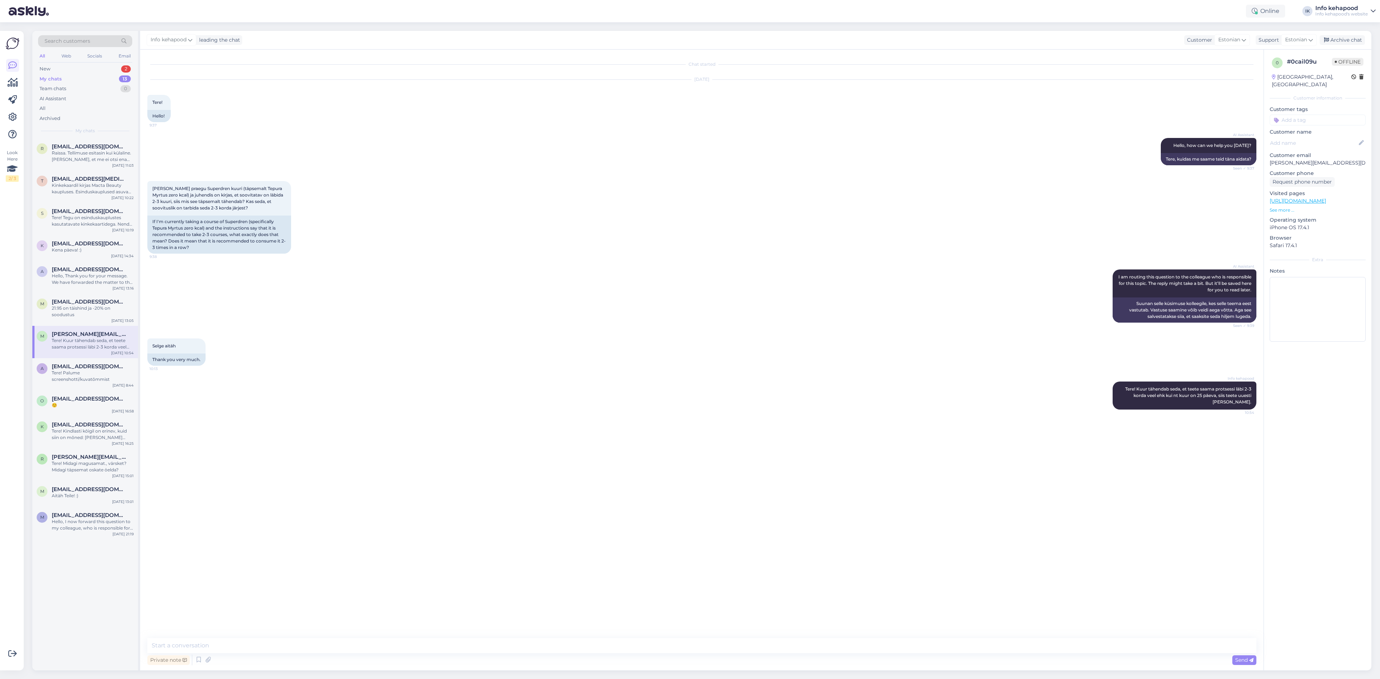
click at [96, 307] on span "[PERSON_NAME][EMAIL_ADDRESS][DOMAIN_NAME]" at bounding box center [89, 334] width 75 height 6
click at [90, 76] on div "My chats 13" at bounding box center [85, 79] width 94 height 10
